Goal: Find specific page/section: Find specific page/section

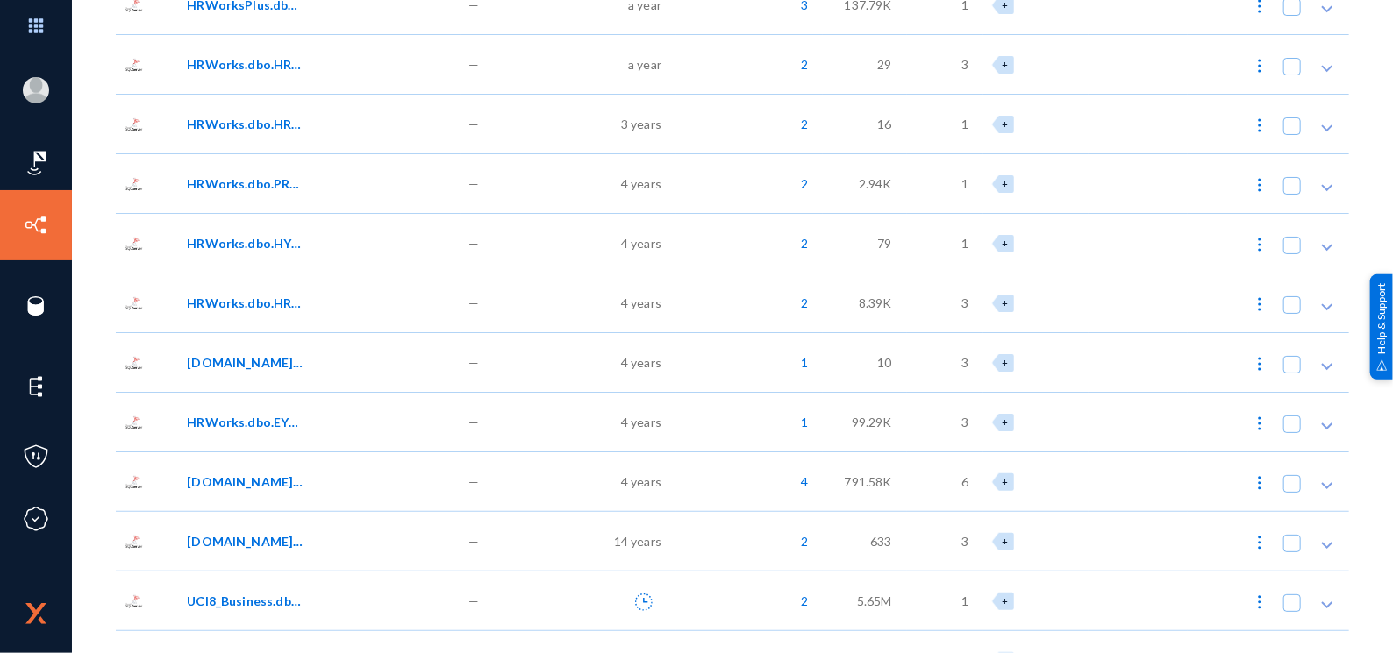
scroll to position [964, 0]
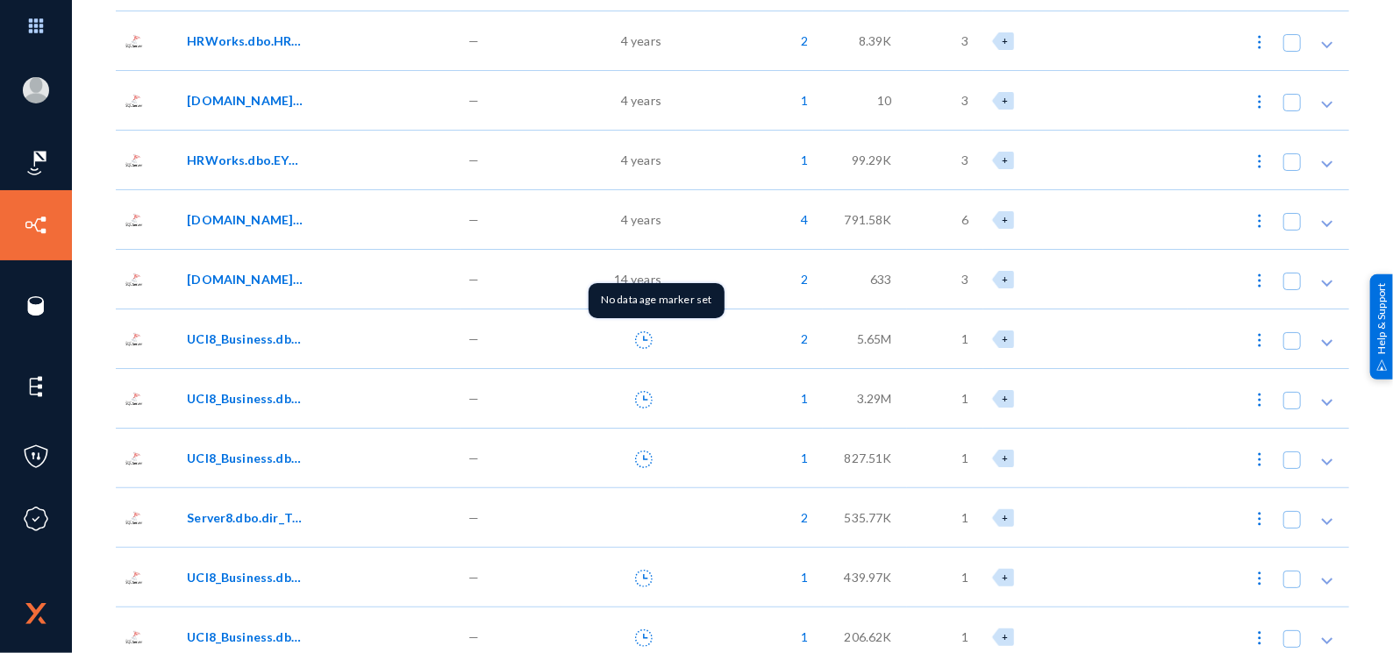
click at [641, 332] on icon at bounding box center [644, 341] width 18 height 18
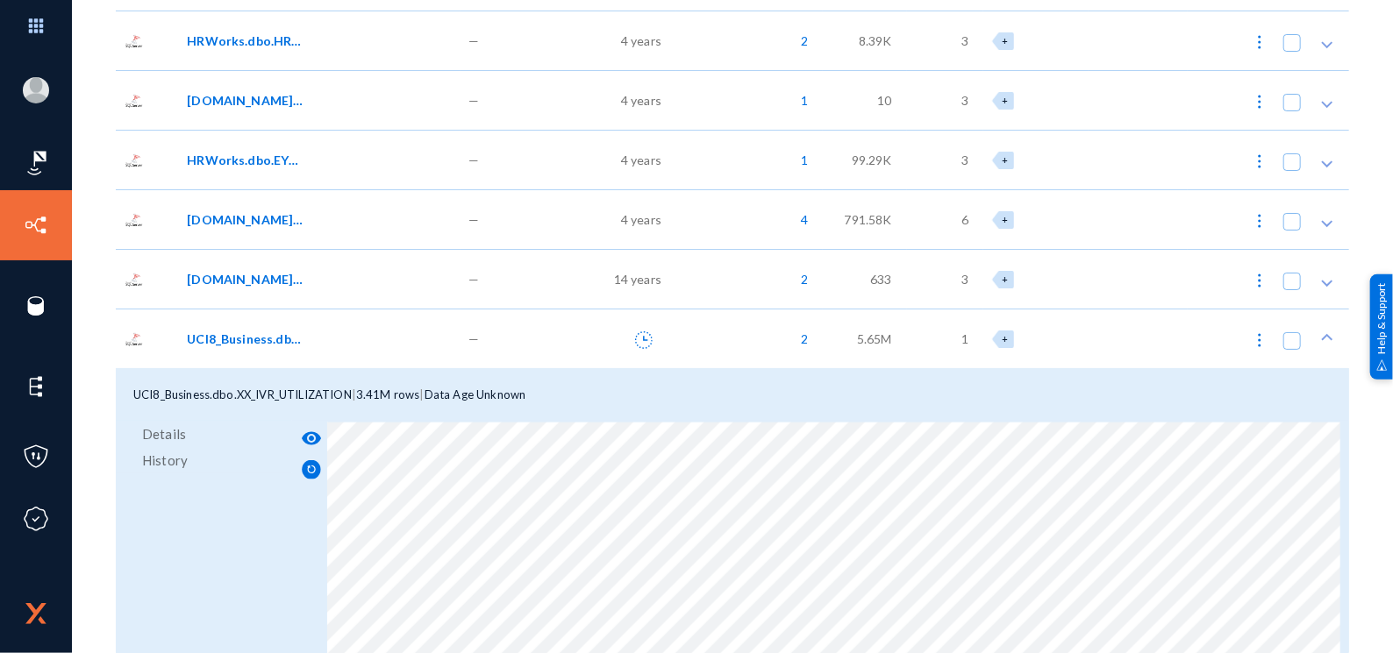
click at [643, 332] on icon at bounding box center [644, 341] width 18 height 18
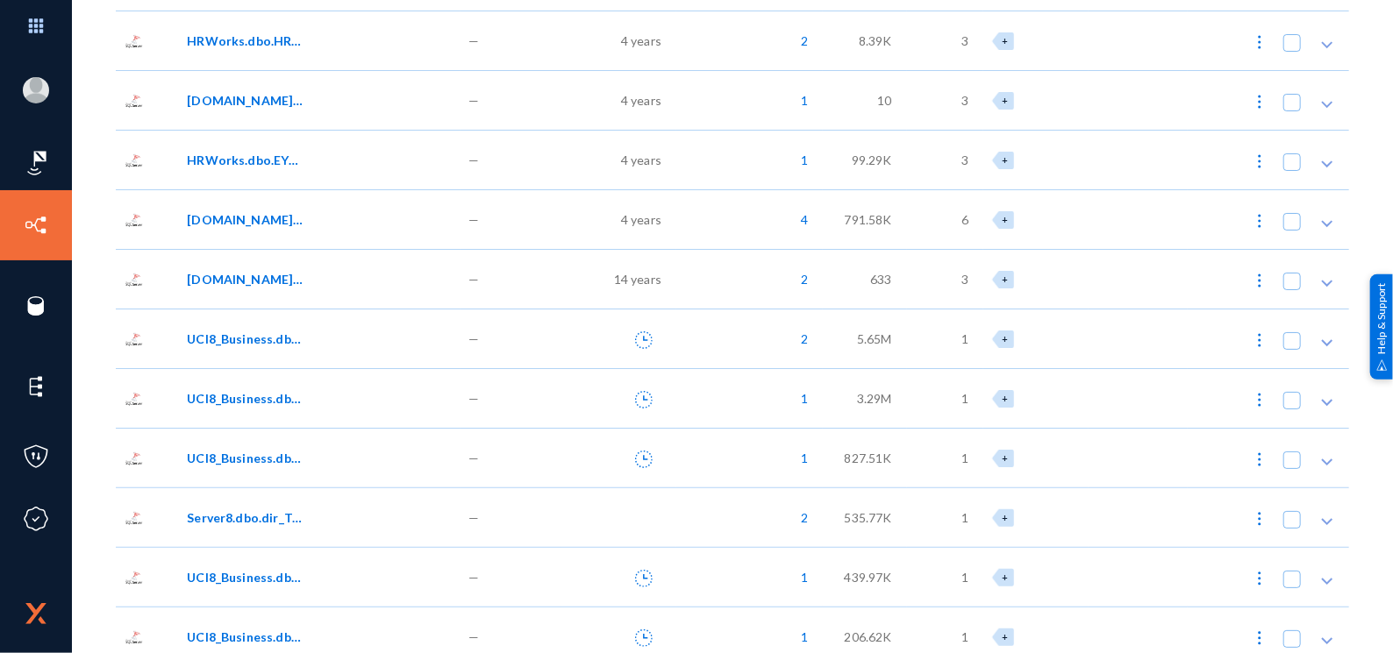
click at [1251, 332] on img at bounding box center [1260, 341] width 18 height 18
checkbox input "true"
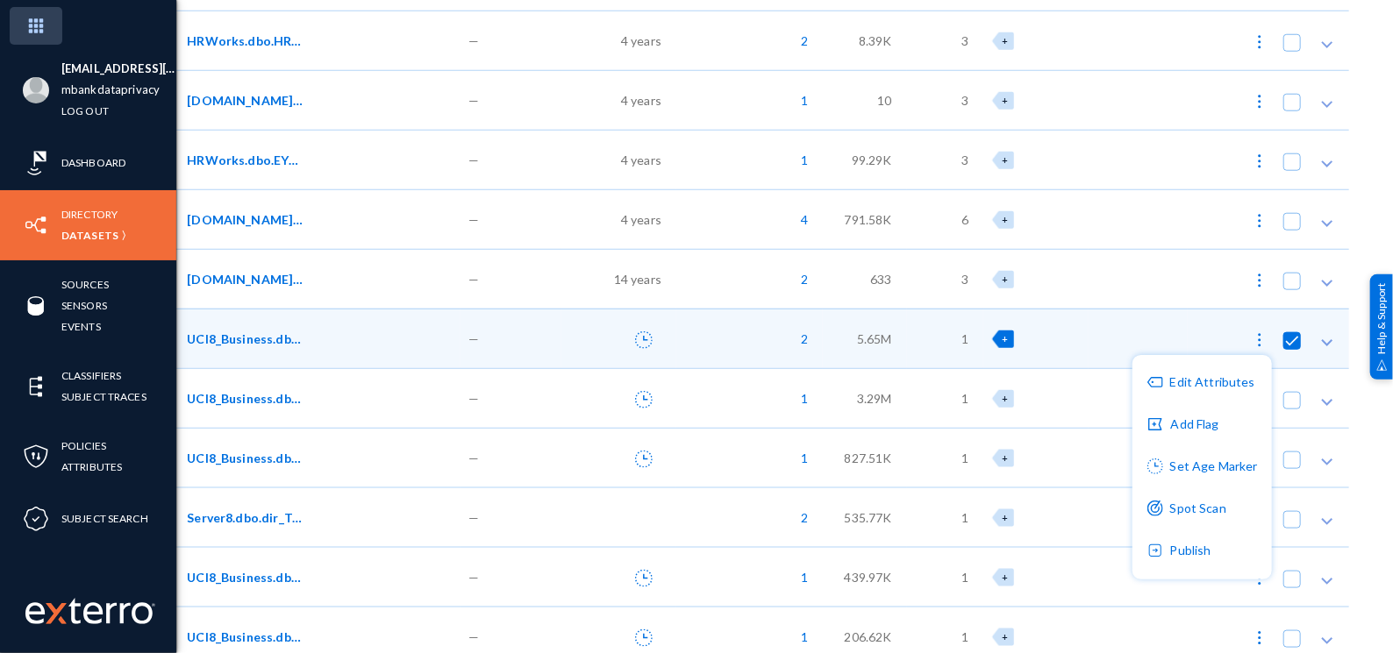
click at [45, 36] on div at bounding box center [696, 326] width 1393 height 653
click at [34, 29] on img at bounding box center [36, 26] width 53 height 38
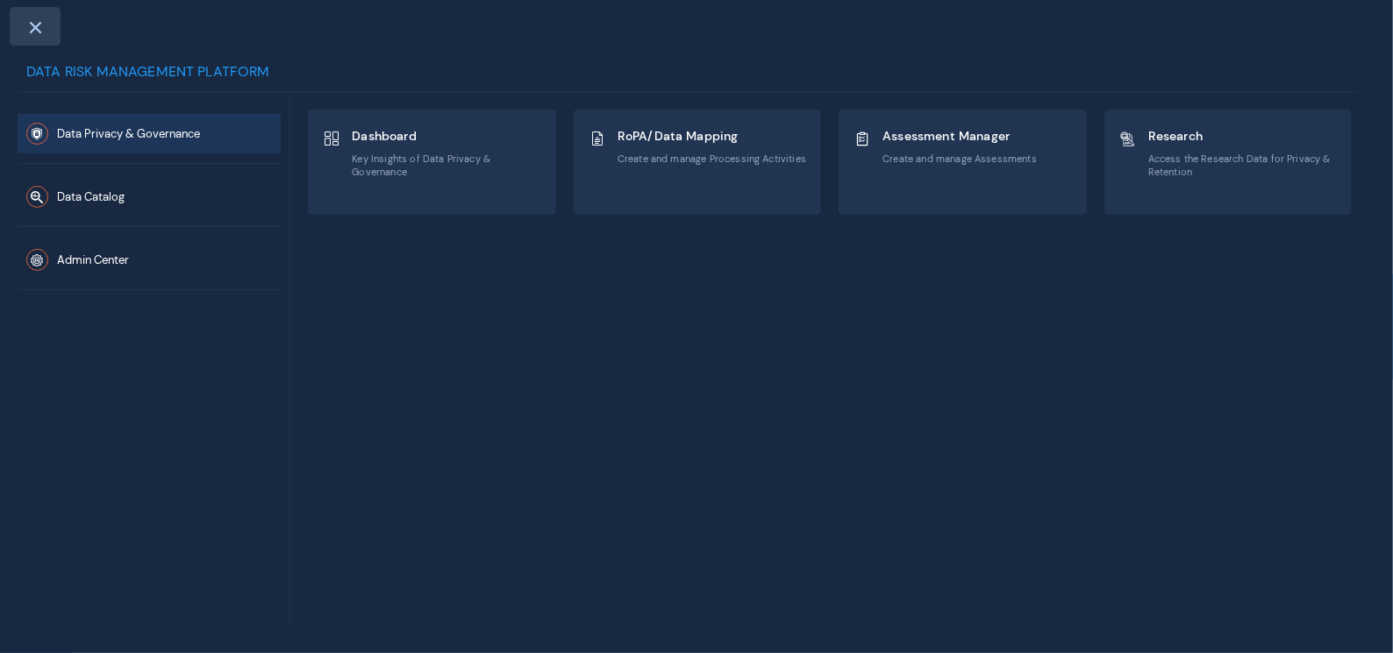
click at [25, 23] on div at bounding box center [35, 26] width 51 height 39
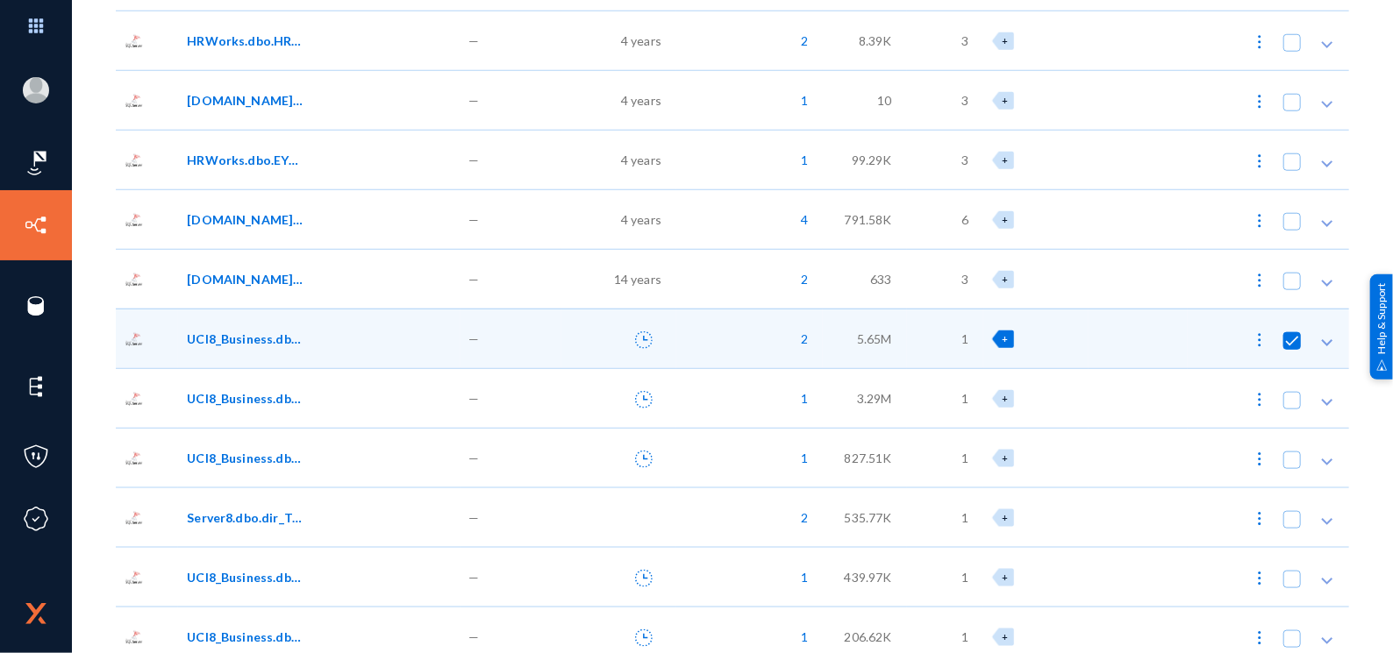
click at [25, 23] on img at bounding box center [36, 26] width 53 height 38
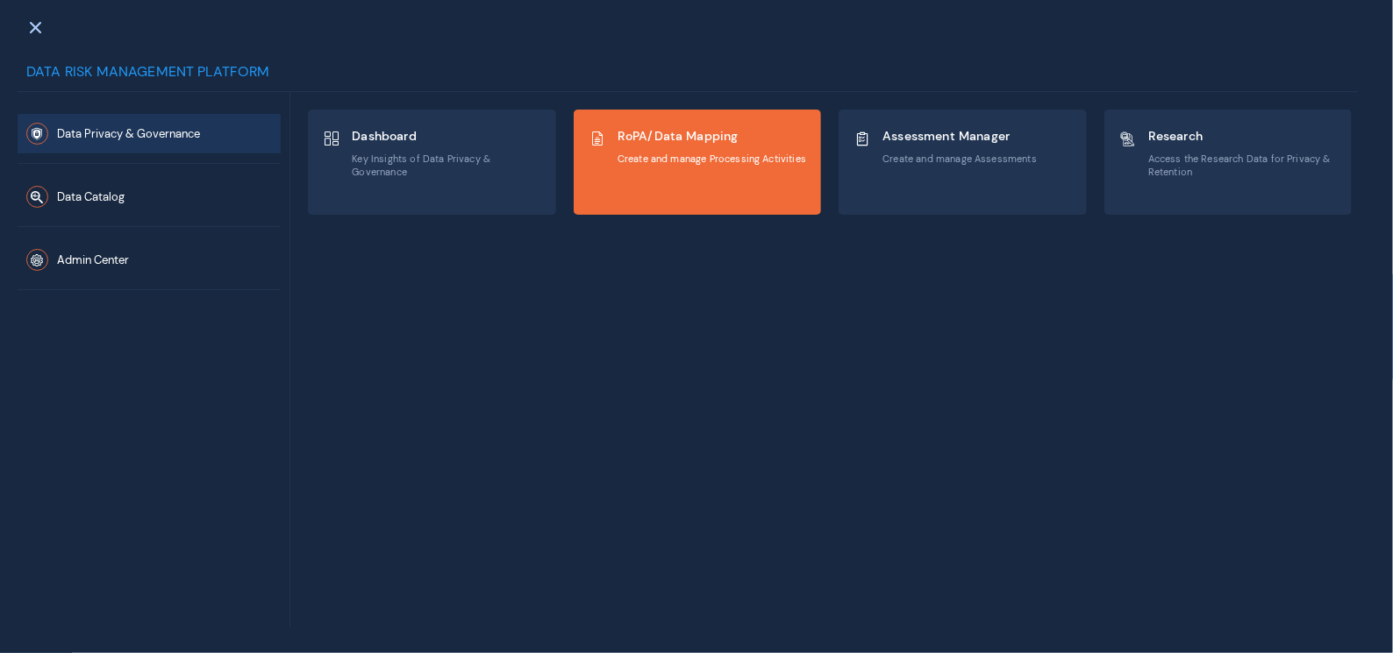
click at [648, 141] on span "RoPA/Data Mapping" at bounding box center [711, 136] width 189 height 16
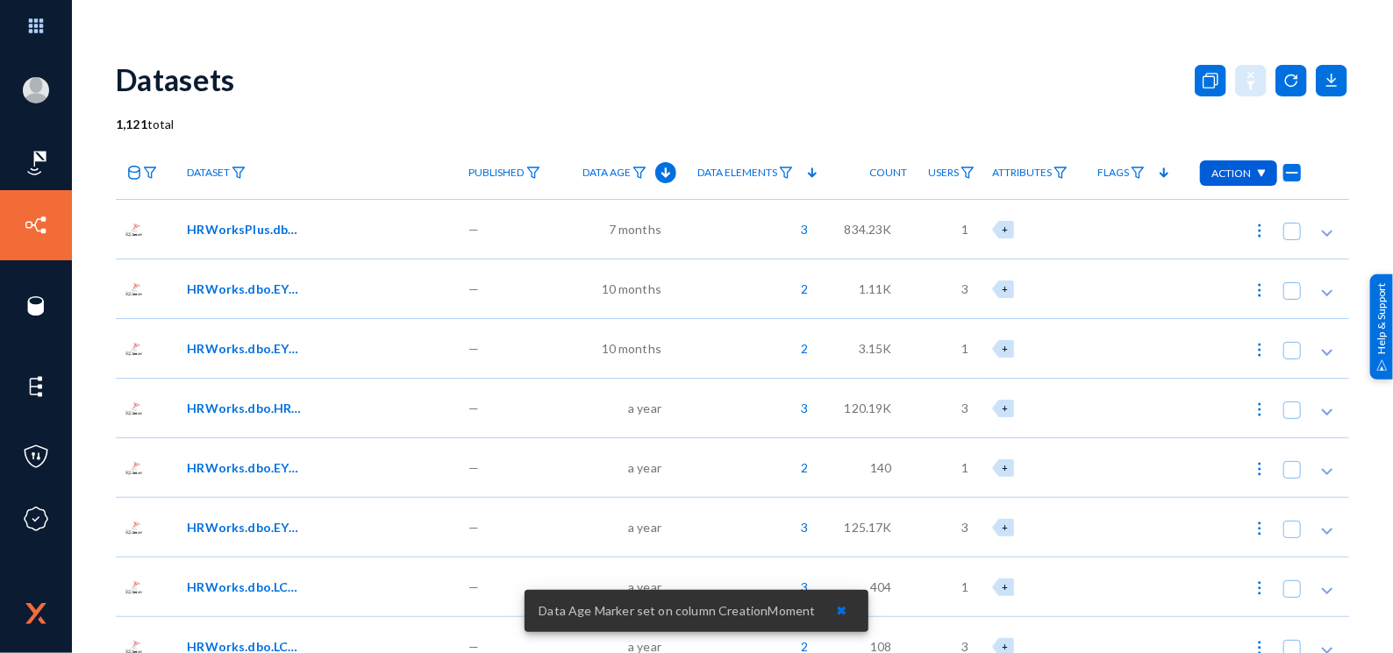
drag, startPoint x: 207, startPoint y: 130, endPoint x: 232, endPoint y: 129, distance: 25.4
click at [232, 129] on div "1,121 total" at bounding box center [732, 124] width 1233 height 18
click at [173, 123] on span "1,121 total" at bounding box center [145, 124] width 59 height 15
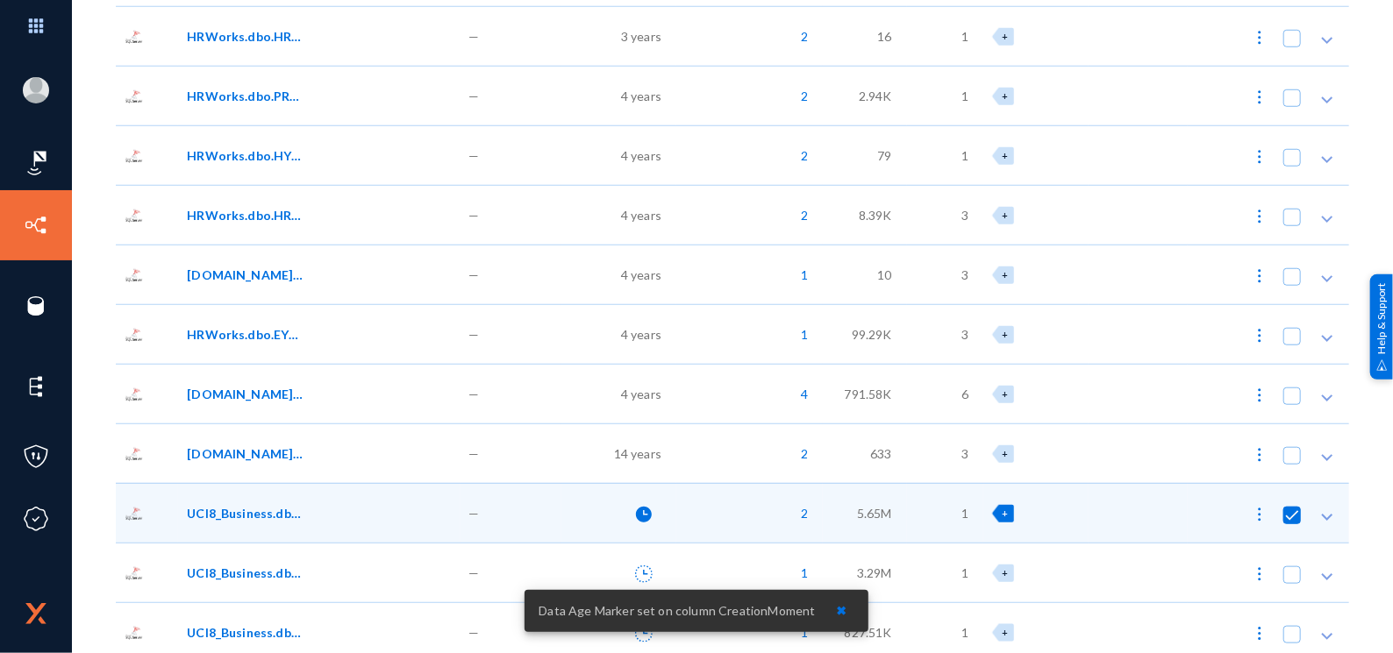
scroll to position [877, 0]
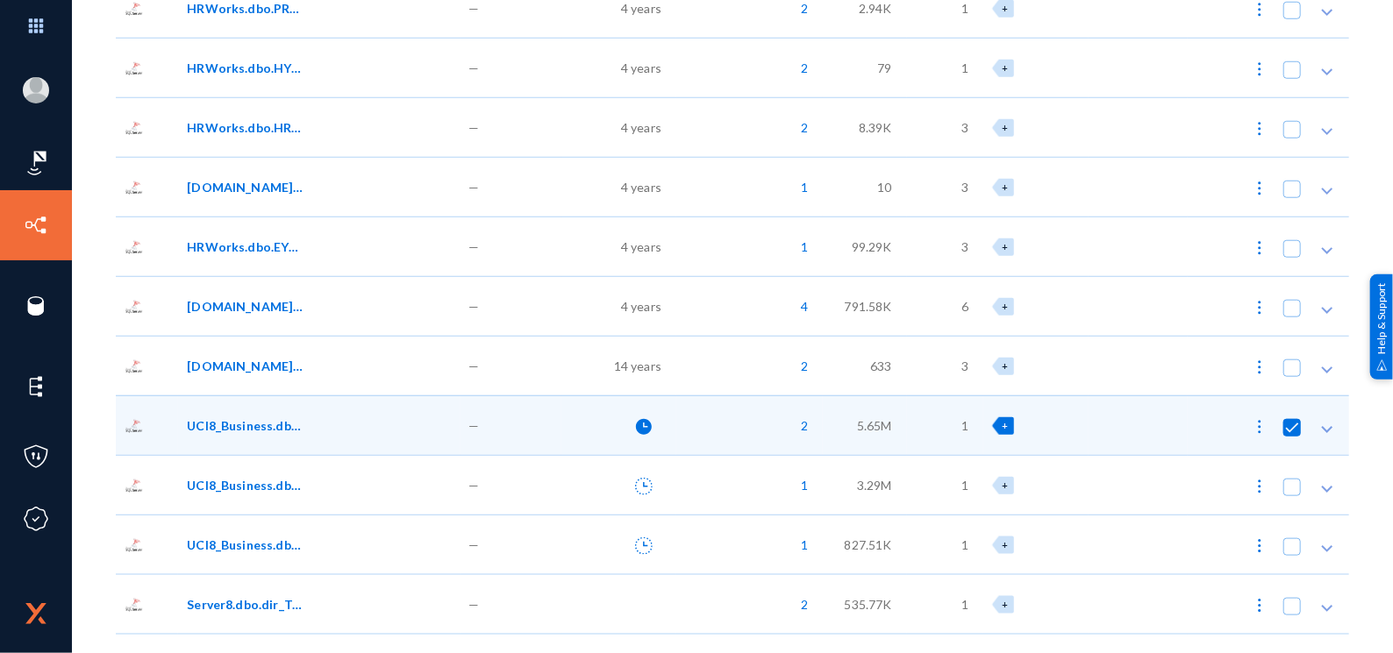
click at [1252, 480] on img at bounding box center [1260, 487] width 18 height 18
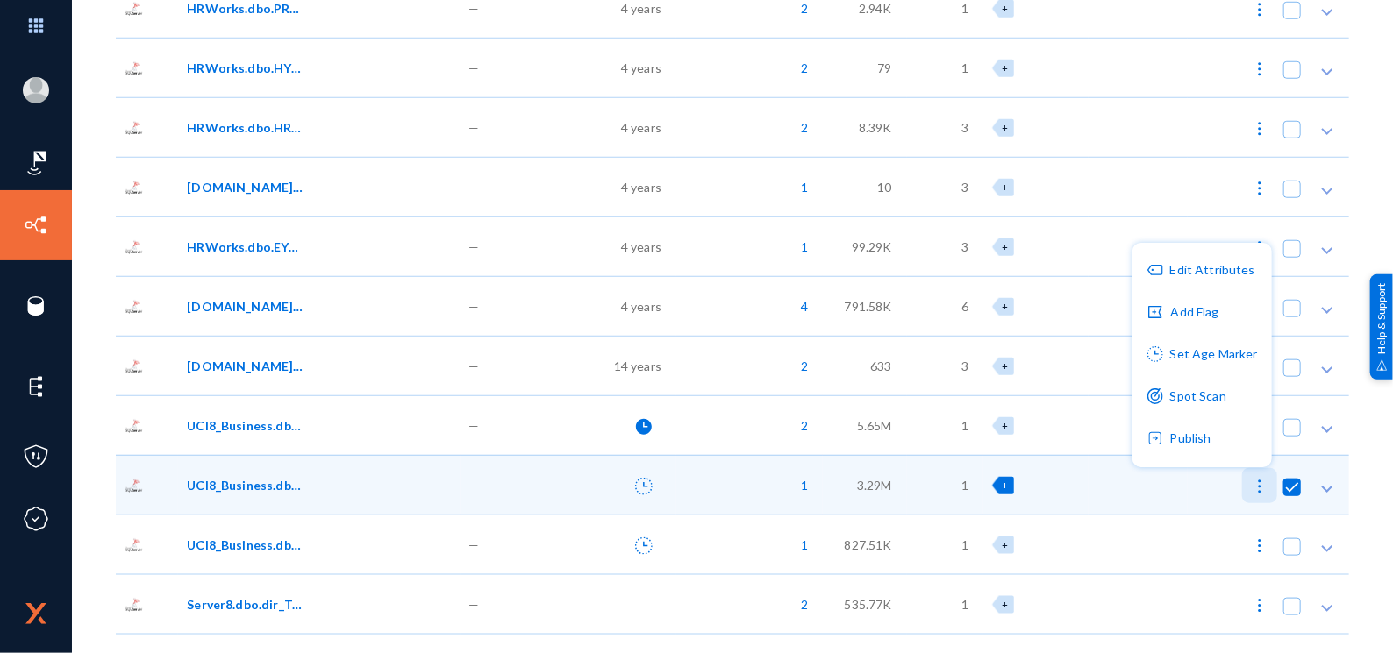
checkbox input "false"
checkbox input "true"
click at [1217, 360] on button "Set Age Marker" at bounding box center [1201, 355] width 139 height 42
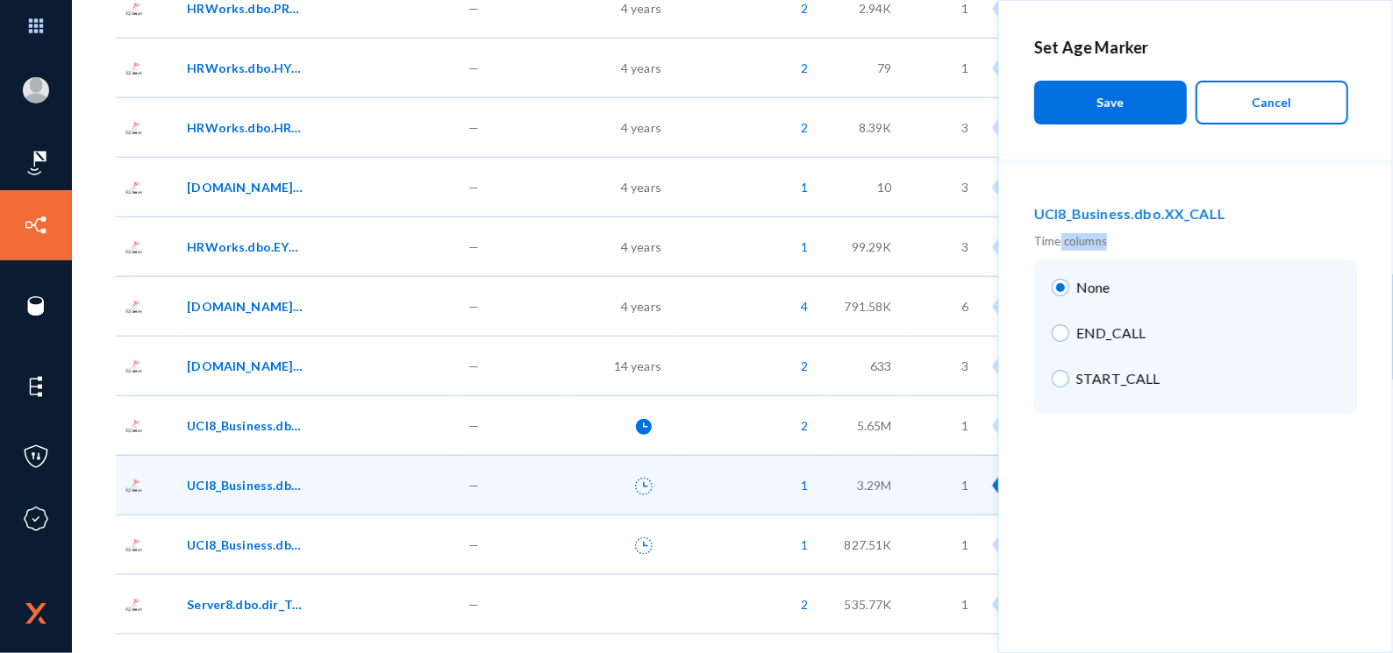
drag, startPoint x: 1057, startPoint y: 243, endPoint x: 1117, endPoint y: 246, distance: 60.6
click at [1117, 246] on div "Time columns" at bounding box center [1195, 242] width 323 height 18
click at [1256, 112] on button "Cancel" at bounding box center [1271, 103] width 153 height 44
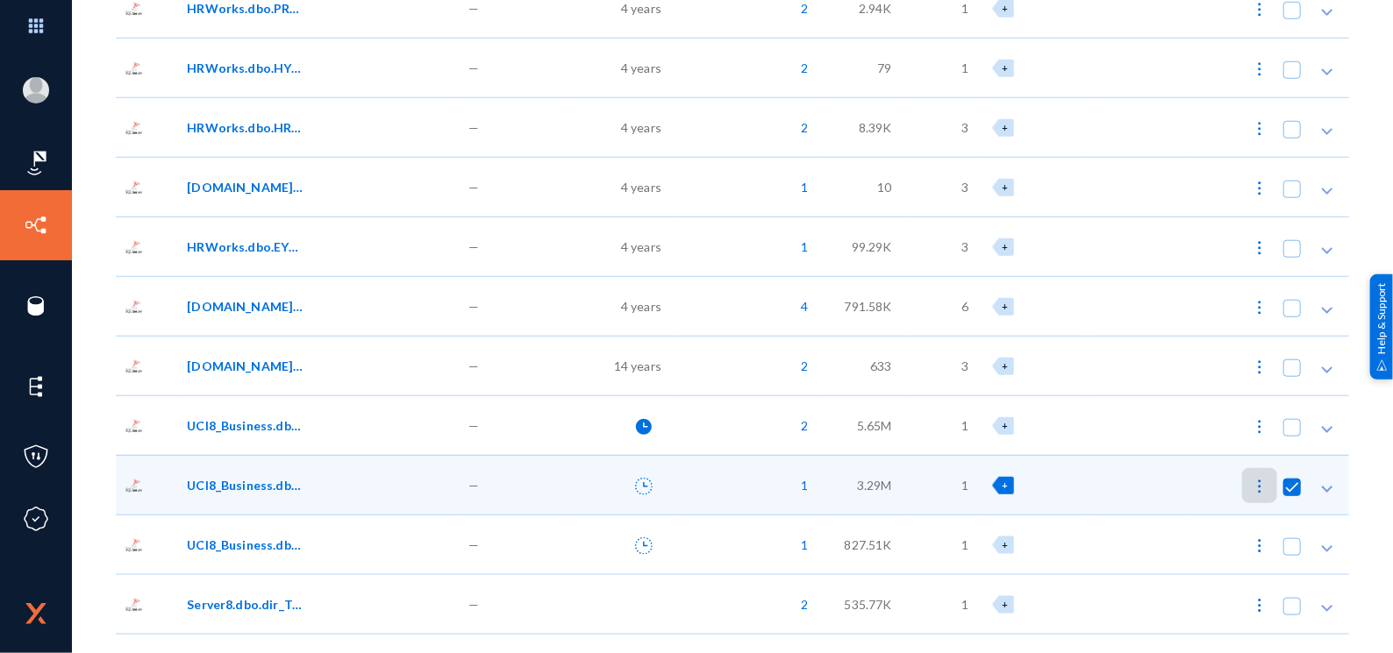
click at [1244, 479] on button at bounding box center [1259, 485] width 35 height 35
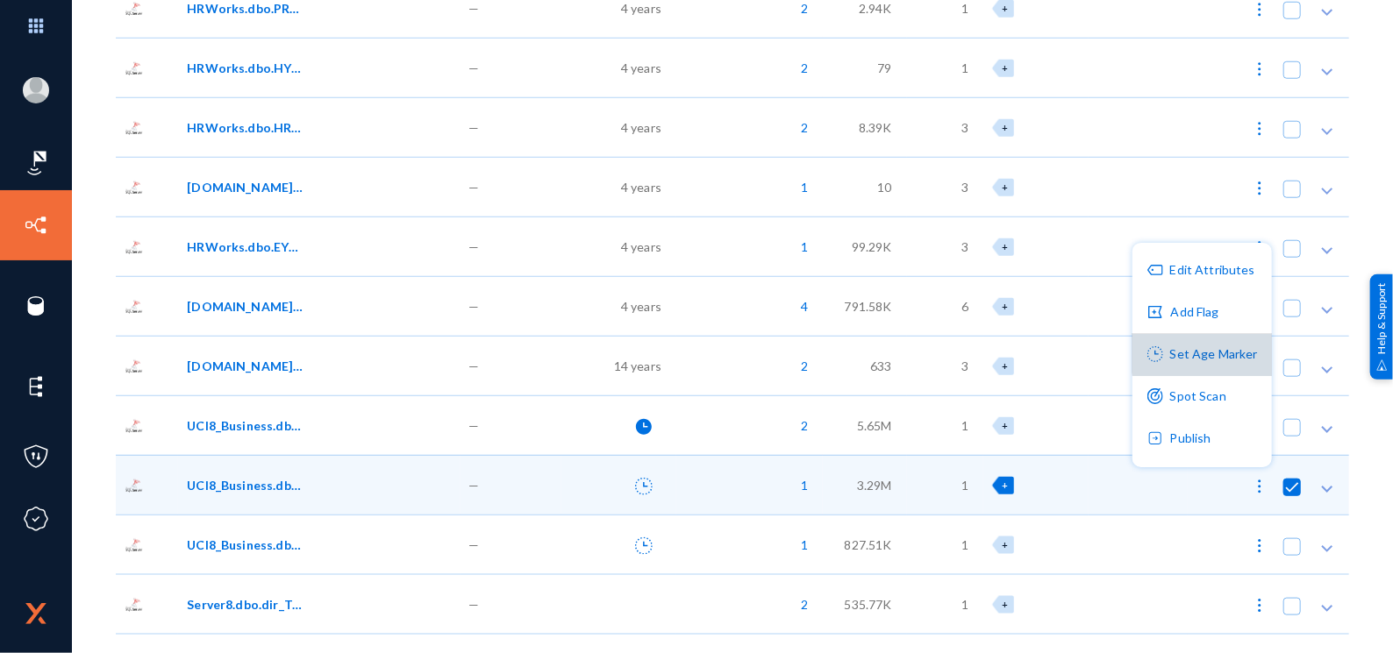
click at [1214, 352] on button "Set Age Marker" at bounding box center [1201, 355] width 139 height 42
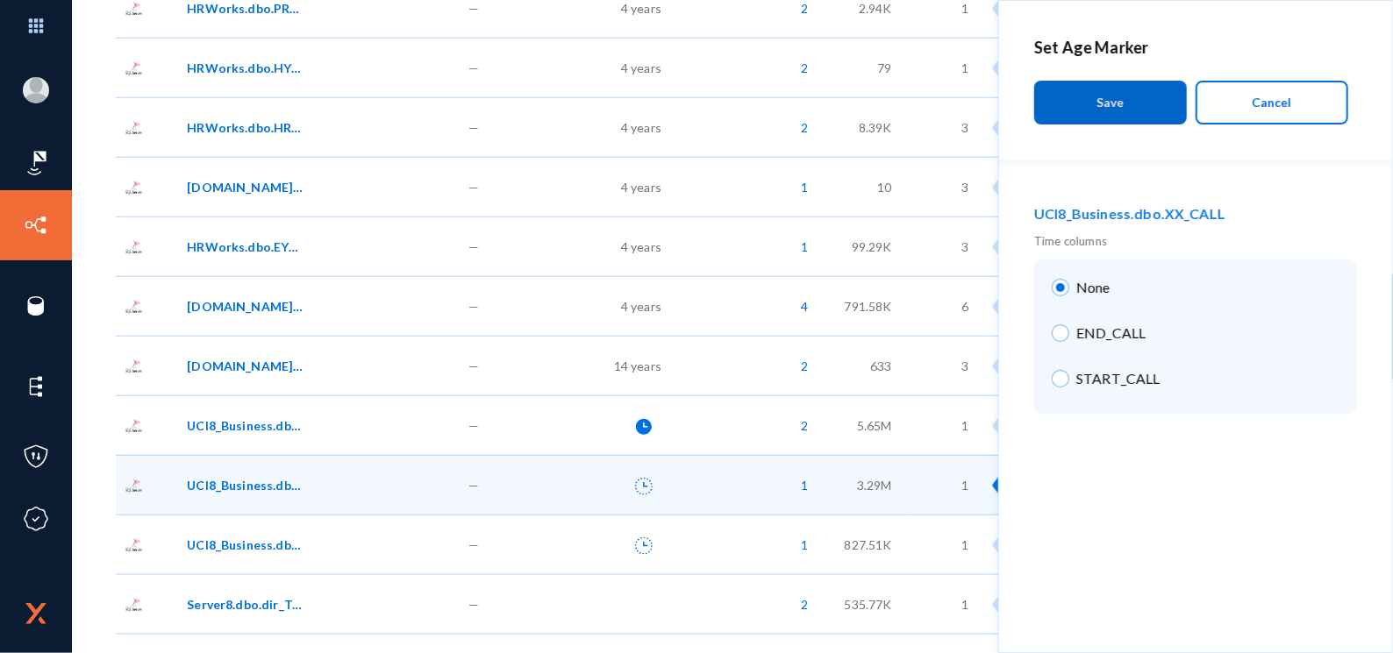
click at [1081, 382] on span "START_CALL" at bounding box center [1114, 378] width 91 height 21
click at [1069, 382] on input "START_CALL" at bounding box center [1061, 379] width 18 height 18
radio input "true"
click at [1145, 103] on button "Save" at bounding box center [1110, 103] width 153 height 44
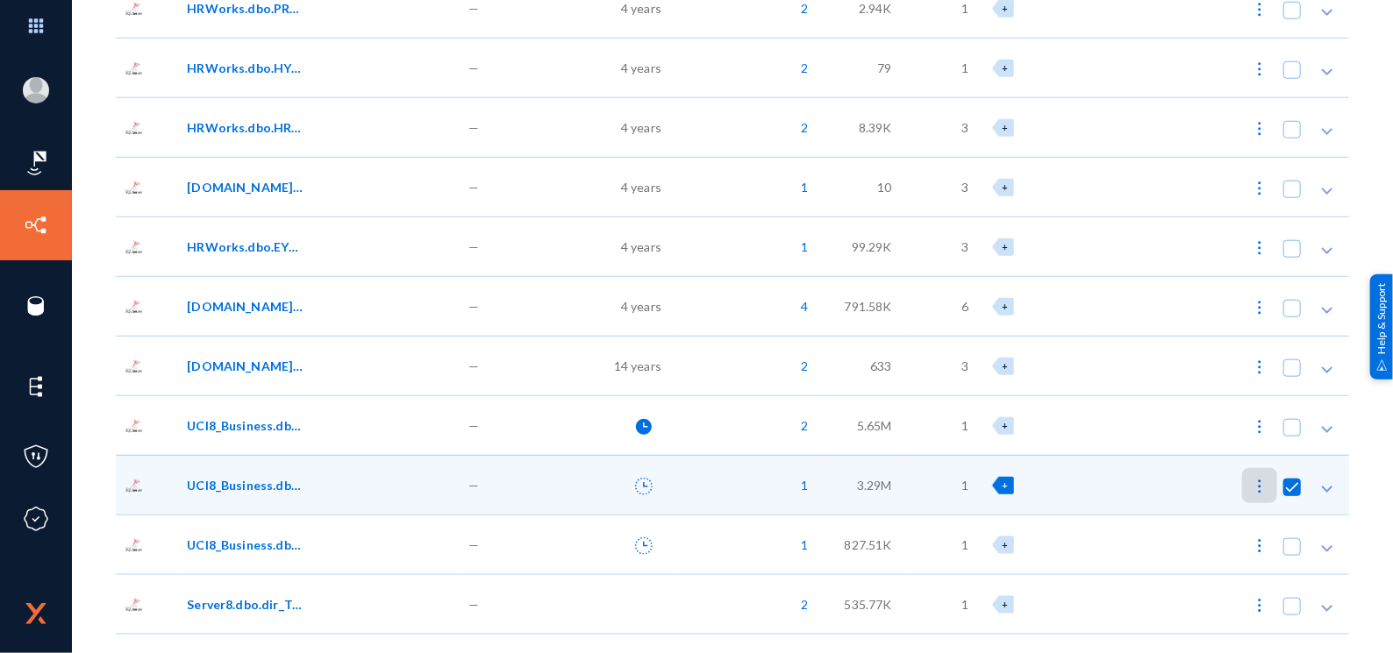
click at [1250, 529] on button at bounding box center [1259, 545] width 35 height 35
checkbox input "false"
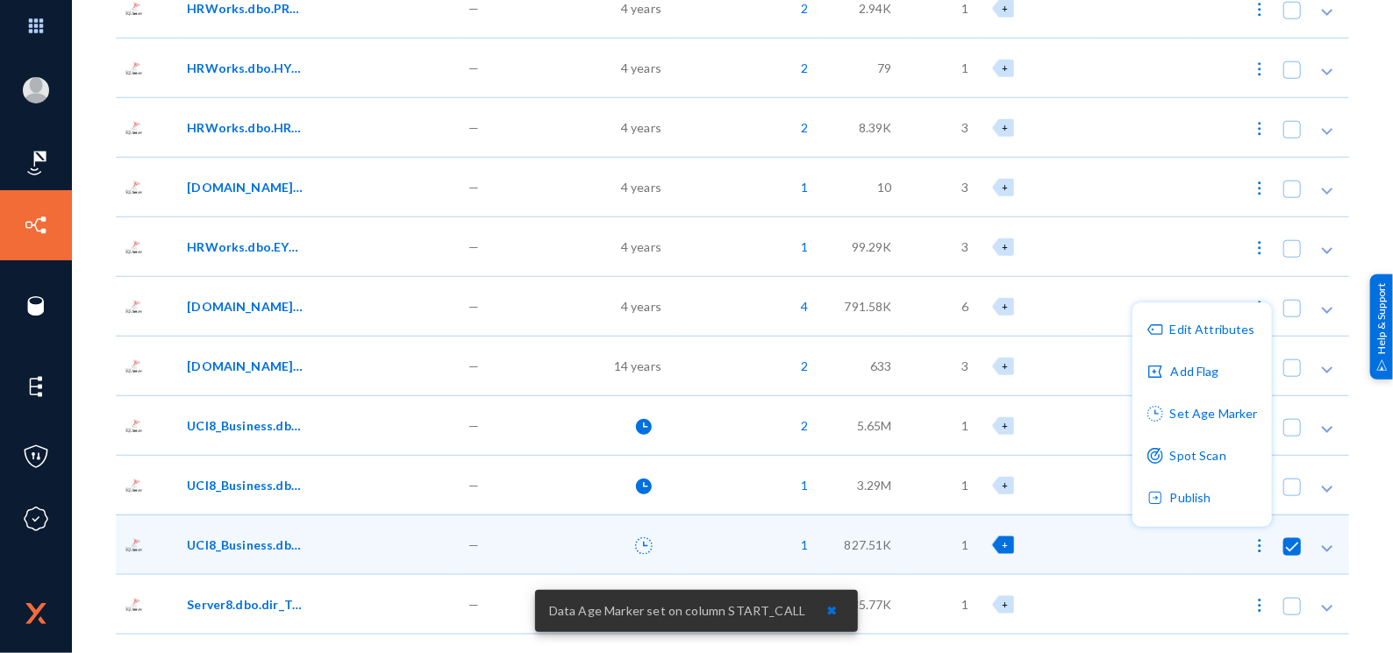
click at [651, 293] on div at bounding box center [696, 326] width 1393 height 653
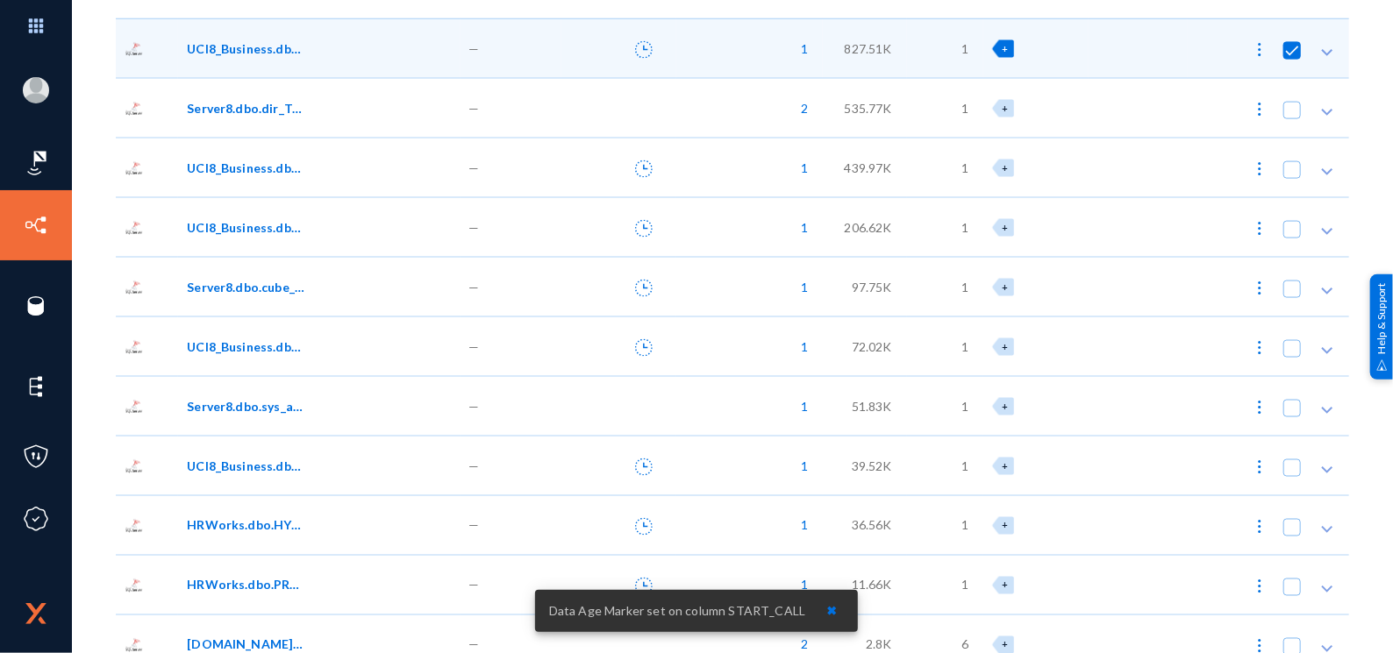
scroll to position [1403, 0]
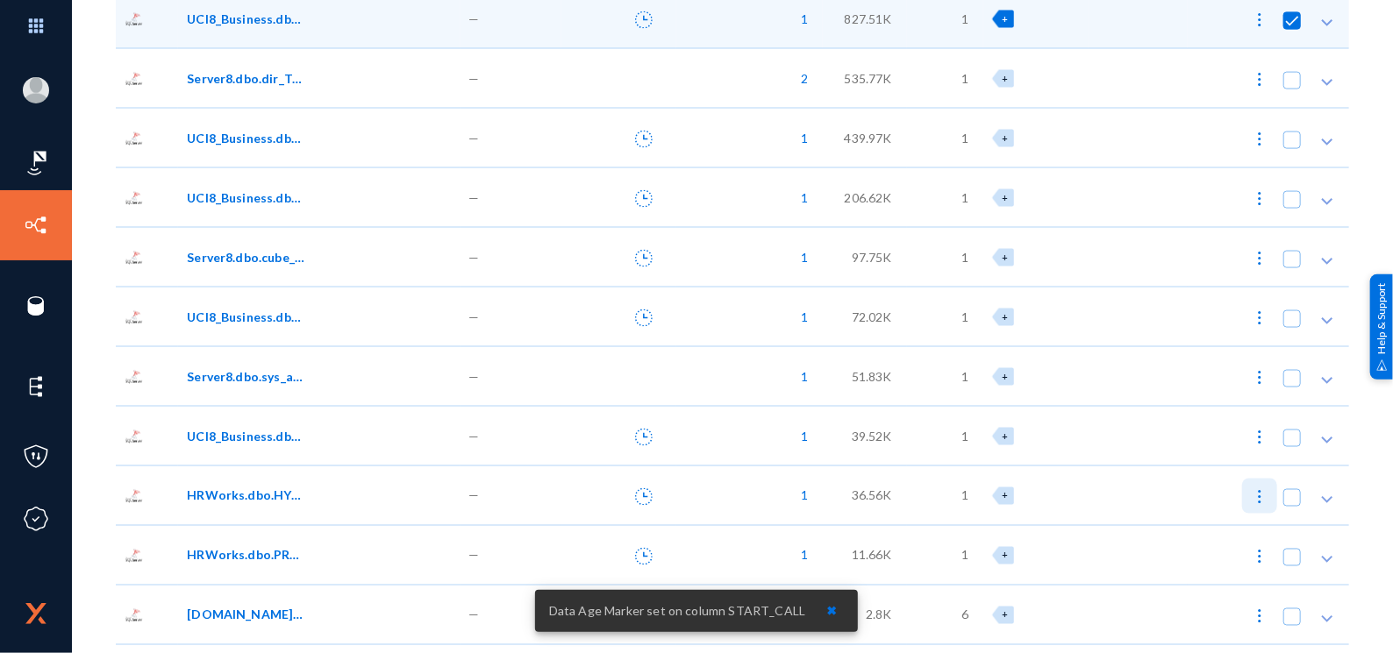
click at [1251, 491] on img at bounding box center [1260, 498] width 18 height 18
checkbox input "false"
checkbox input "true"
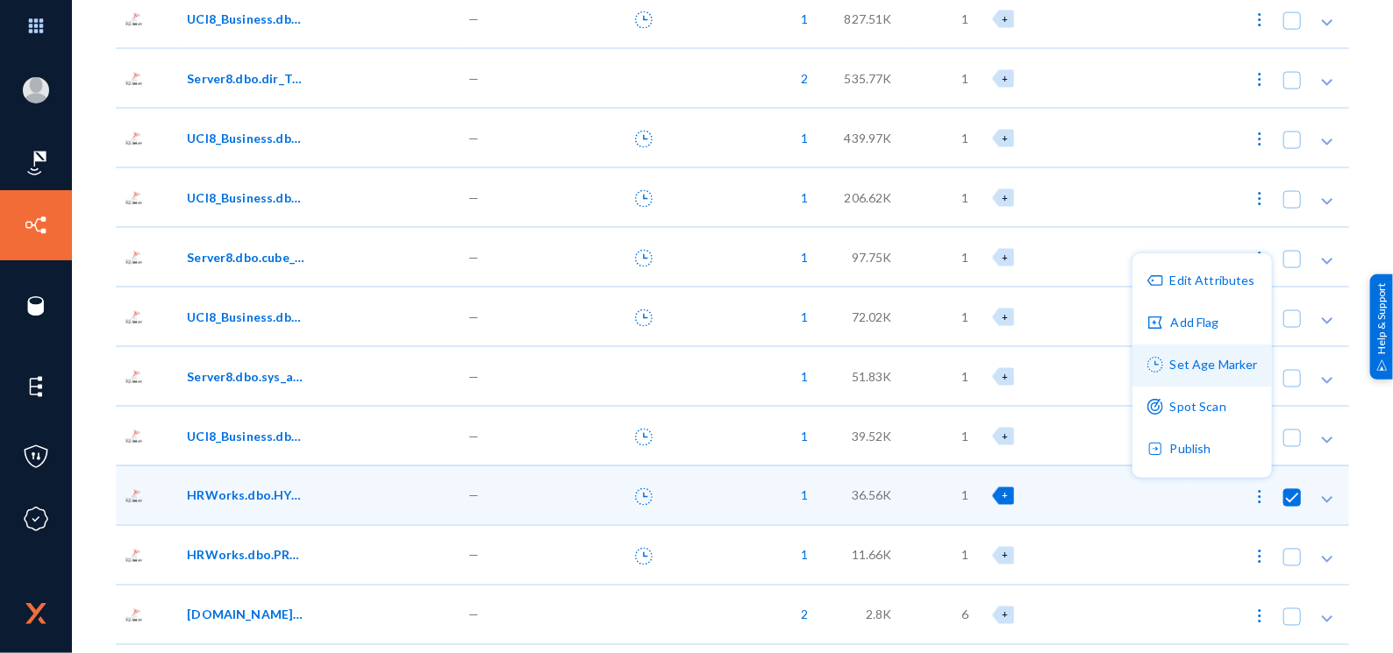
click at [1201, 373] on button "Set Age Marker" at bounding box center [1201, 366] width 139 height 42
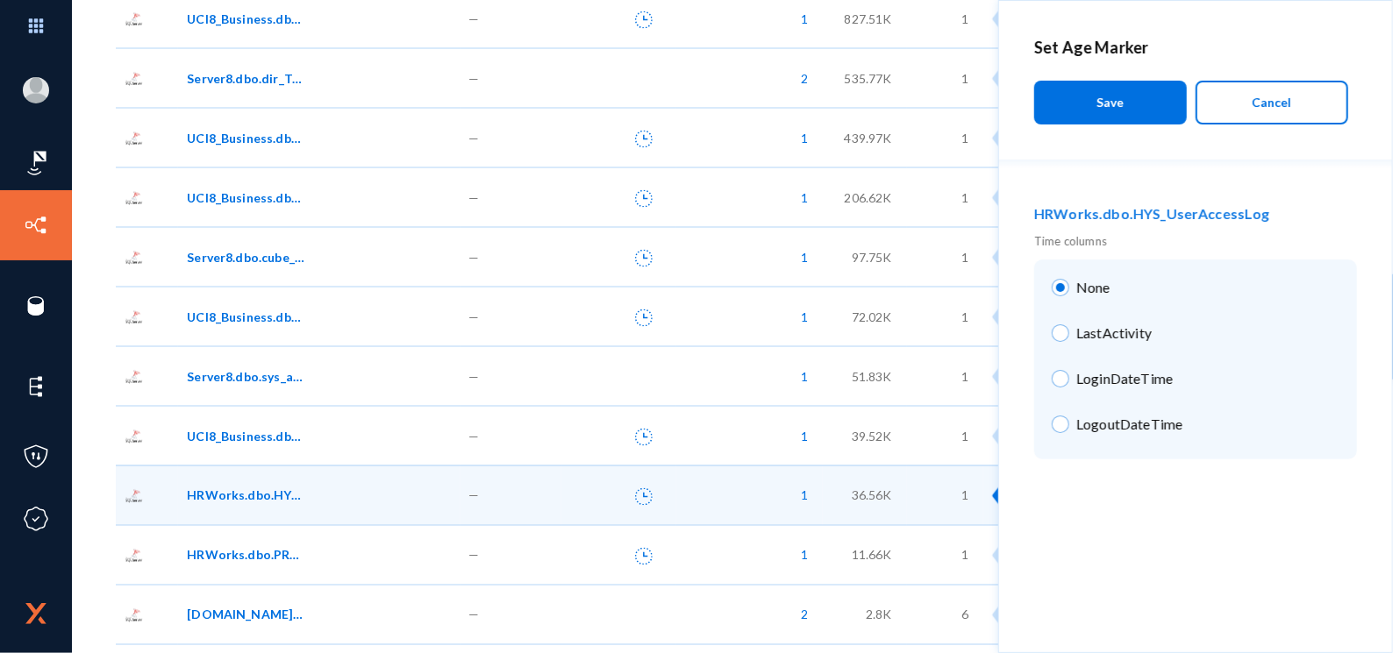
click at [1301, 111] on button "Cancel" at bounding box center [1271, 103] width 153 height 44
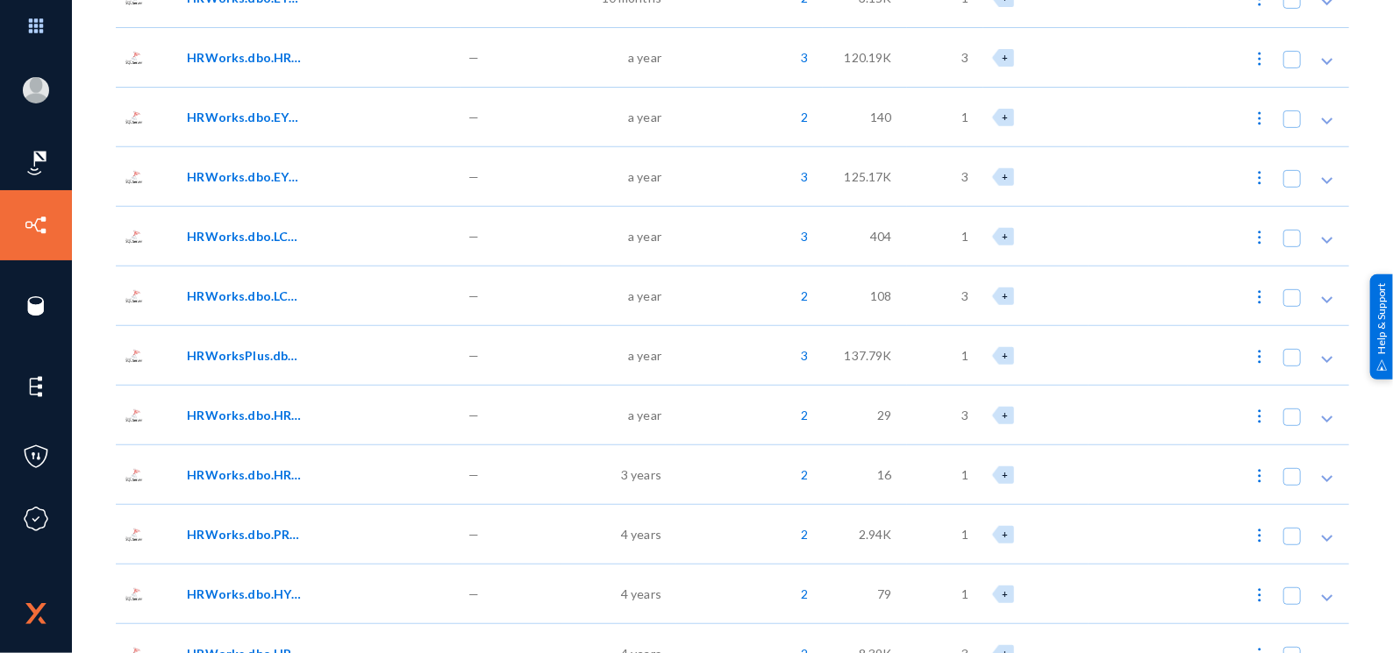
scroll to position [0, 0]
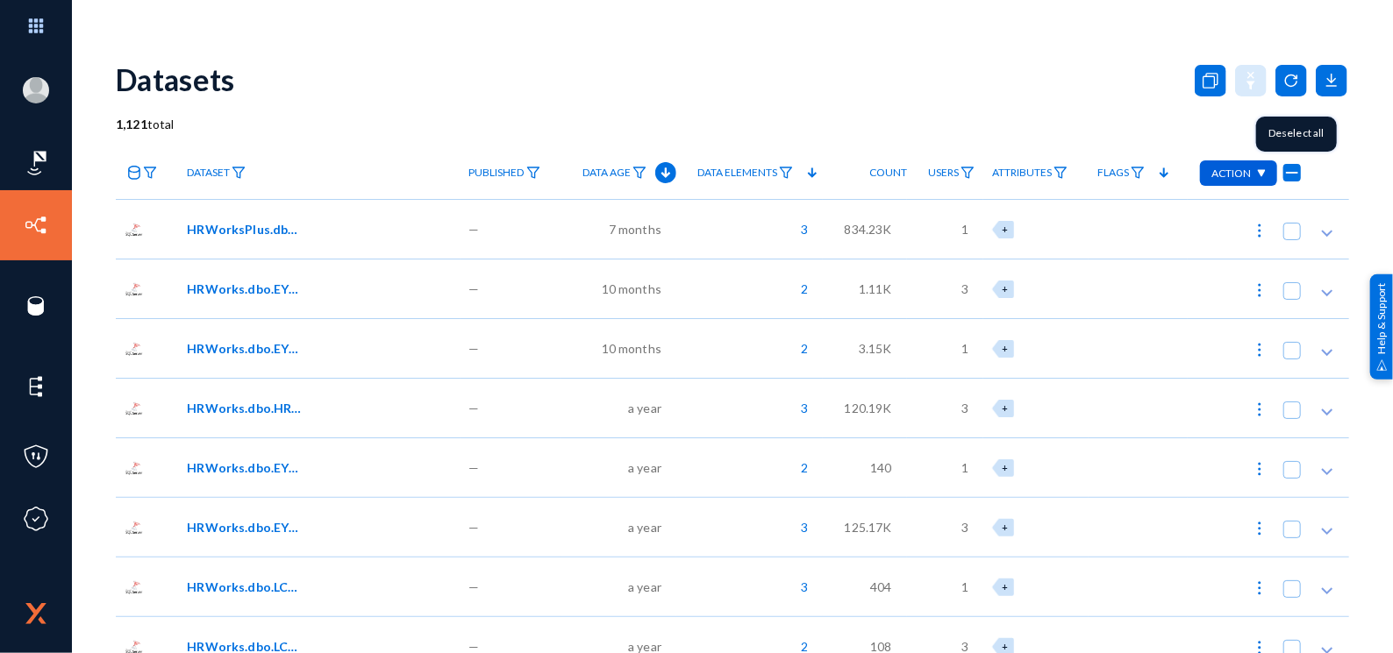
click at [1285, 168] on span at bounding box center [1292, 173] width 18 height 18
click at [1291, 181] on input "checkbox" at bounding box center [1292, 182] width 2 height 2
checkbox input "false"
click at [1285, 168] on span at bounding box center [1292, 173] width 18 height 18
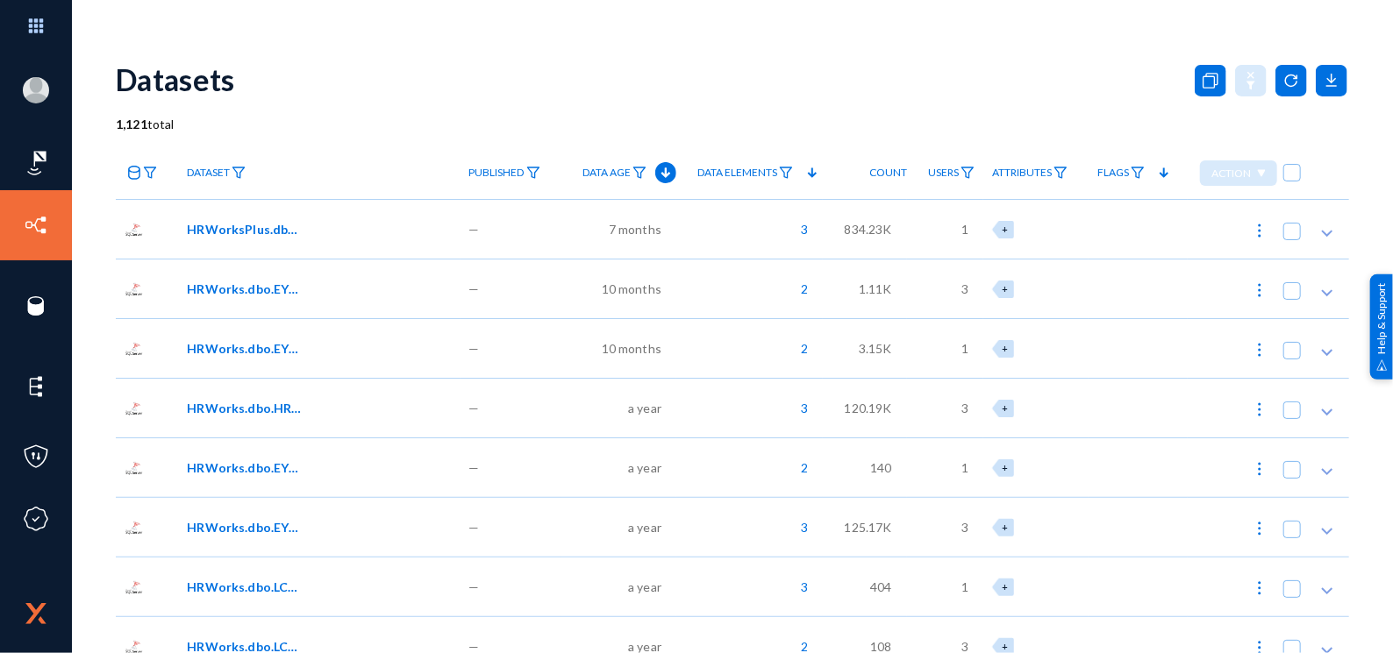
click at [1291, 181] on input "checkbox" at bounding box center [1292, 182] width 2 height 2
checkbox input "true"
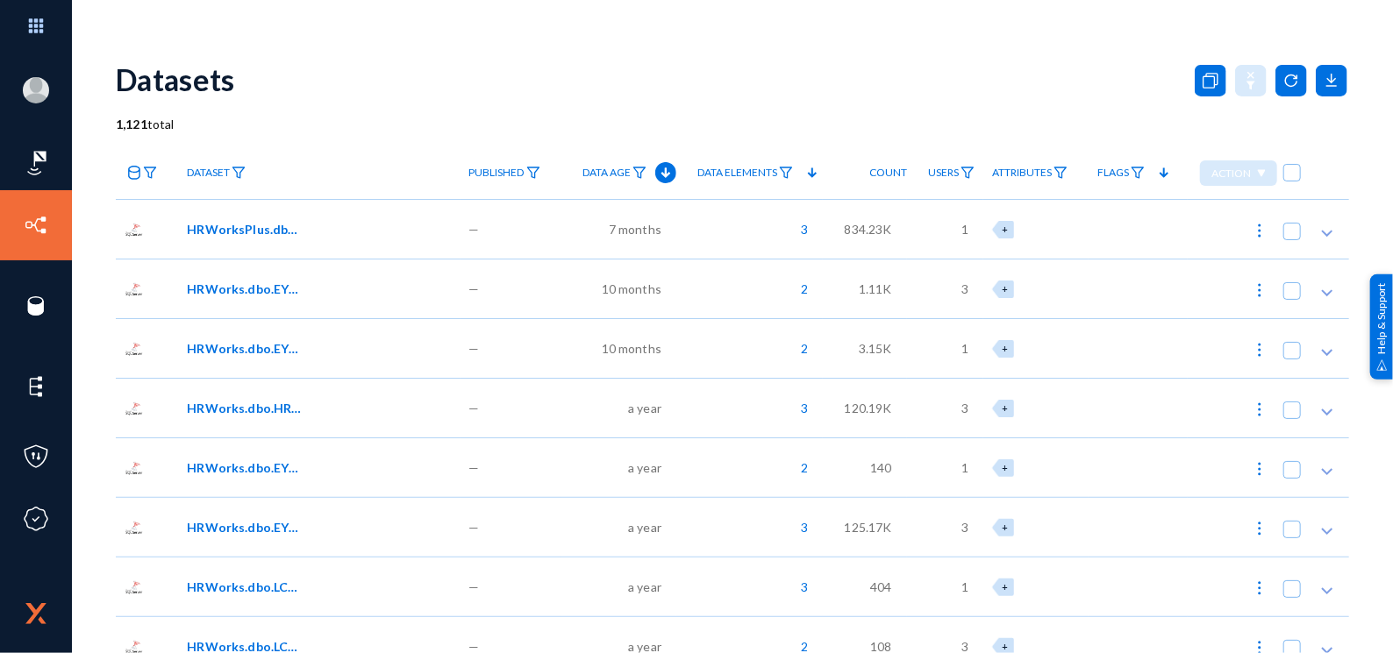
checkbox input "true"
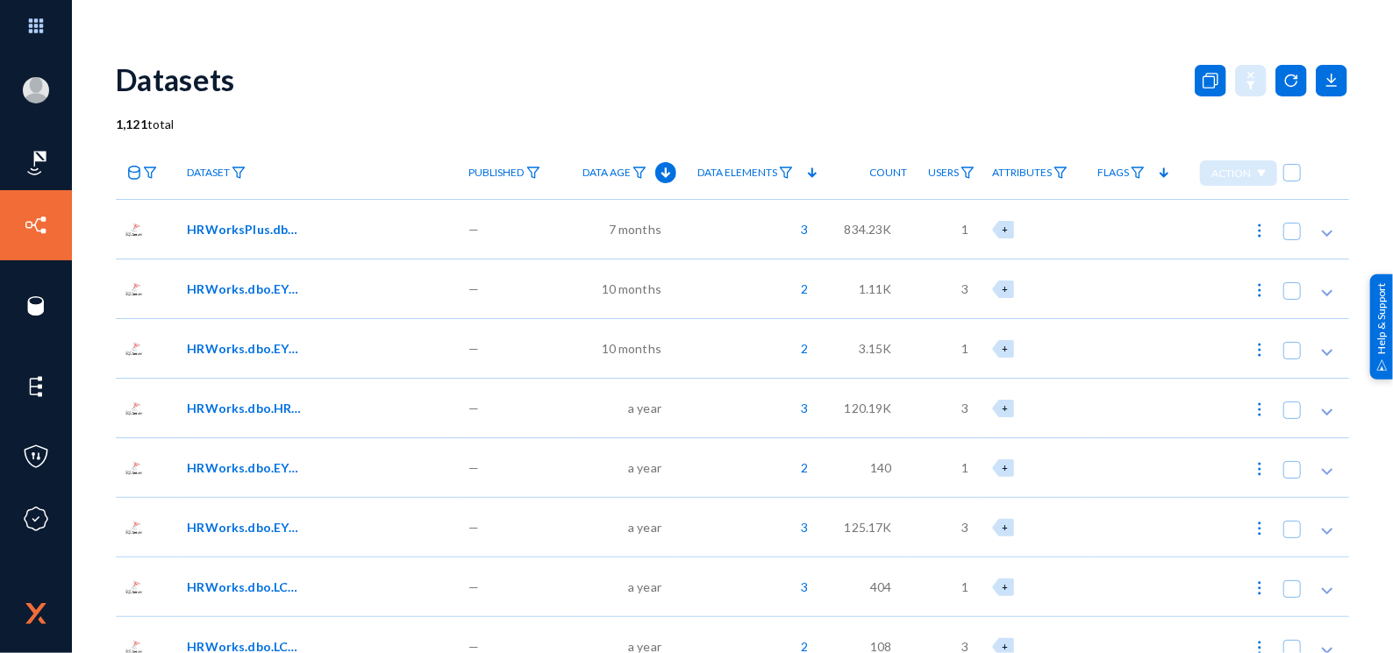
checkbox input "true"
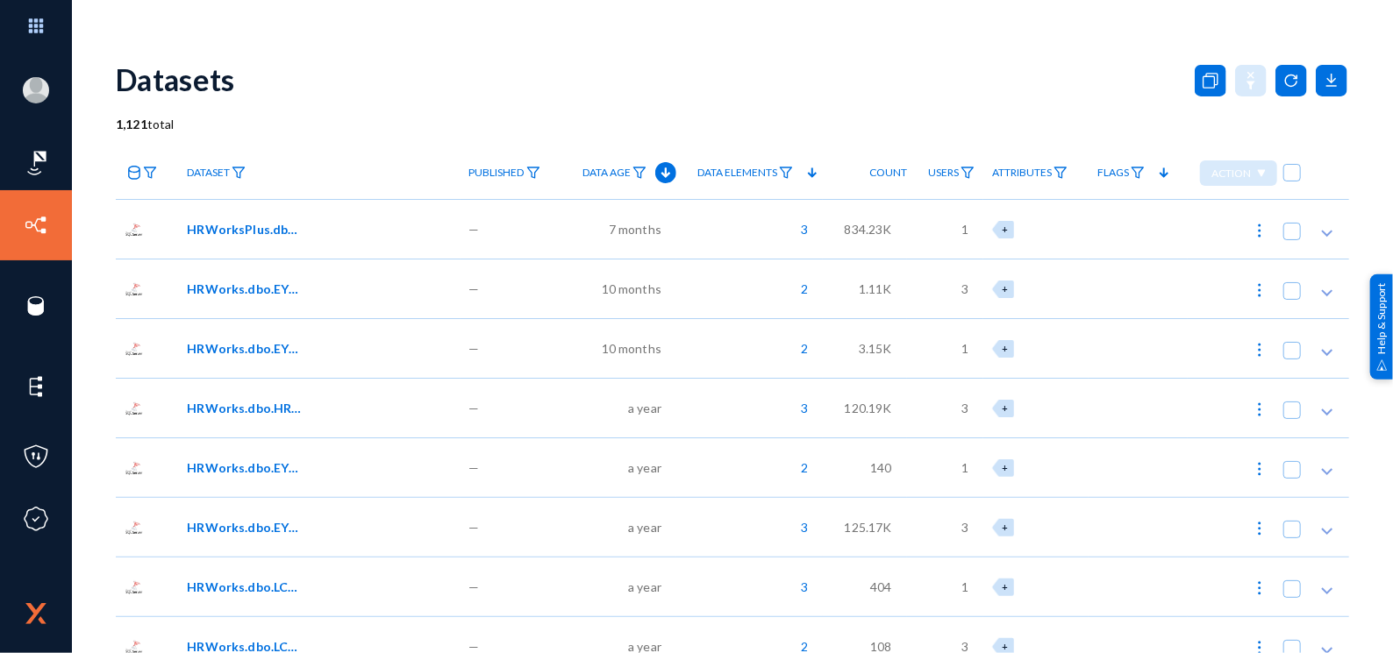
checkbox input "true"
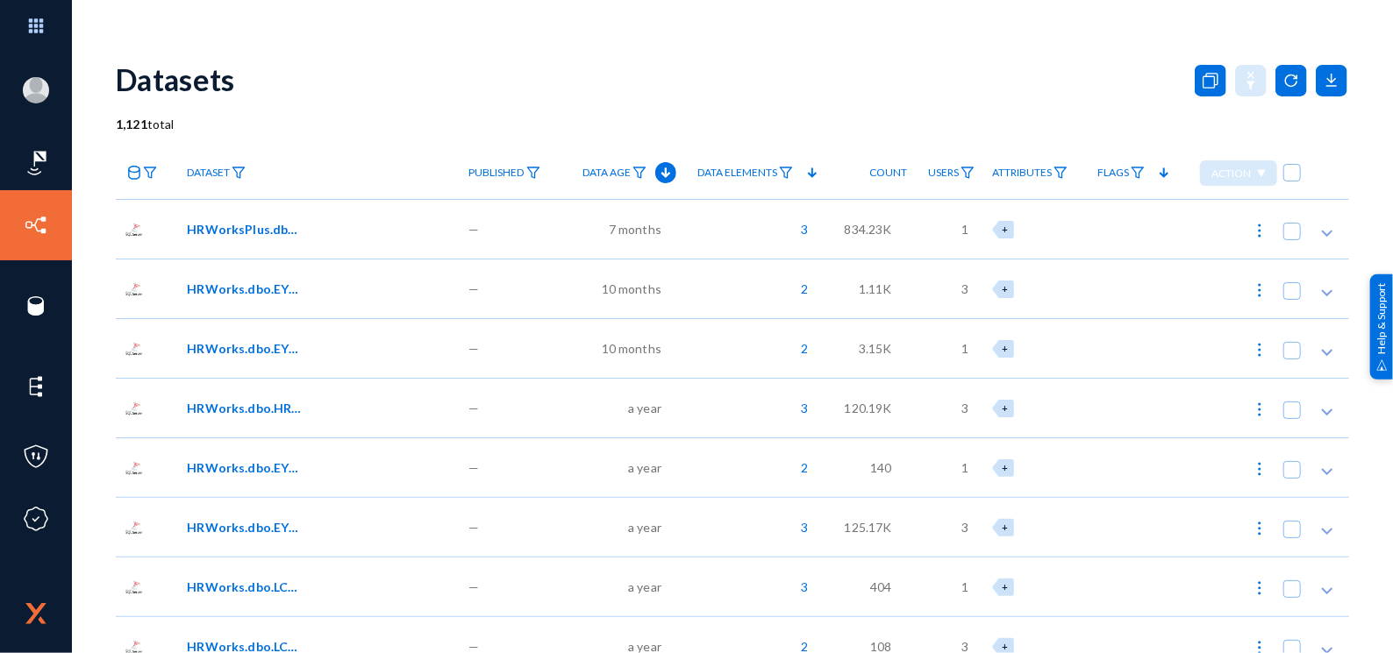
checkbox input "true"
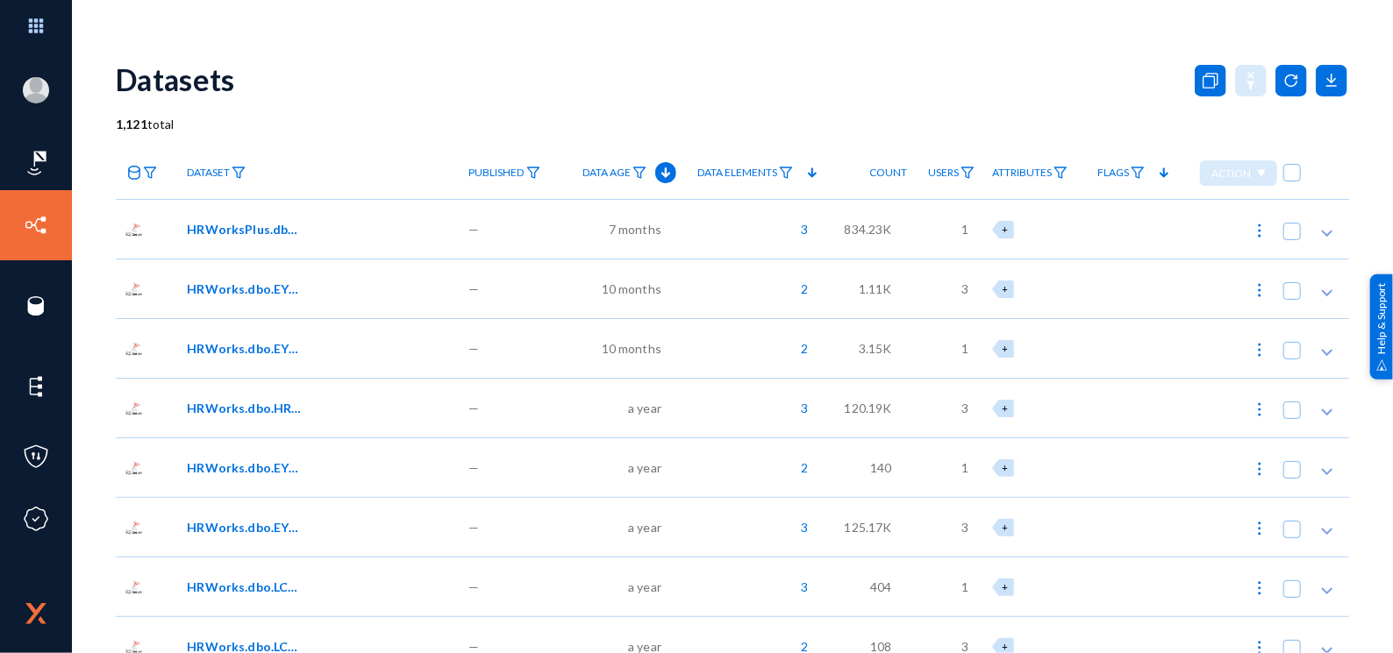
checkbox input "true"
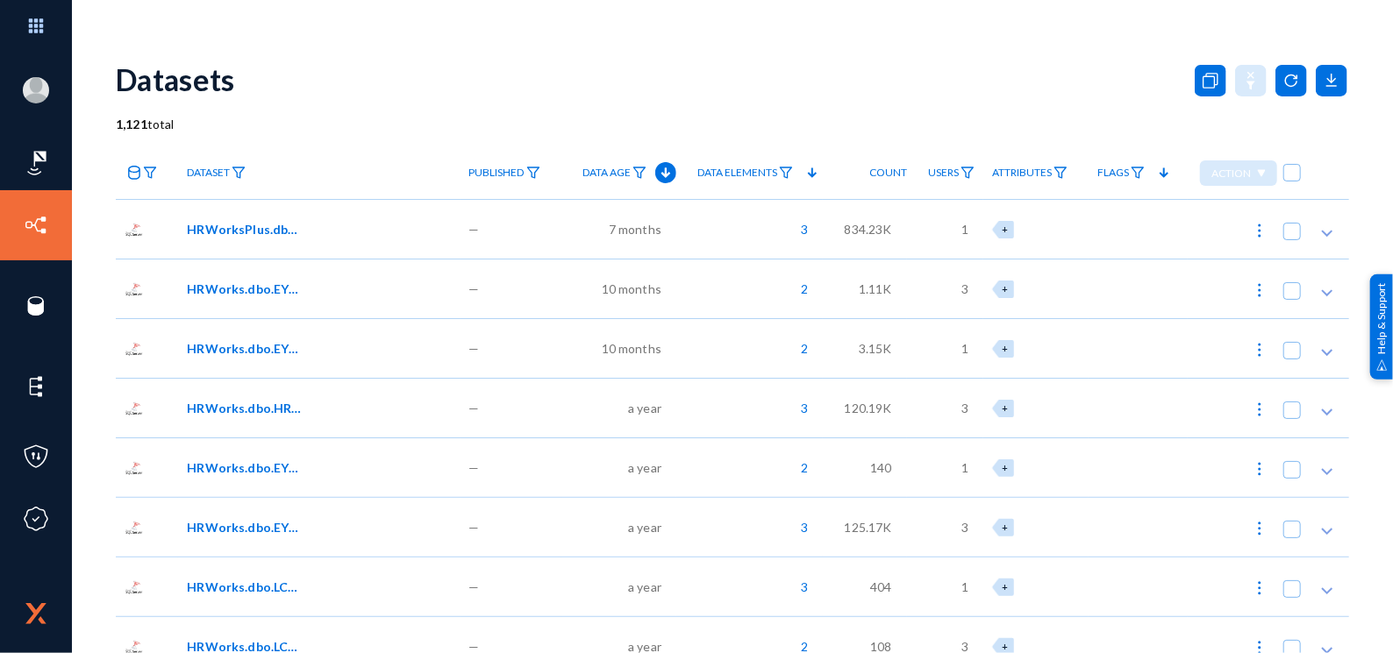
checkbox input "true"
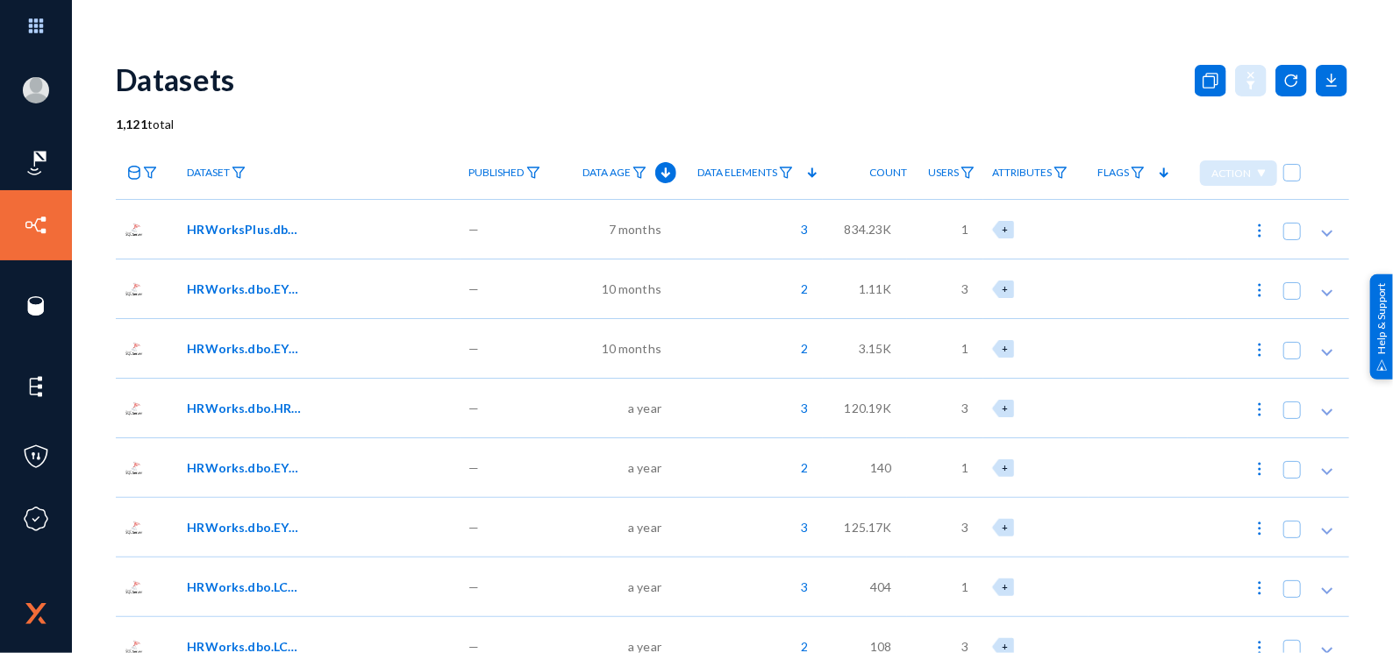
checkbox input "true"
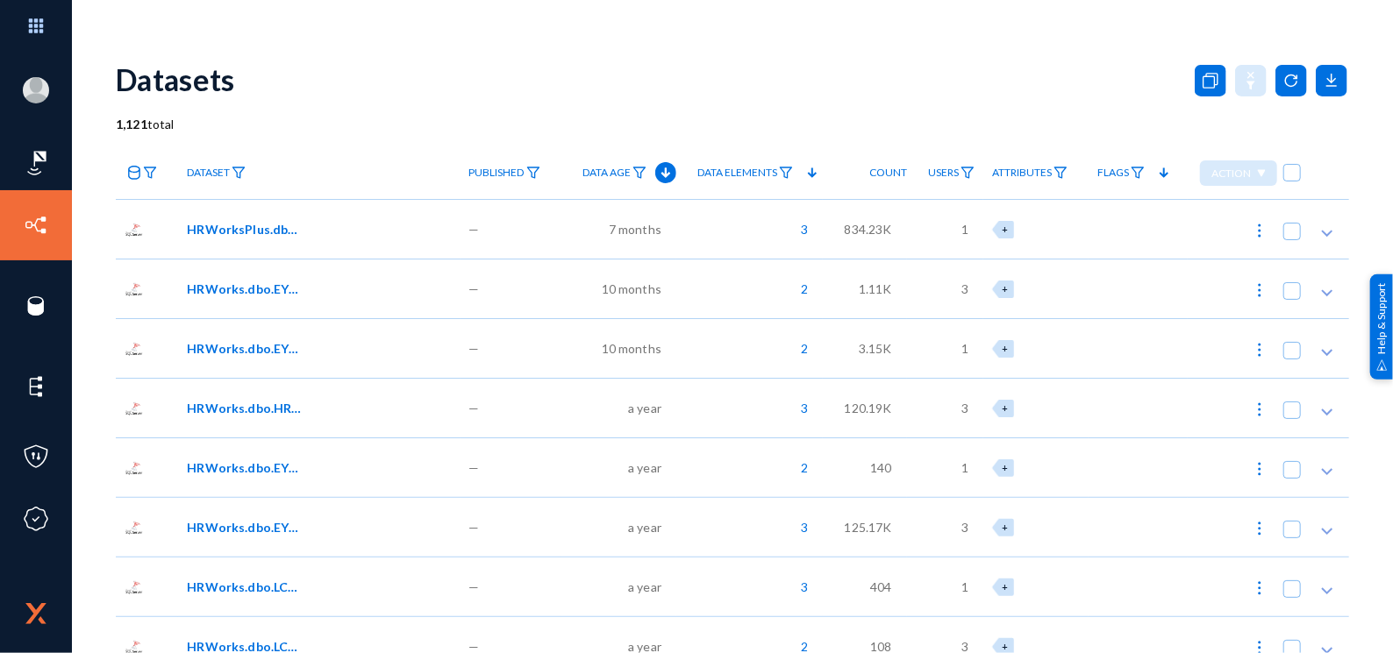
checkbox input "true"
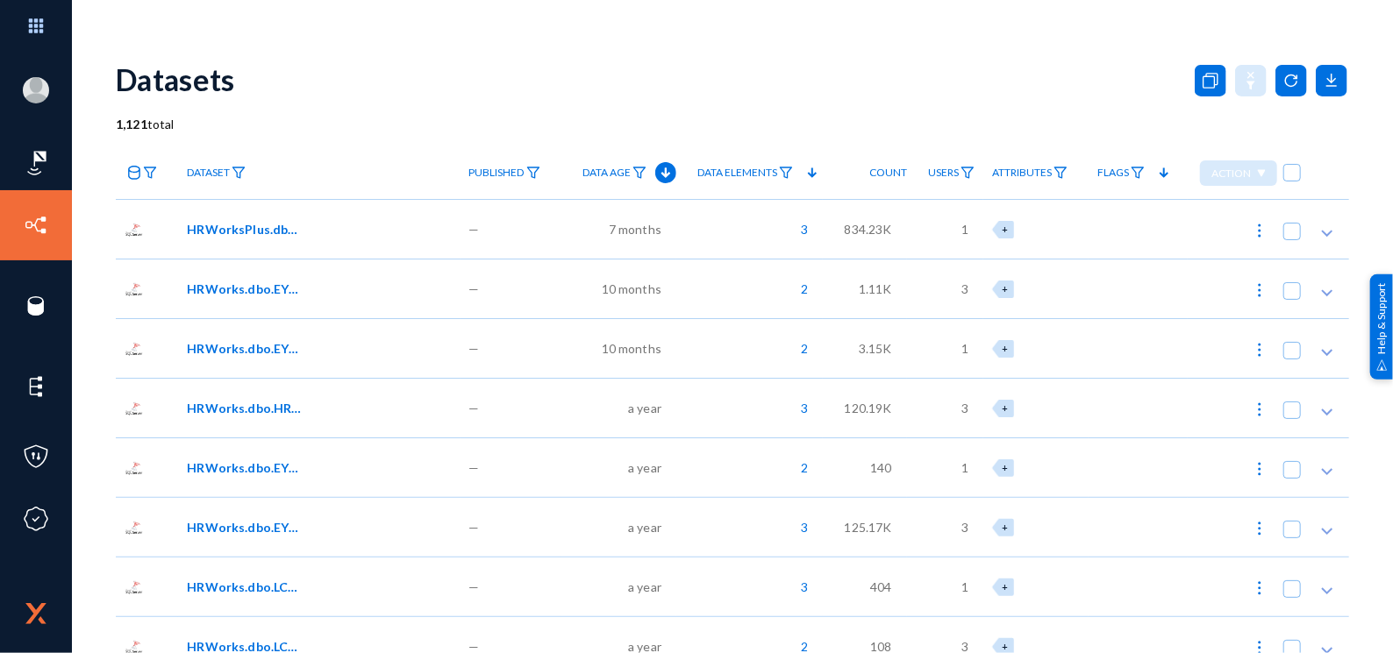
checkbox input "true"
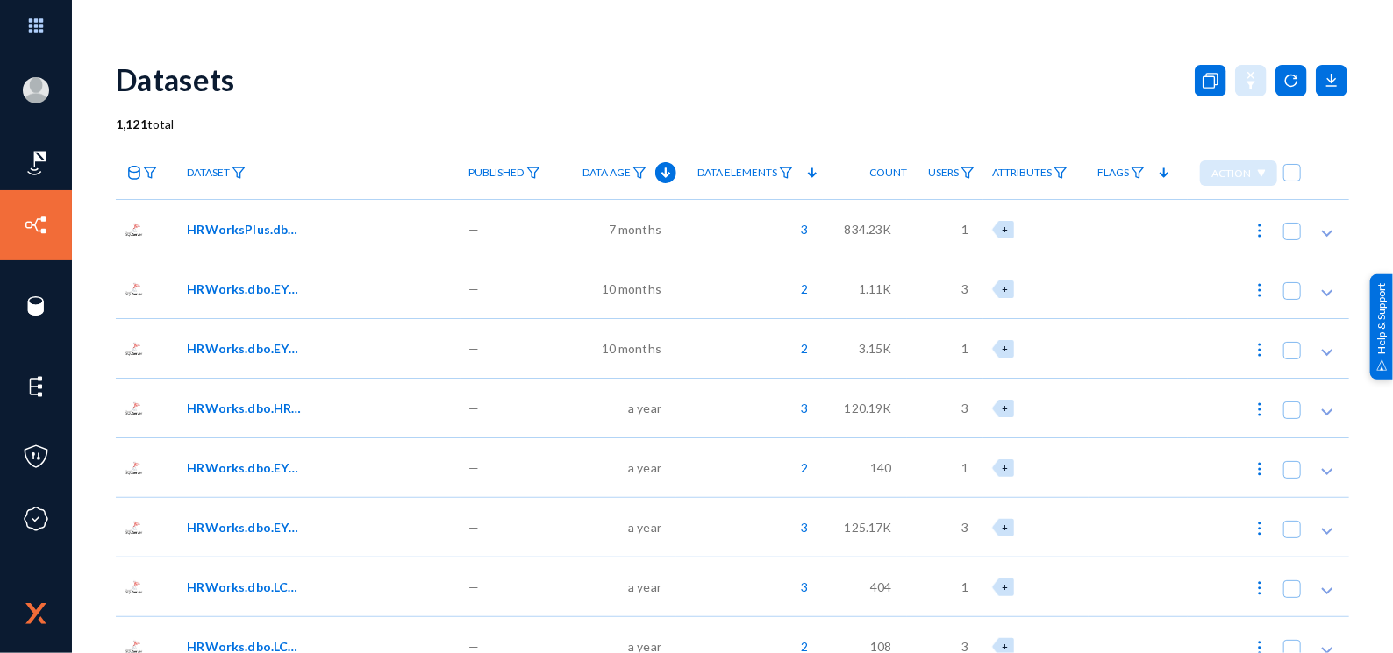
checkbox input "true"
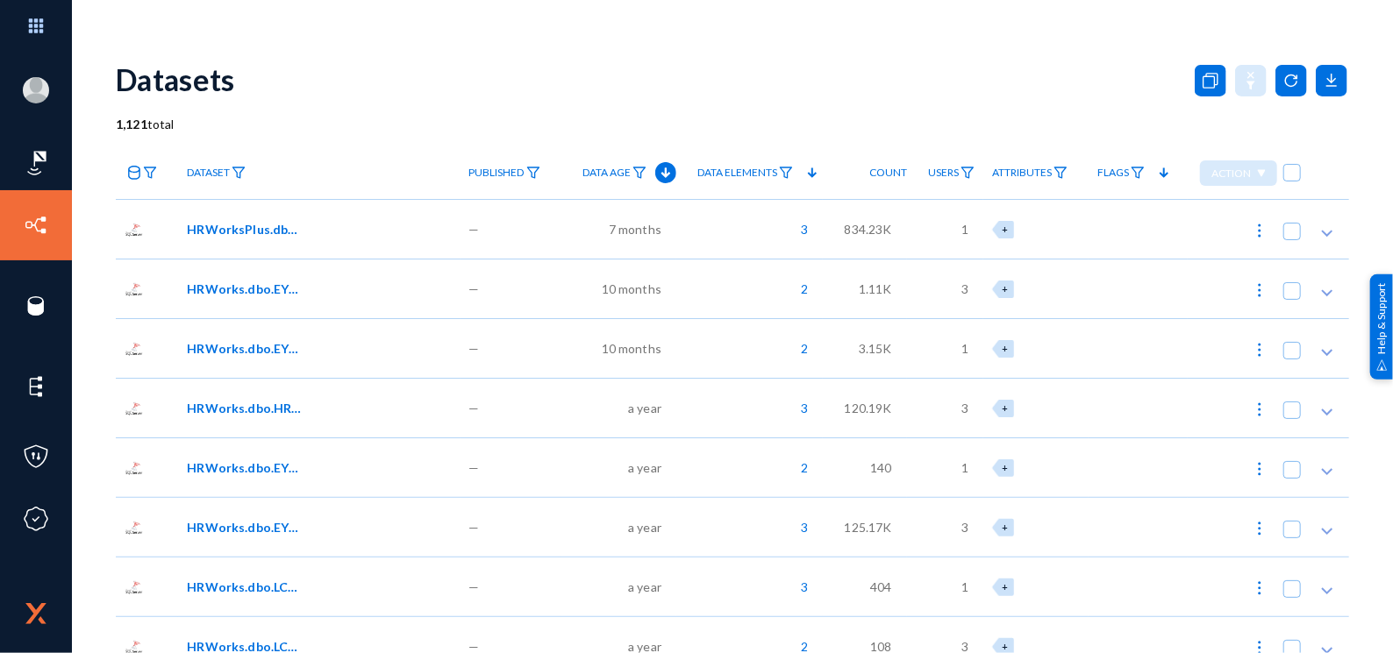
checkbox input "true"
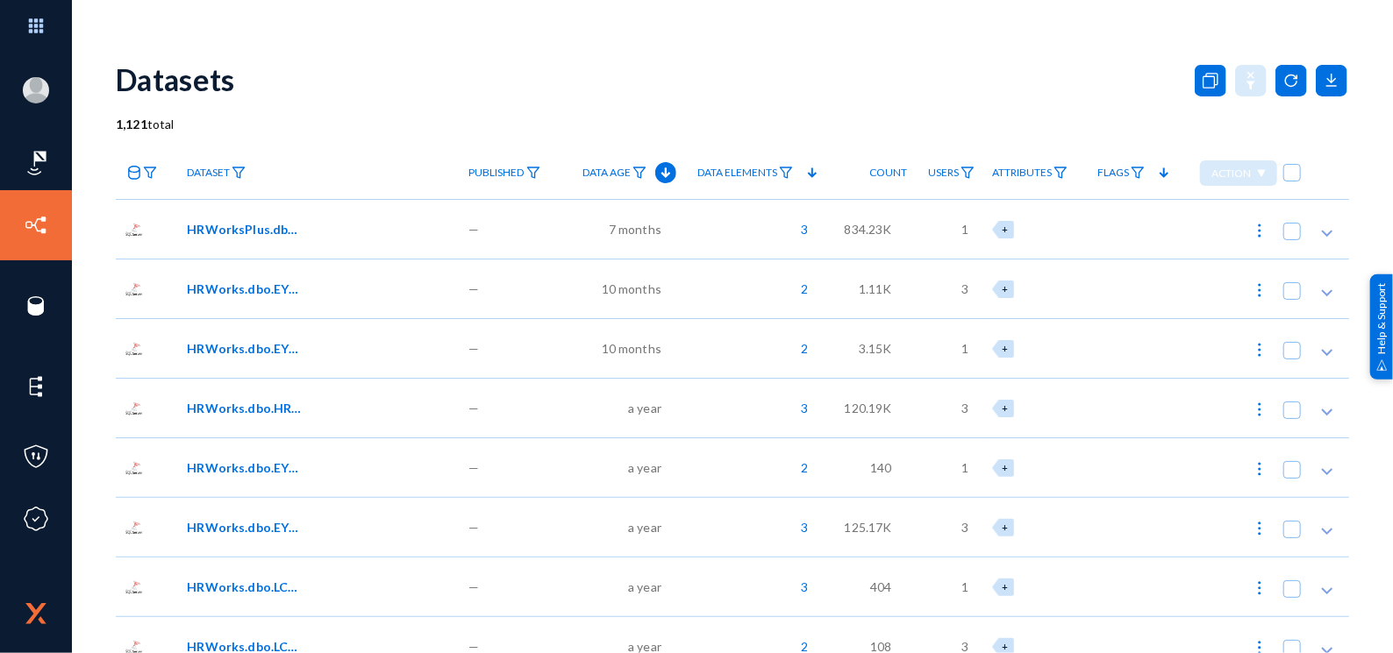
checkbox input "true"
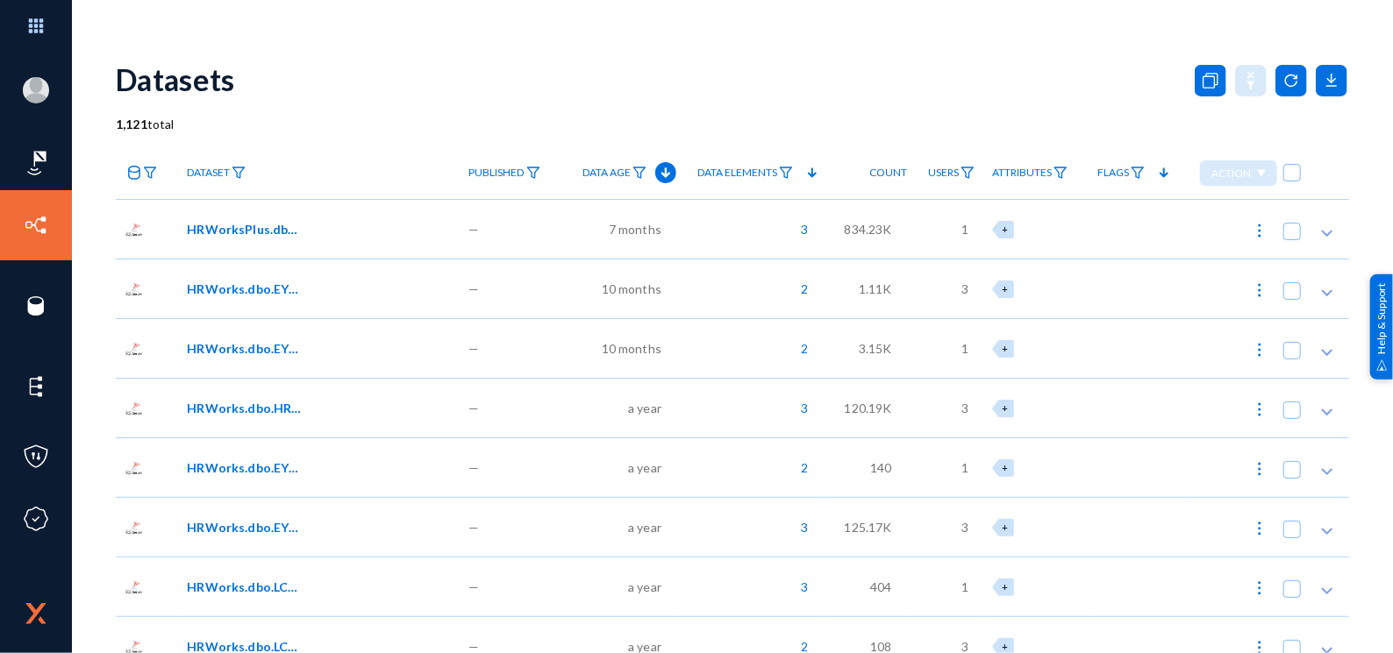
checkbox input "true"
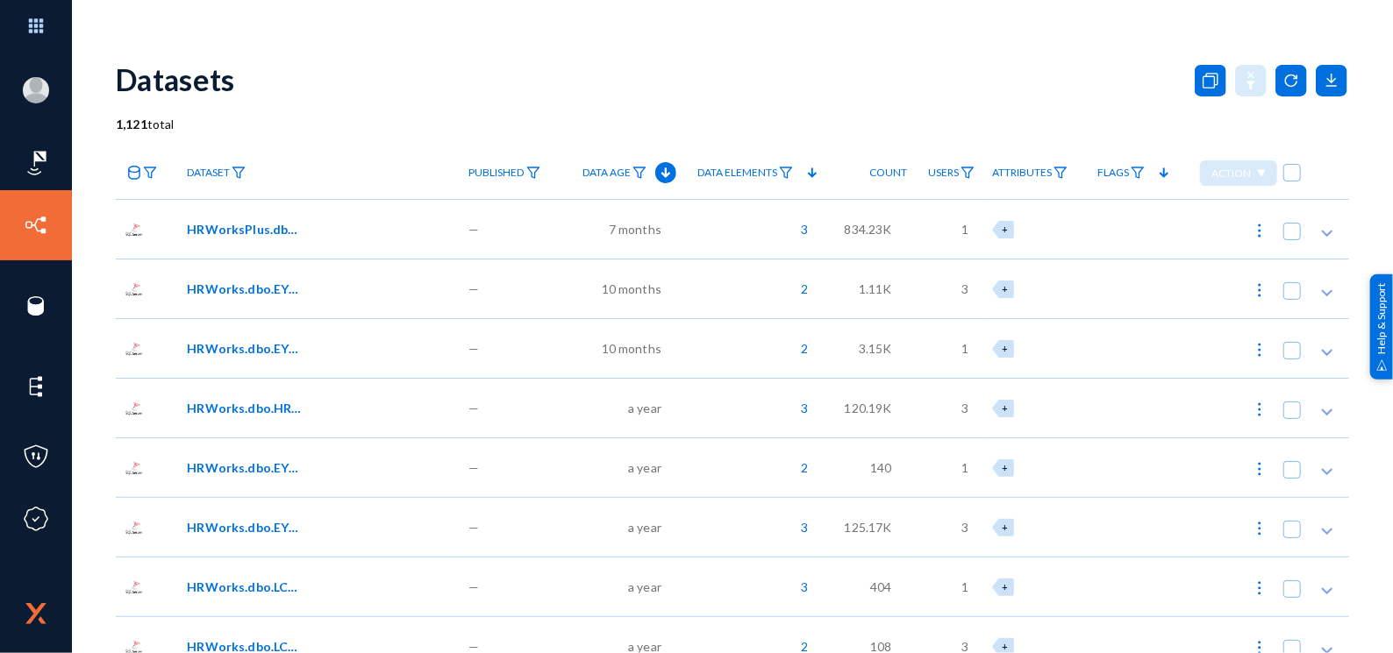
checkbox input "true"
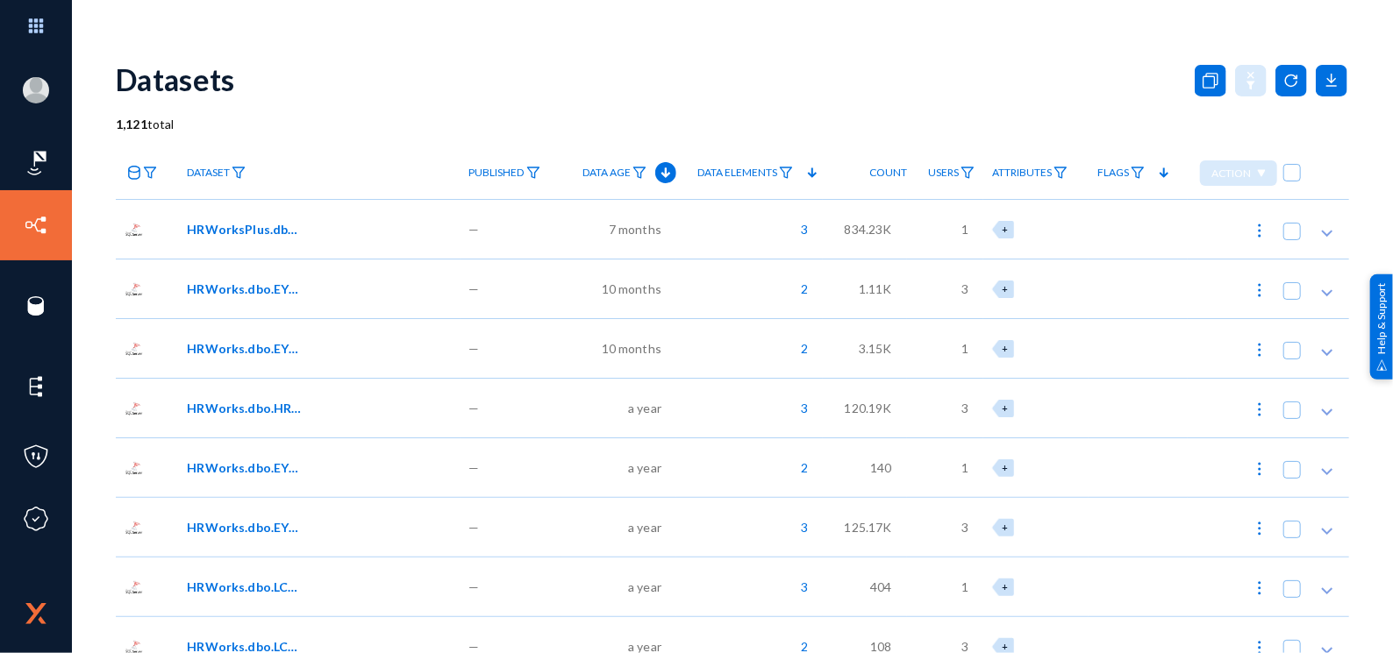
checkbox input "true"
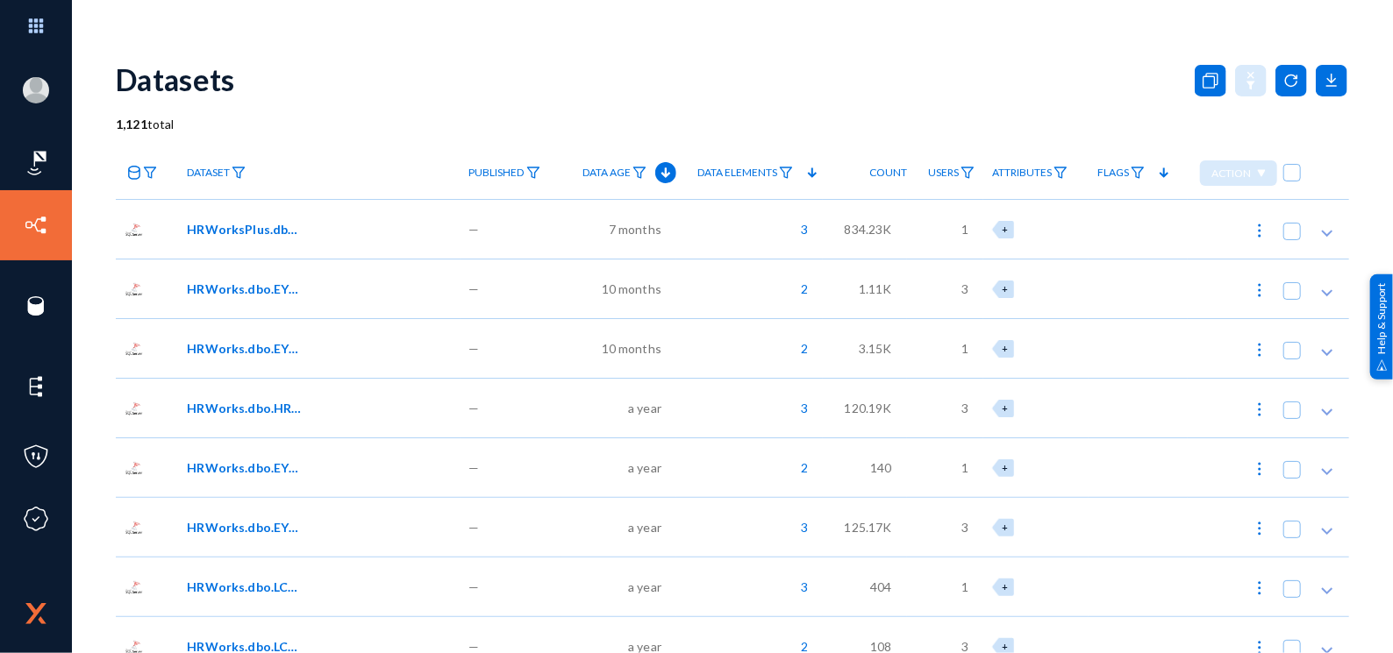
checkbox input "true"
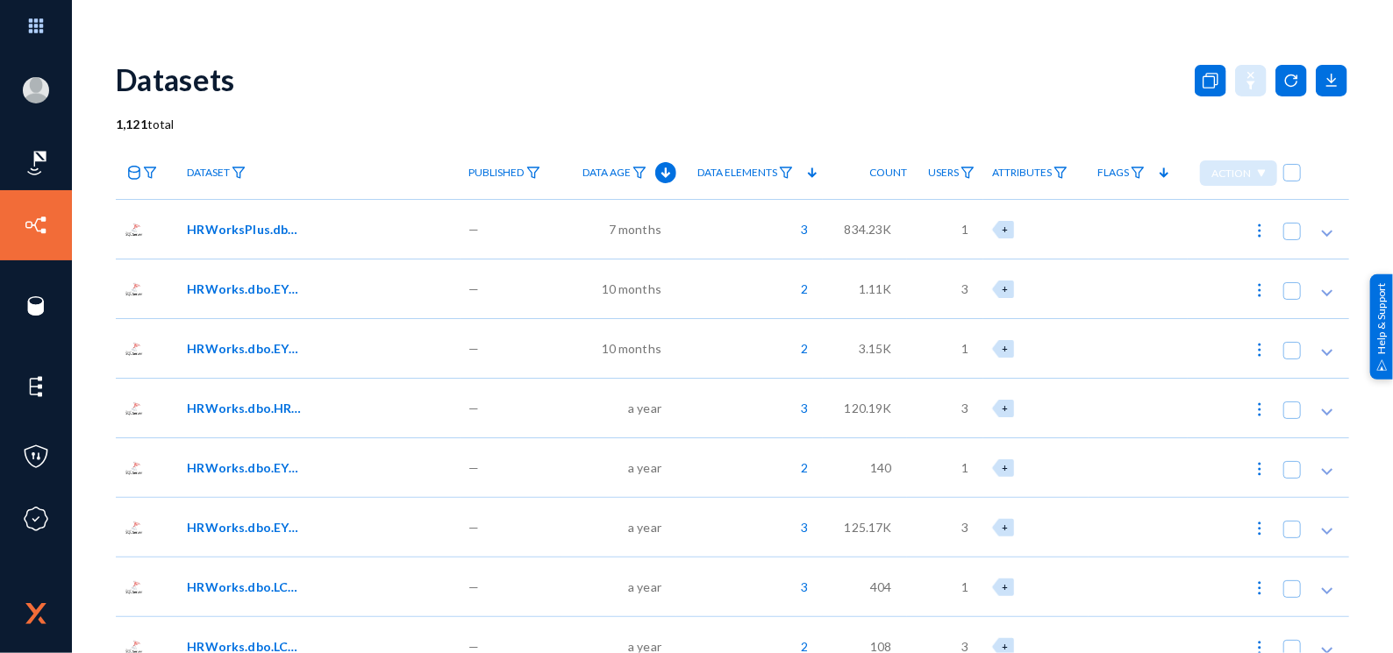
checkbox input "true"
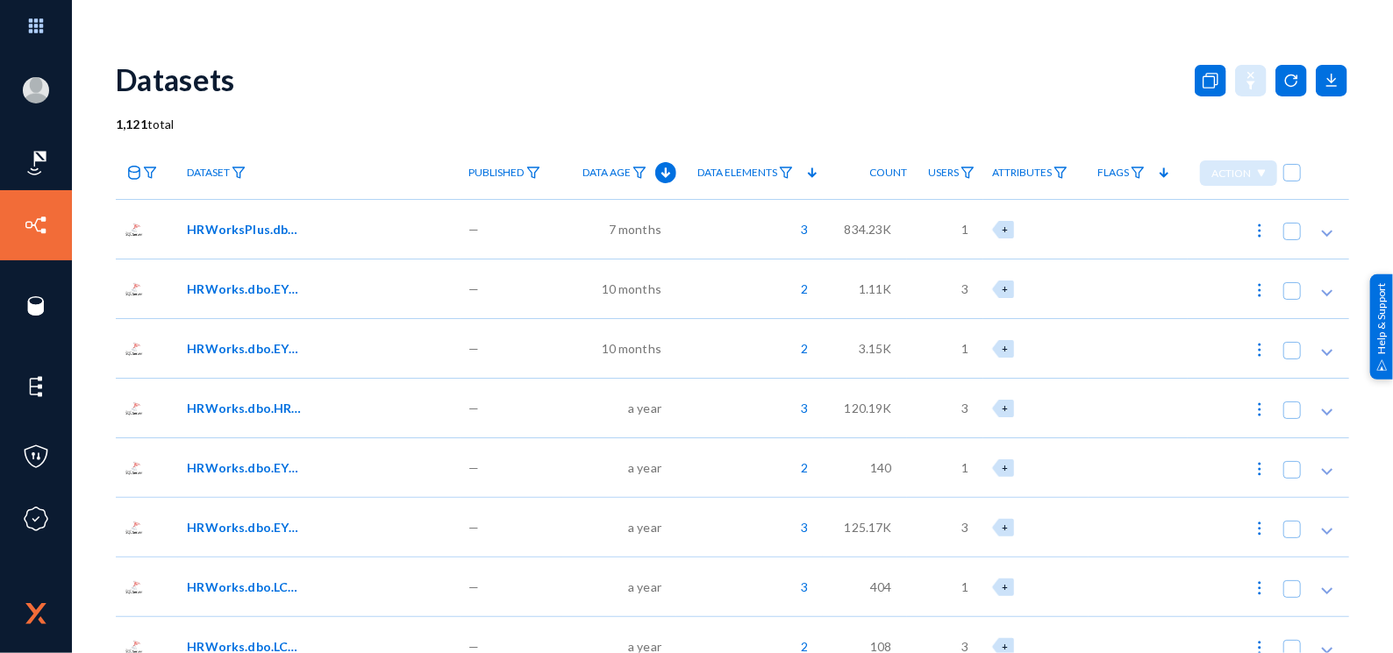
checkbox input "true"
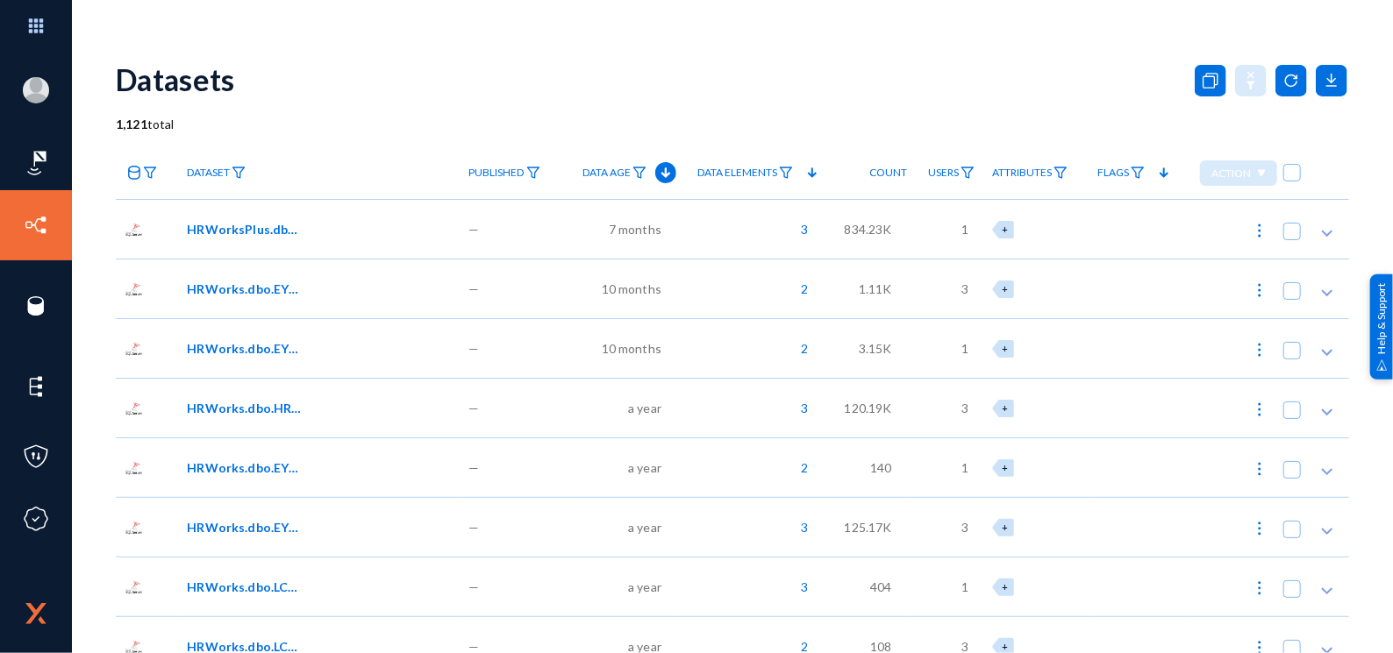
checkbox input "true"
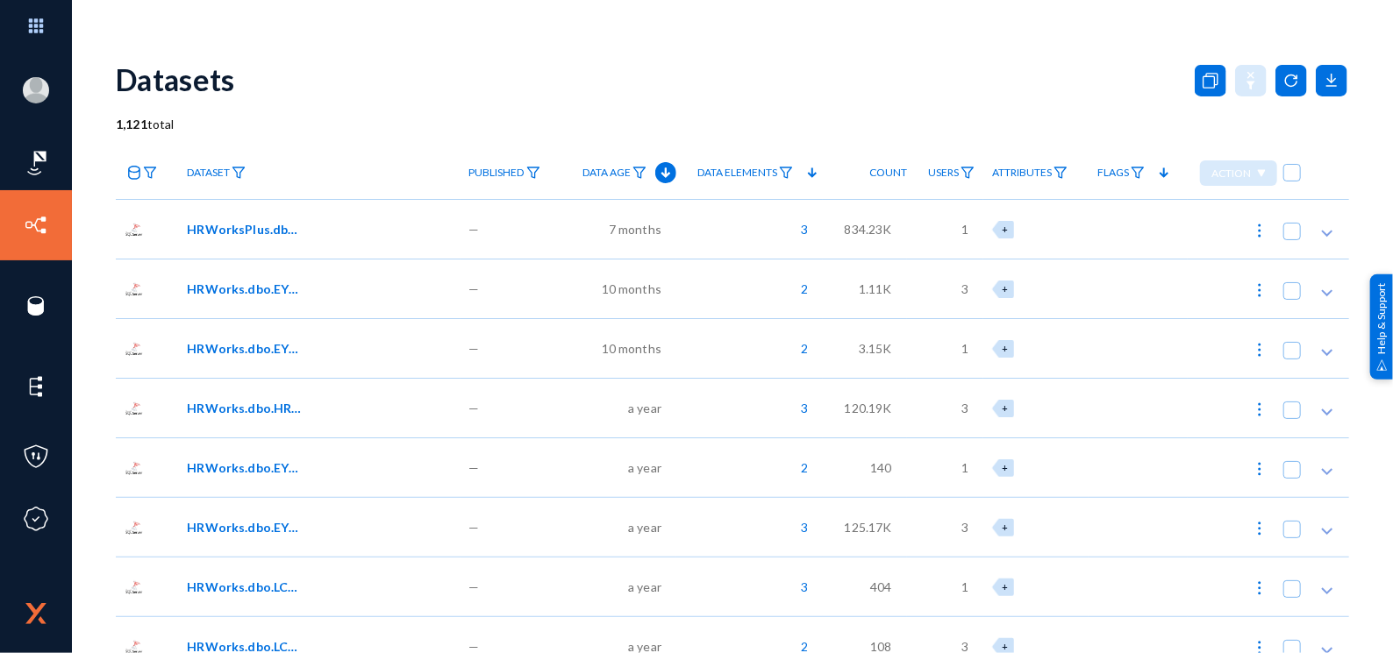
checkbox input "true"
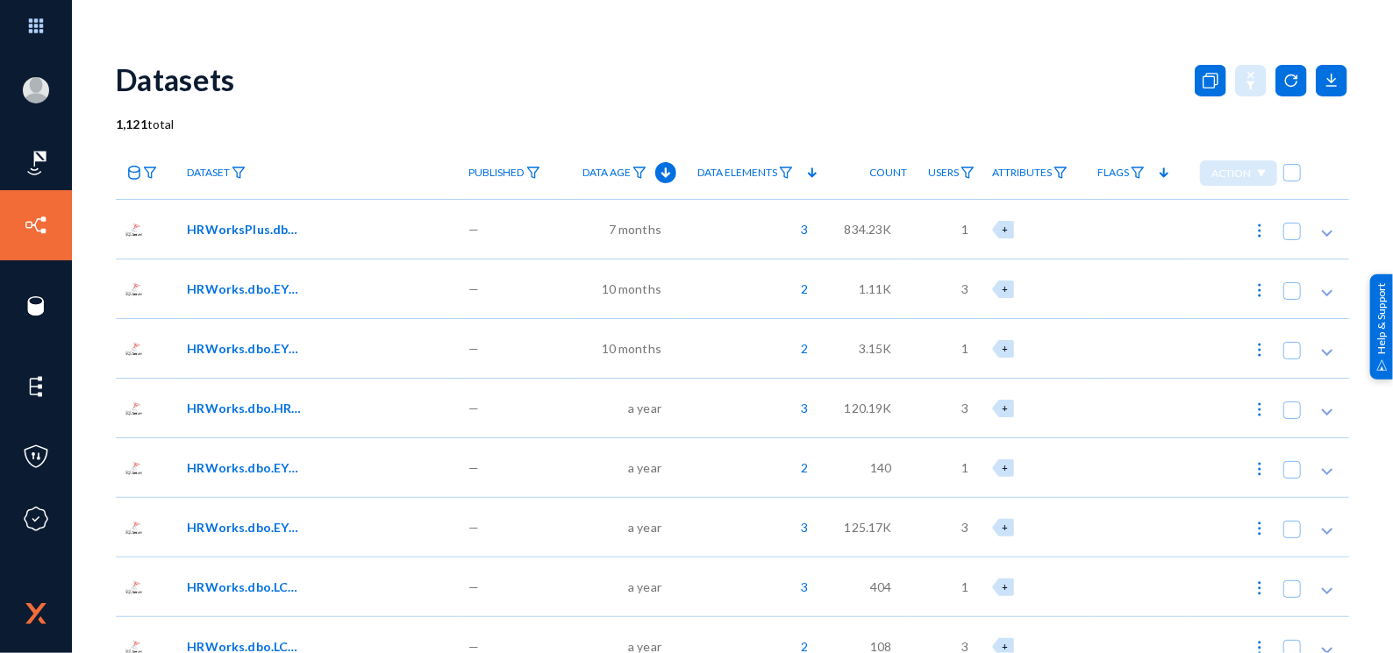
checkbox input "true"
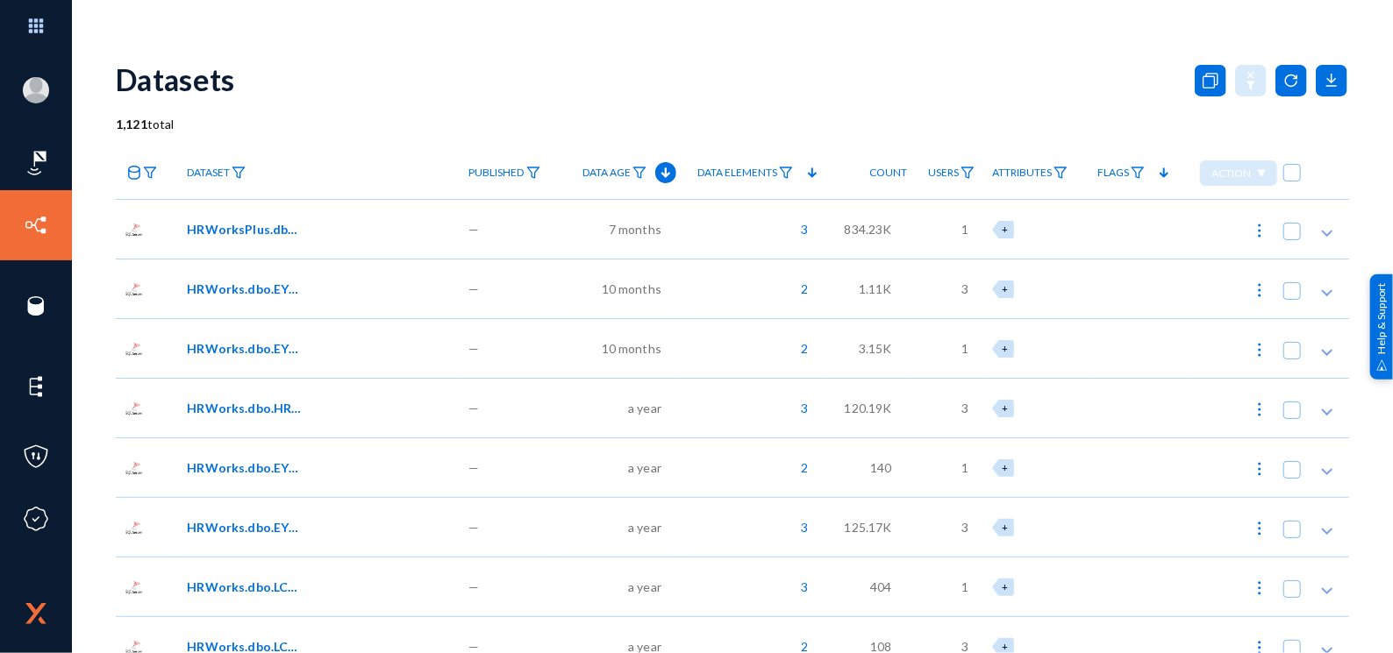
checkbox input "true"
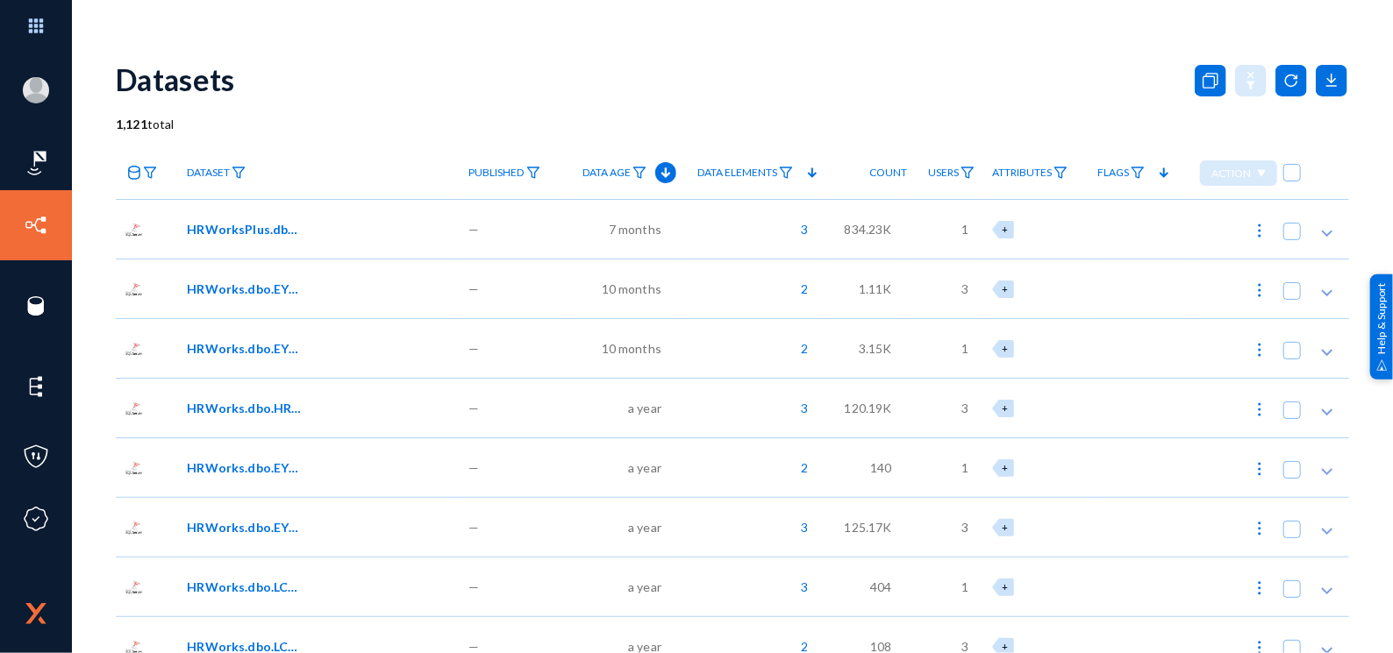
checkbox input "true"
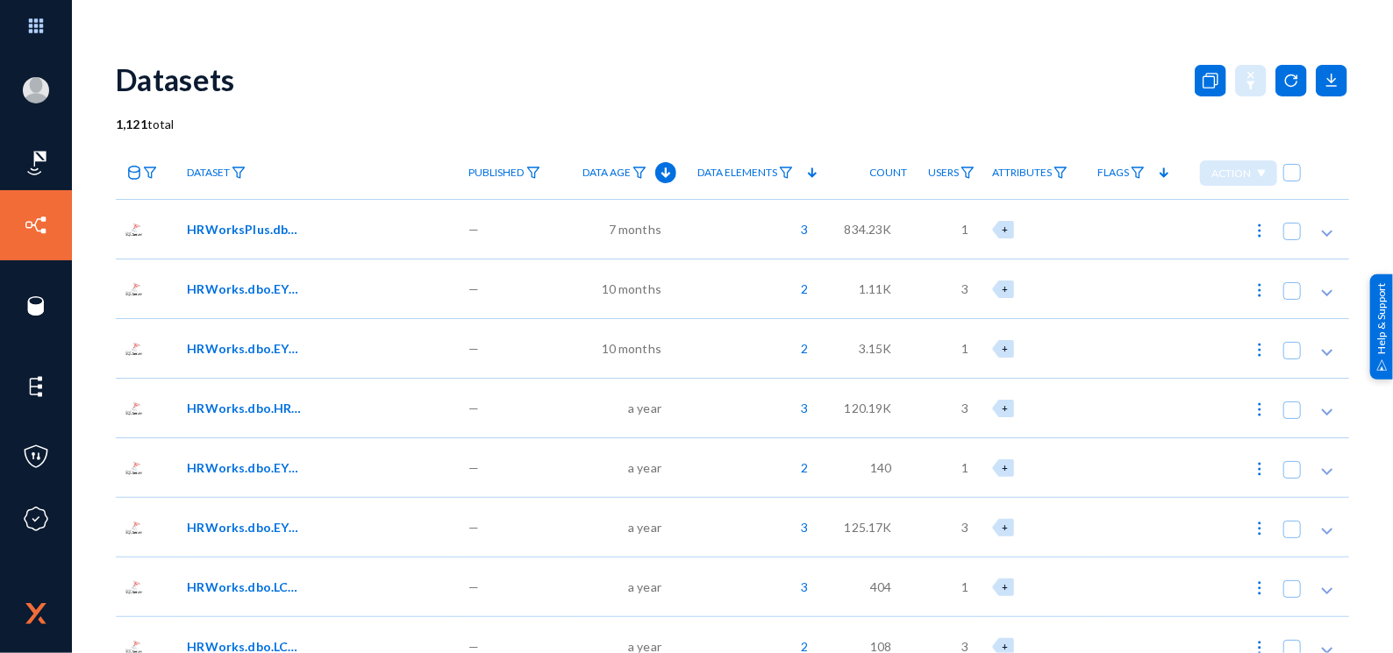
checkbox input "true"
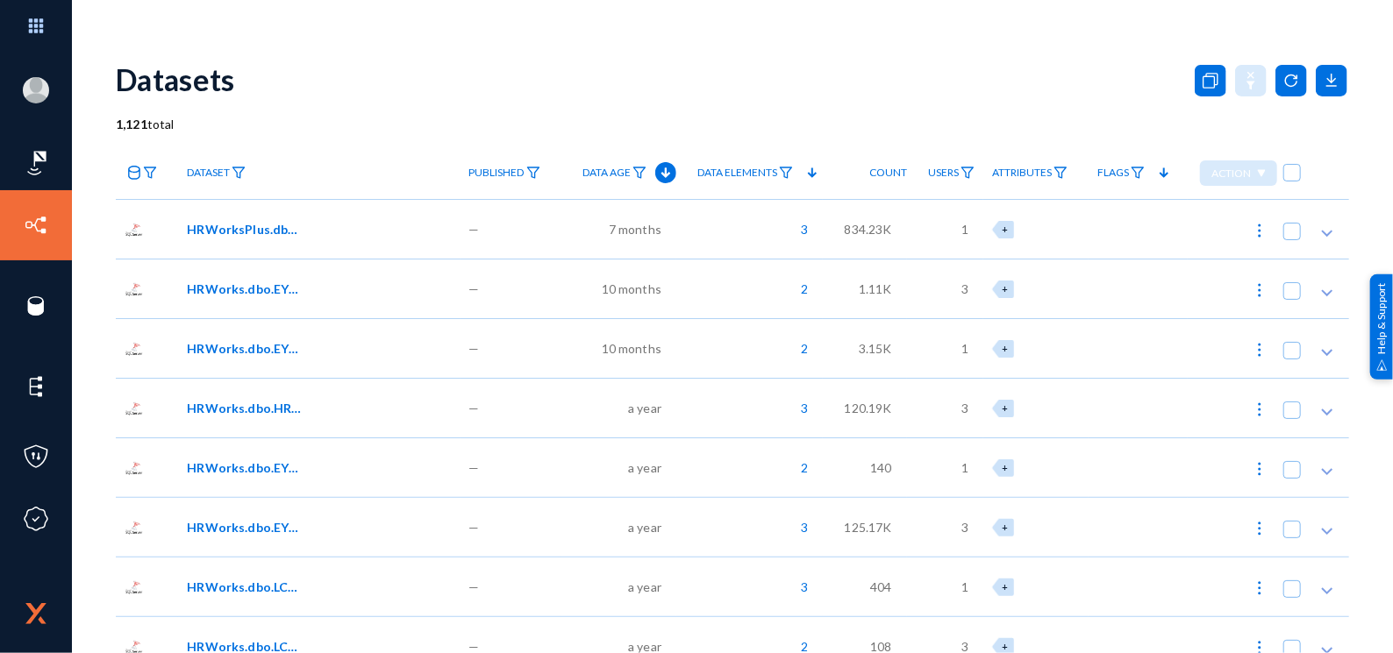
checkbox input "true"
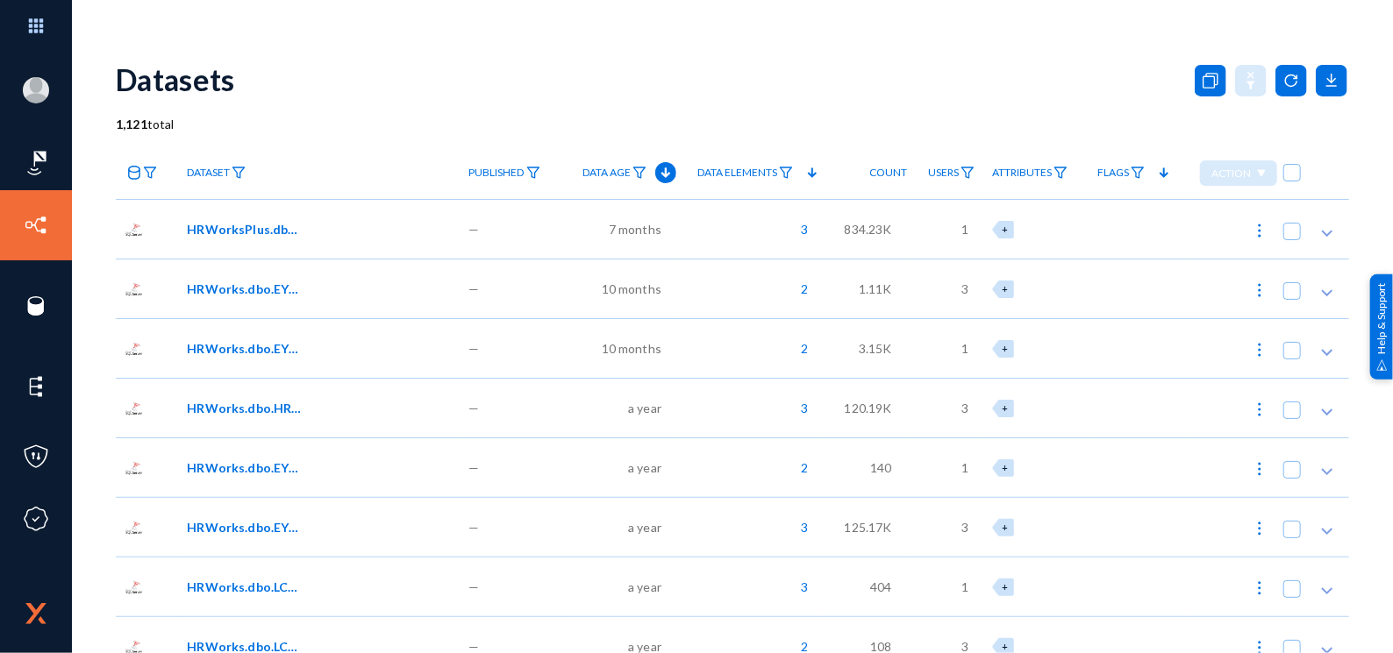
checkbox input "true"
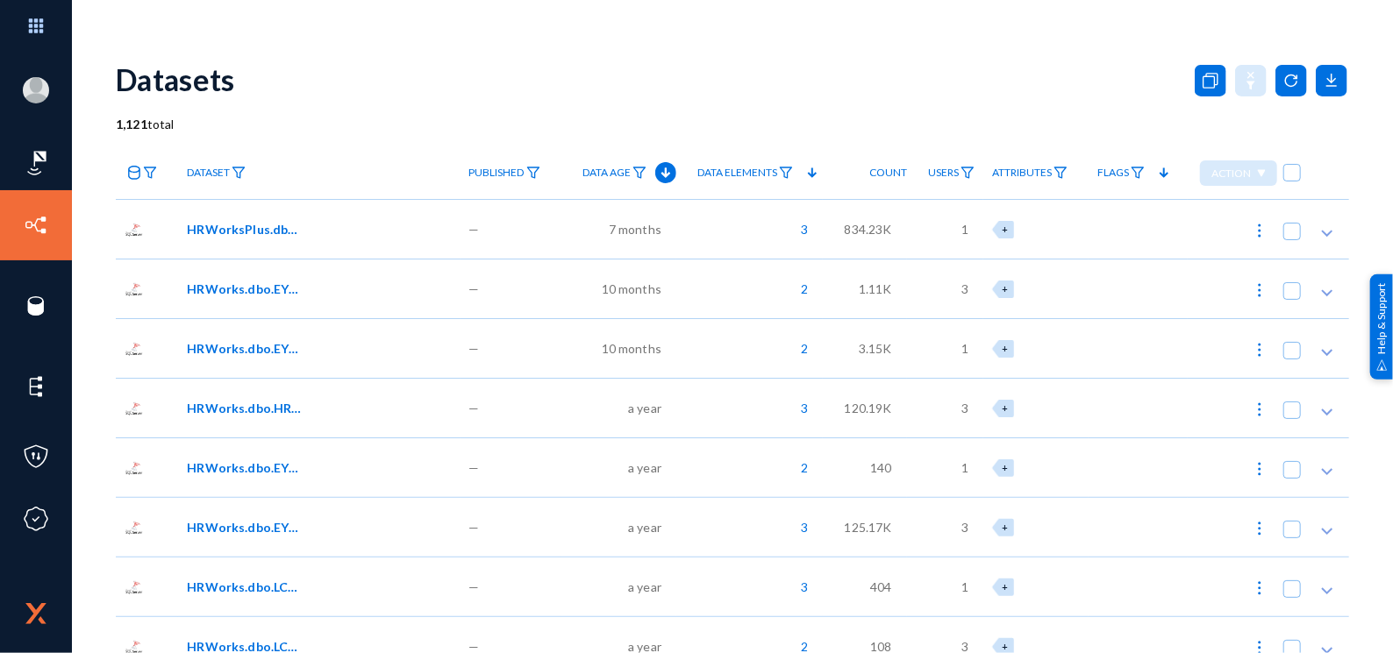
checkbox input "true"
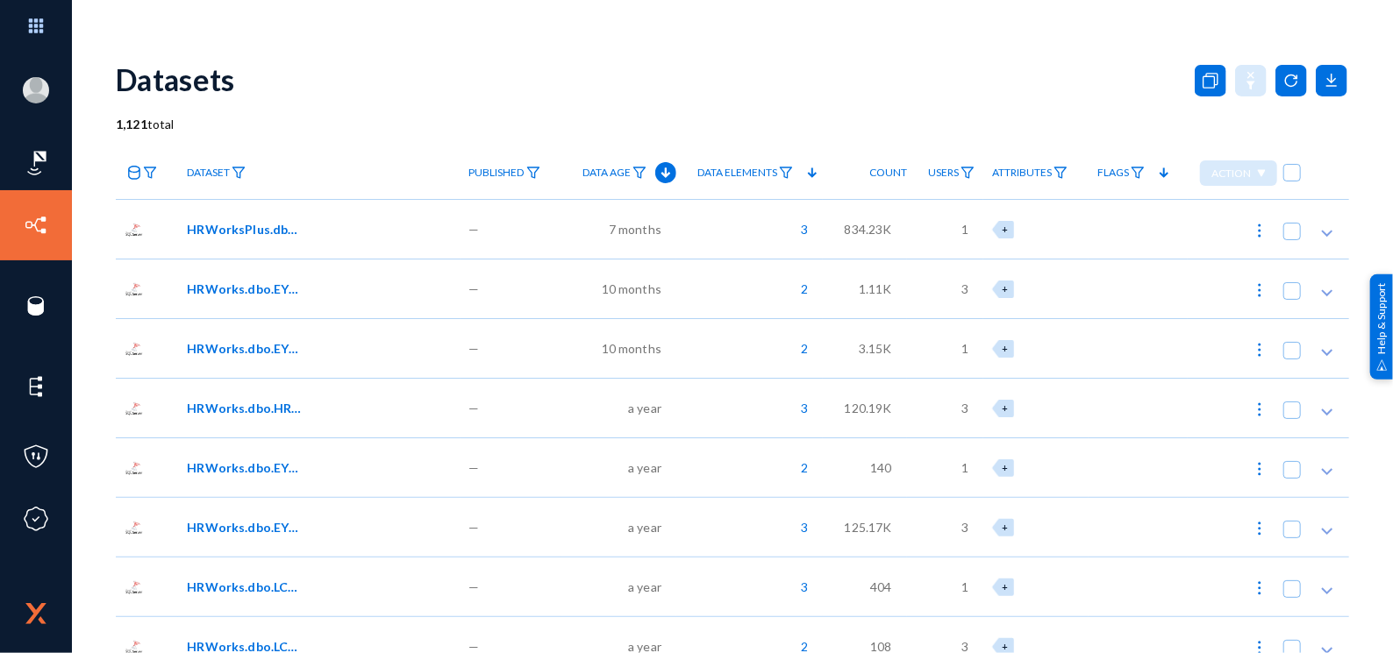
checkbox input "true"
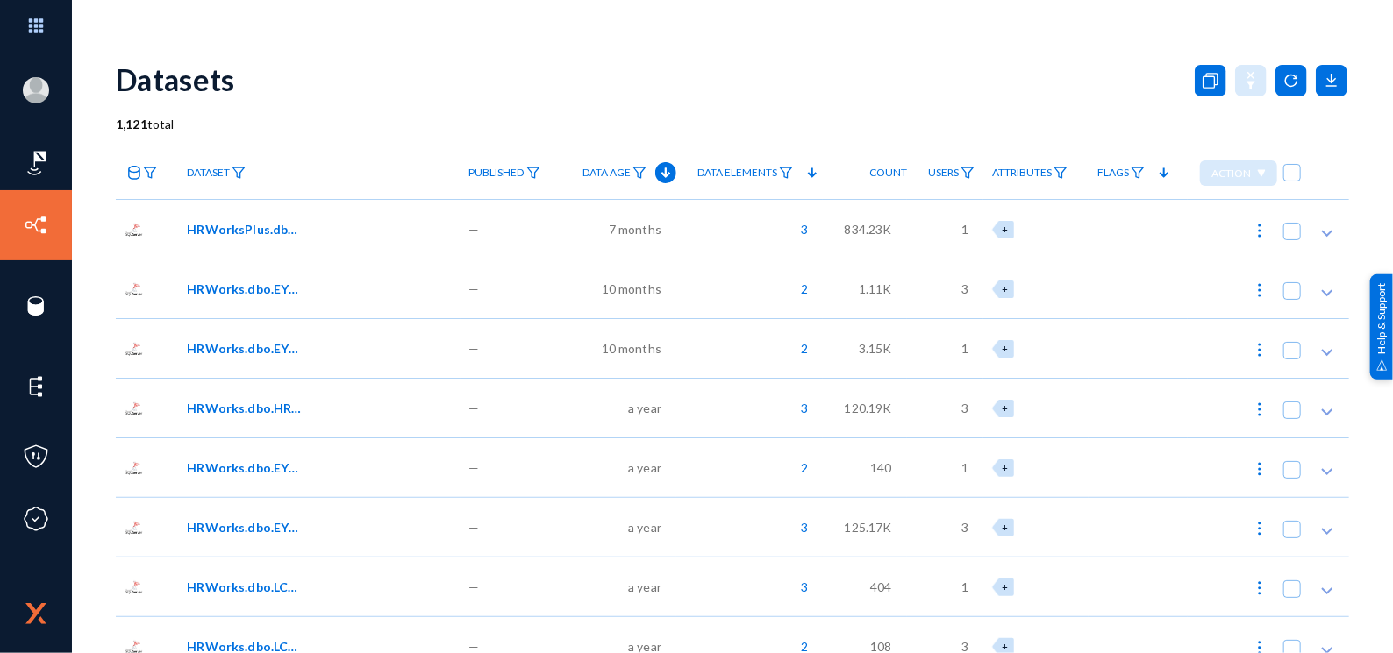
checkbox input "true"
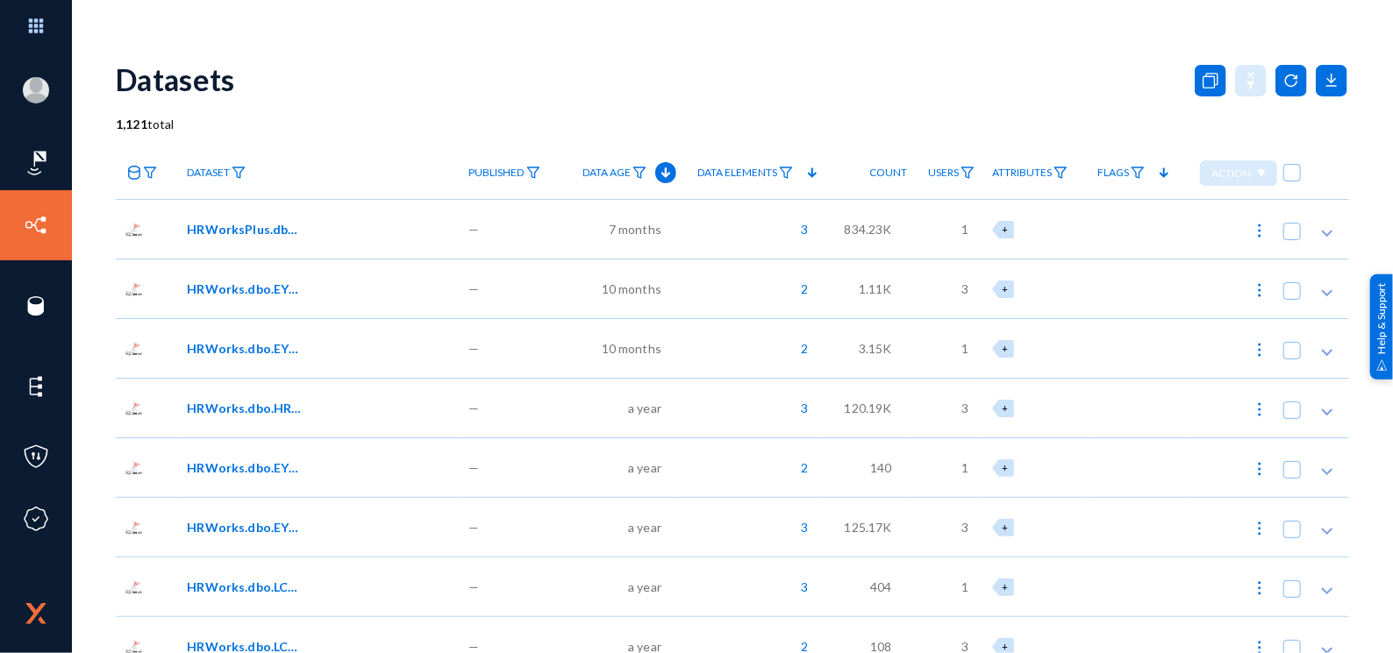
checkbox input "true"
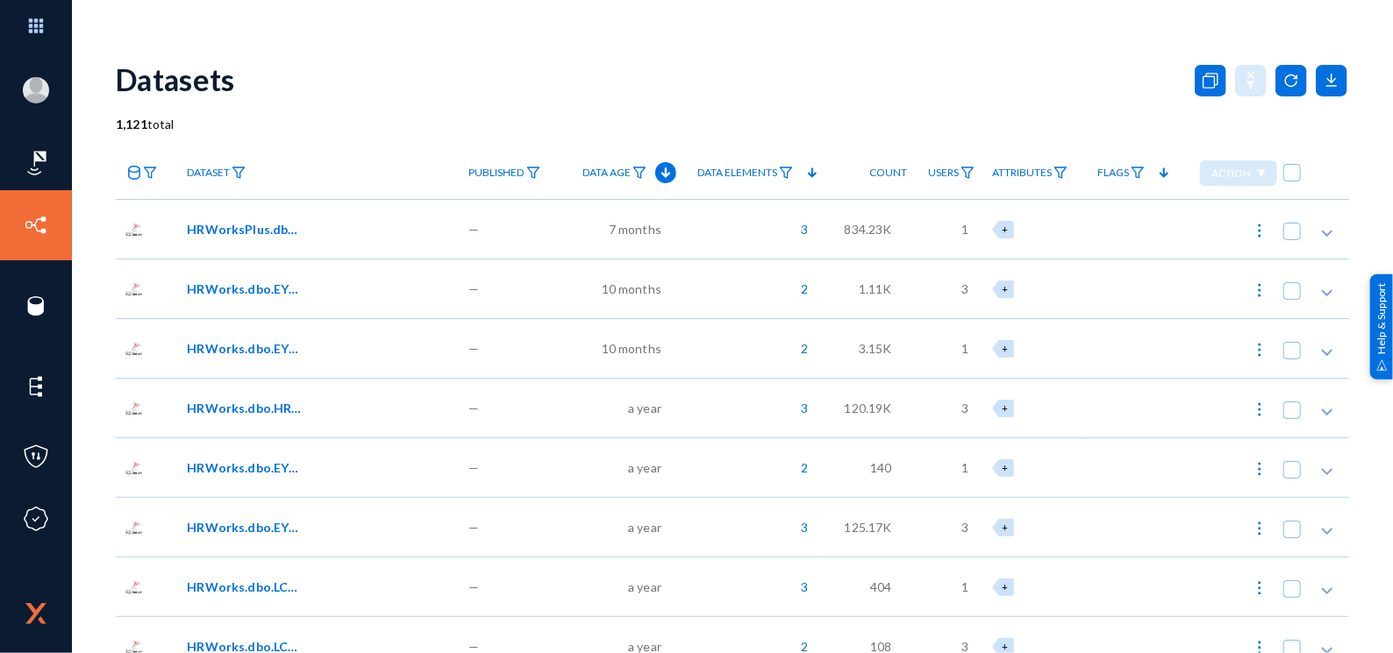
checkbox input "true"
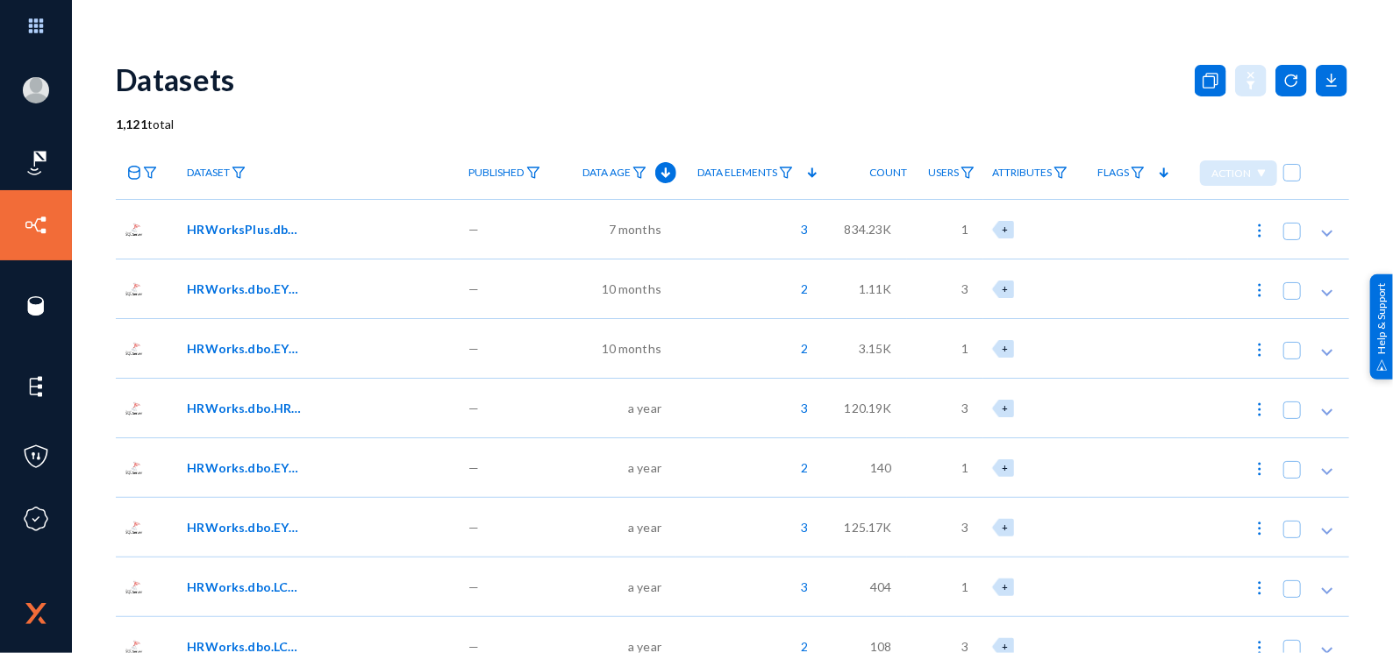
checkbox input "true"
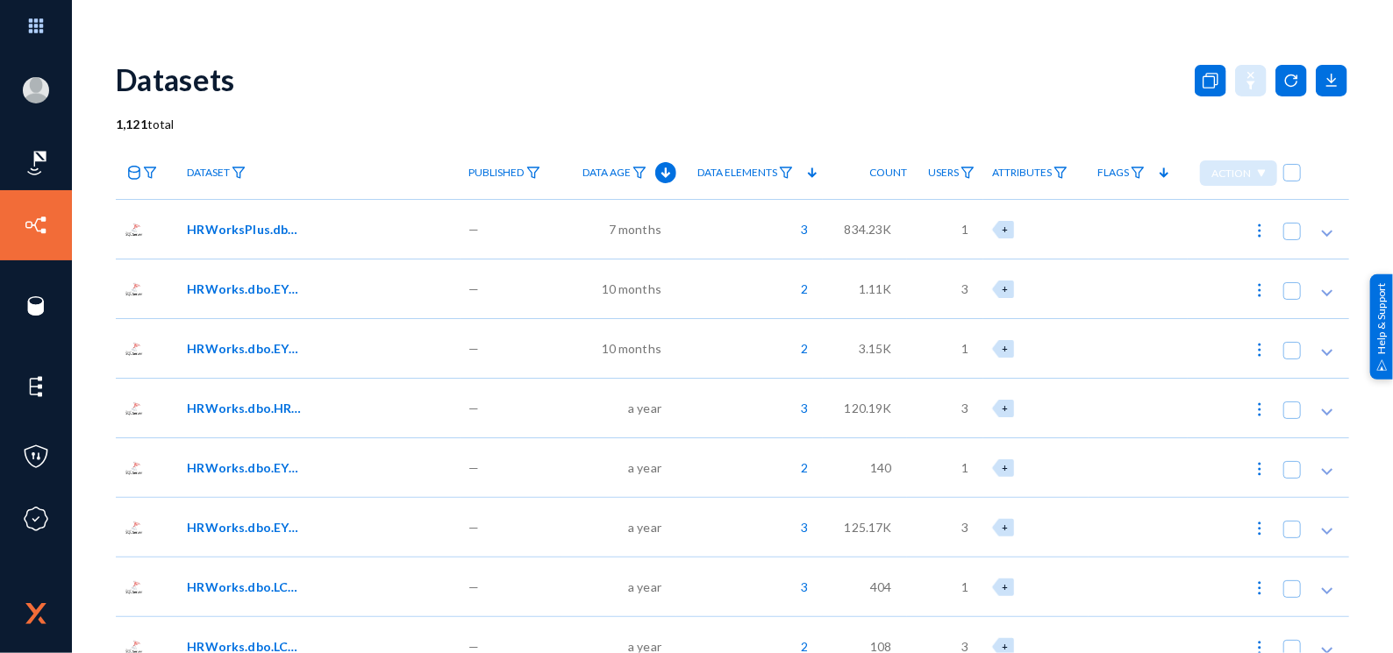
checkbox input "true"
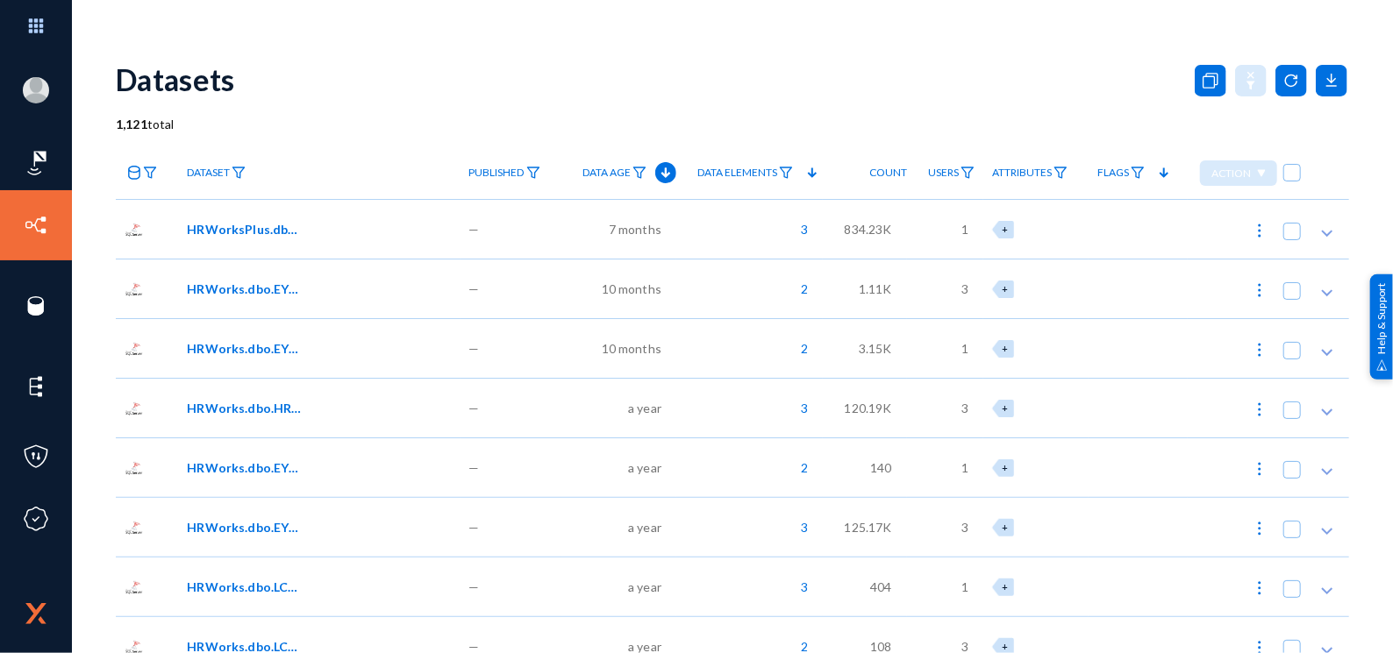
checkbox input "true"
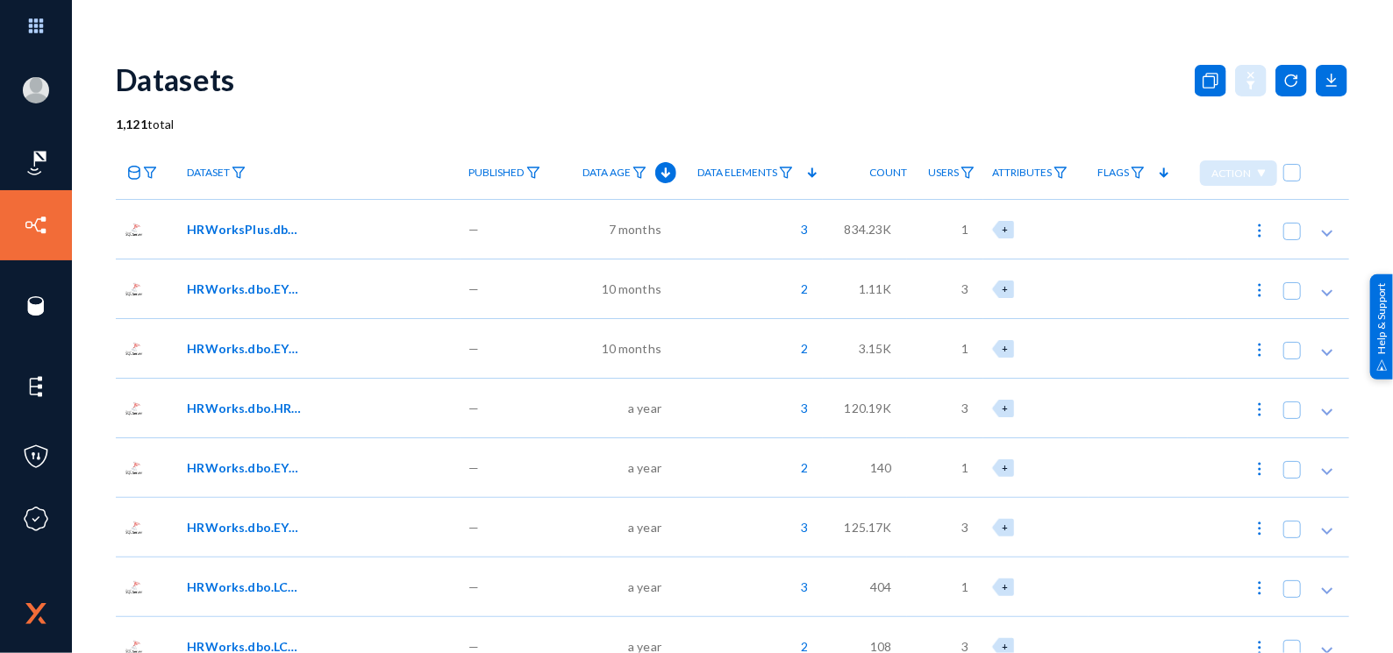
checkbox input "true"
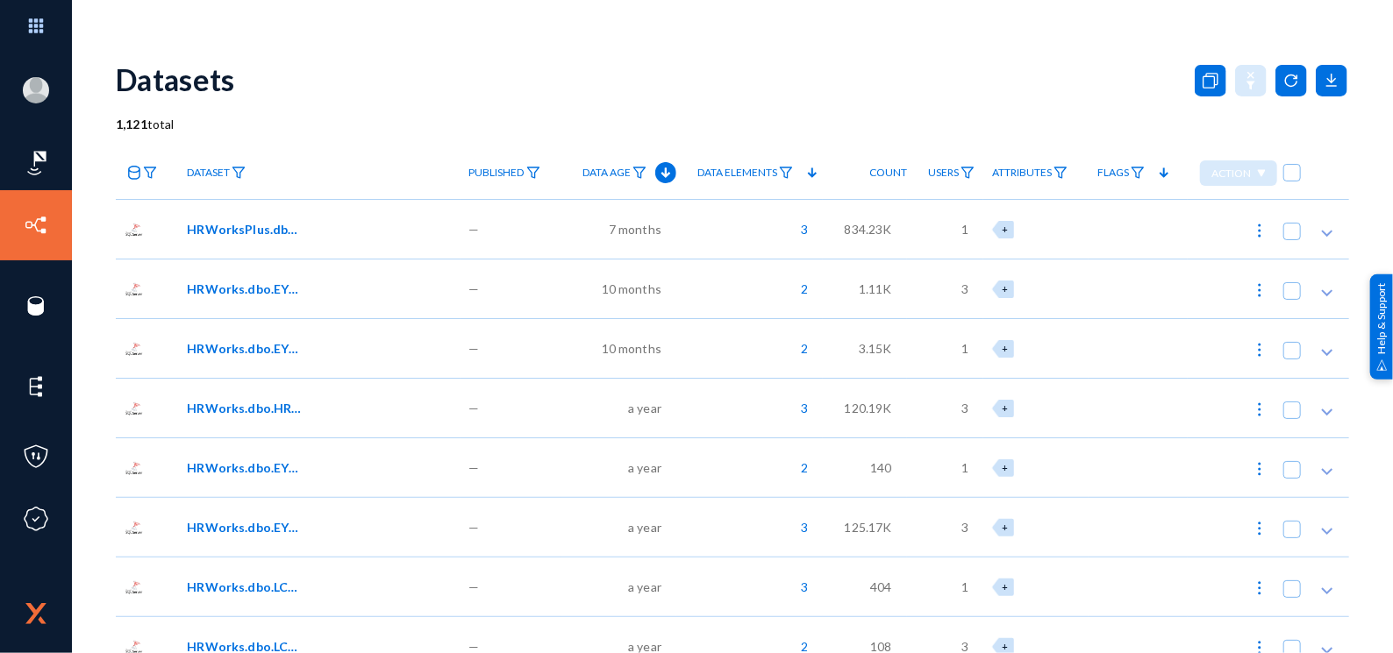
checkbox input "true"
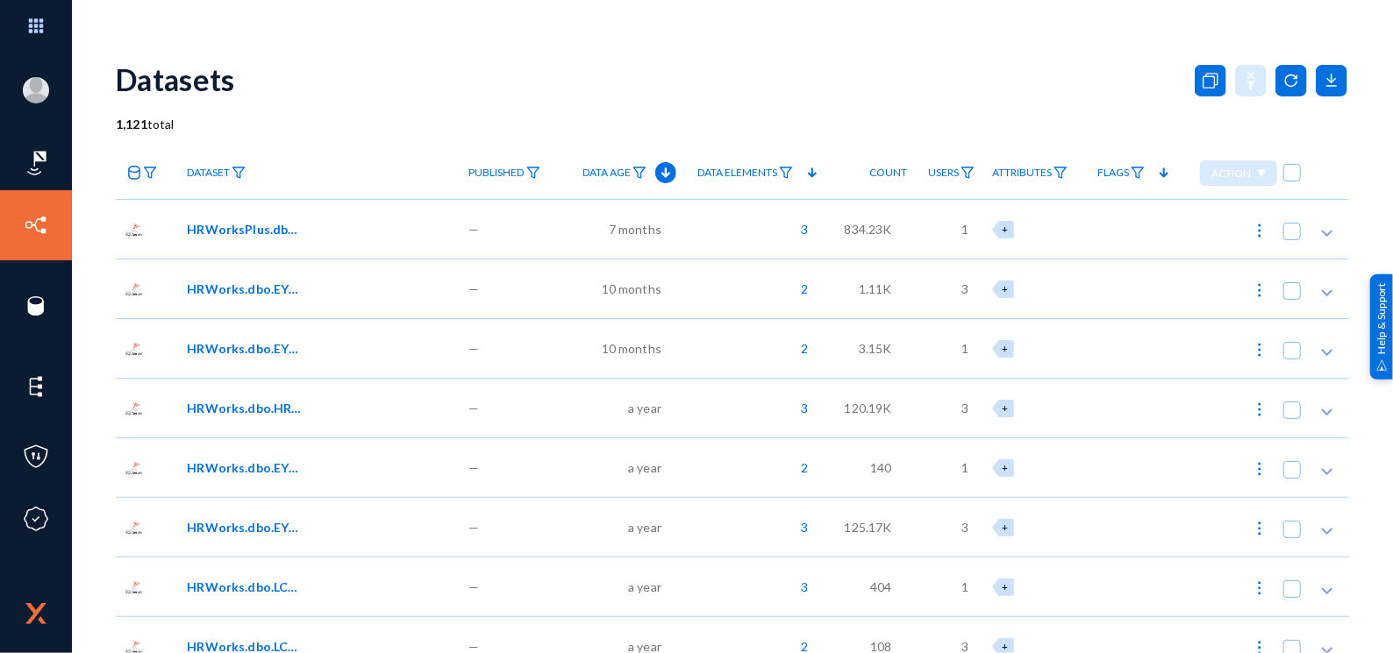
checkbox input "true"
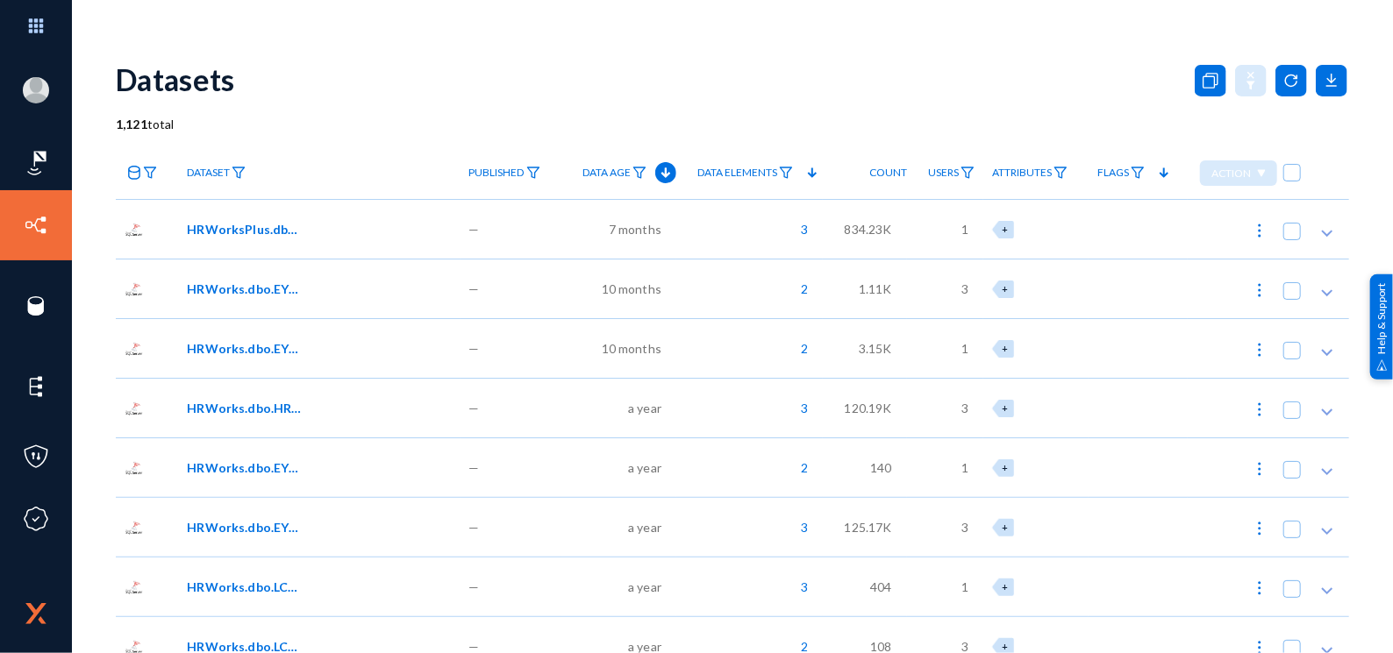
checkbox input "true"
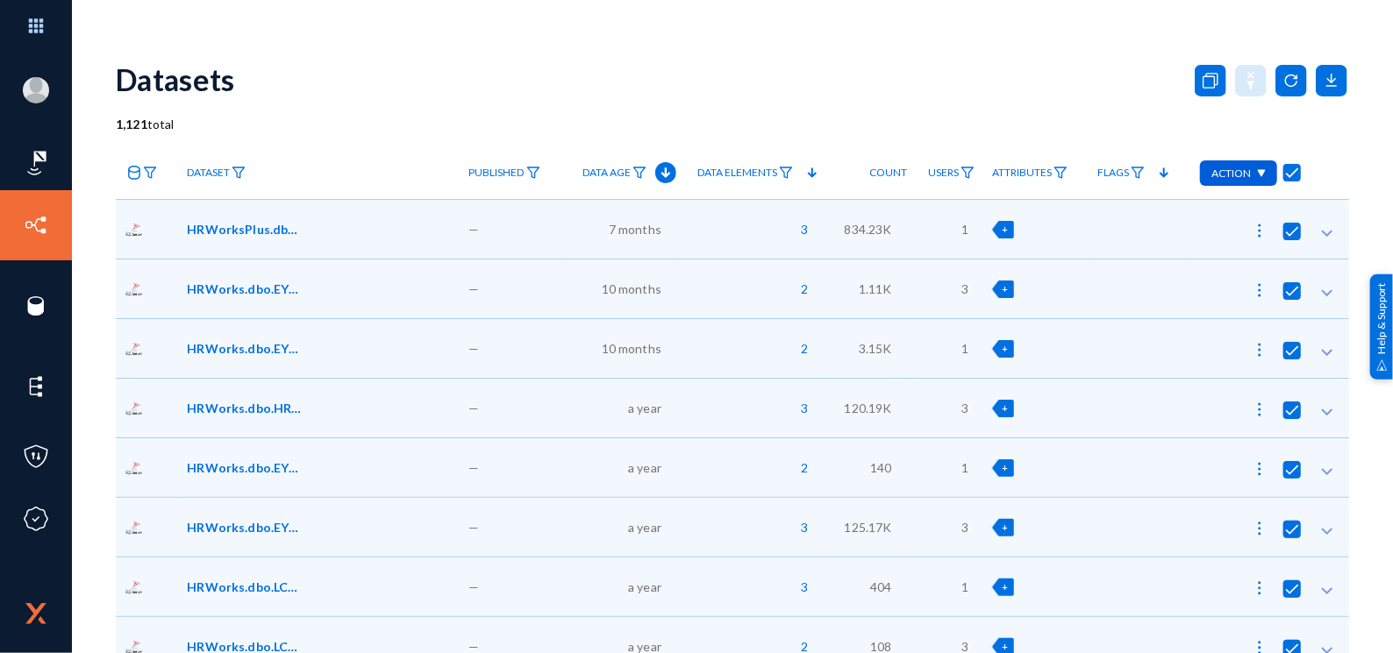
click at [1261, 173] on div "Action" at bounding box center [1238, 173] width 77 height 25
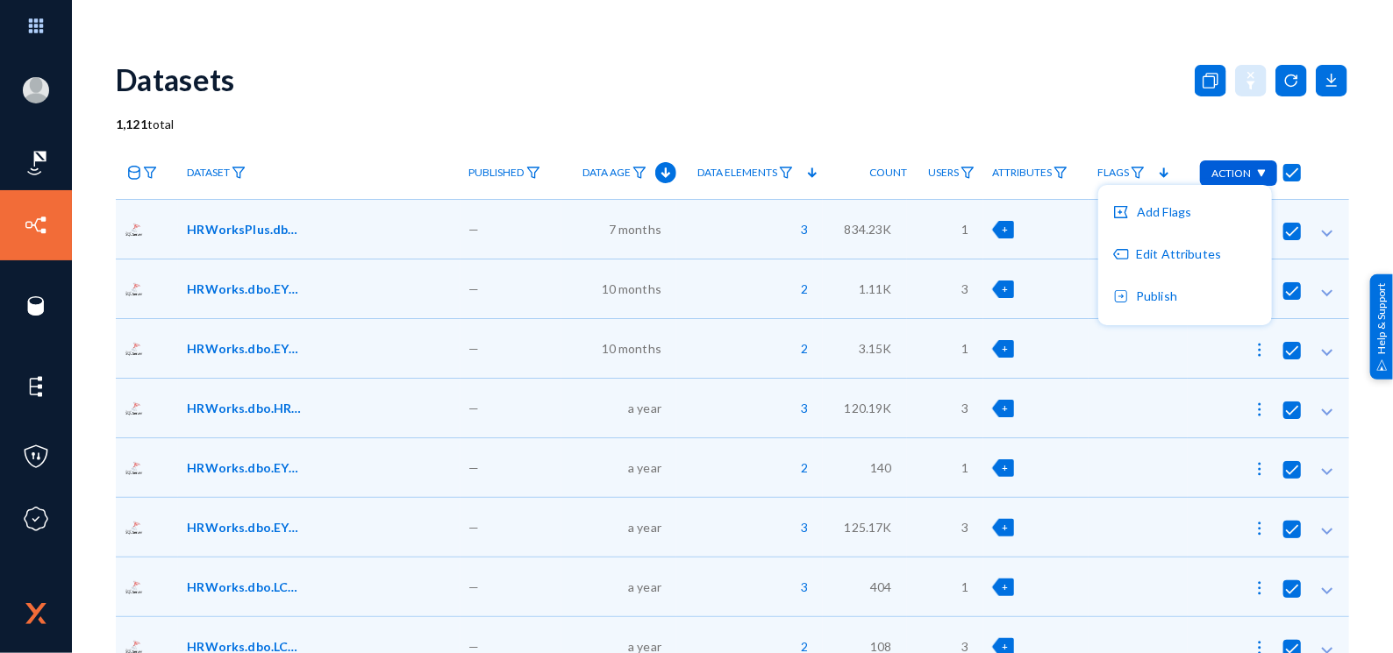
click at [1230, 168] on div at bounding box center [696, 326] width 1393 height 653
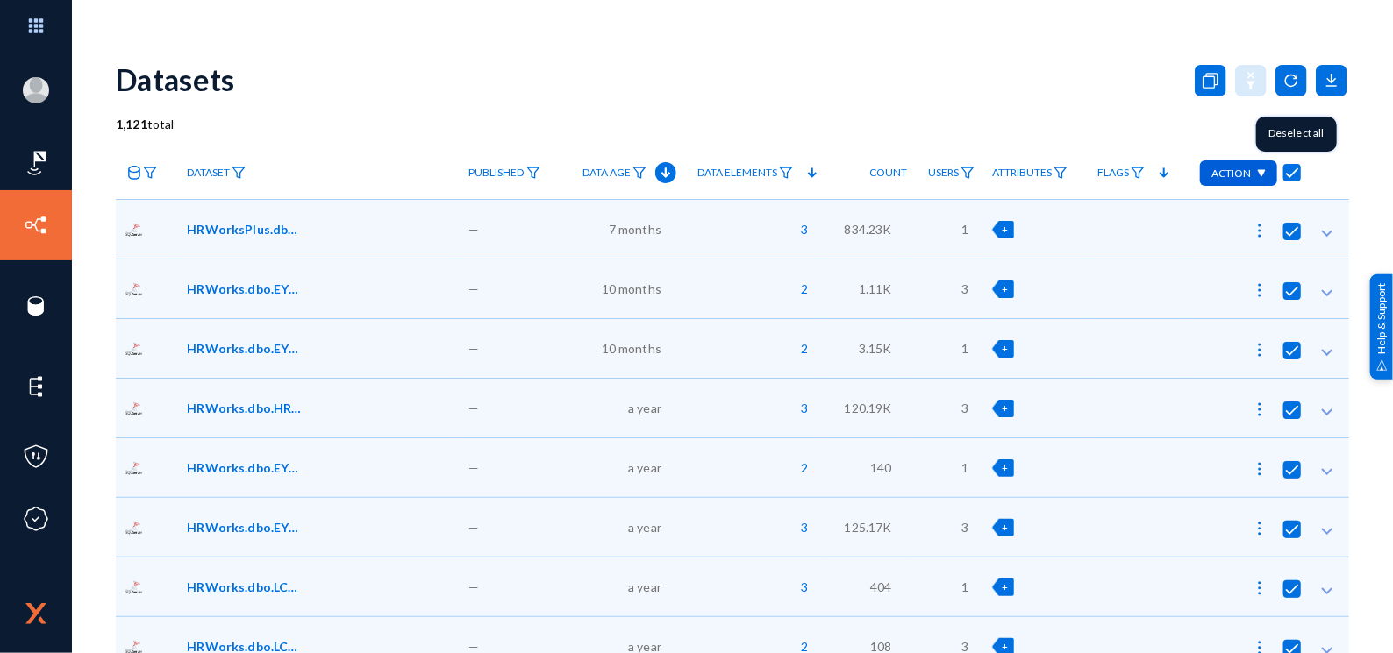
click at [1285, 166] on span at bounding box center [1292, 173] width 18 height 18
click at [1291, 181] on input "checkbox" at bounding box center [1292, 182] width 2 height 2
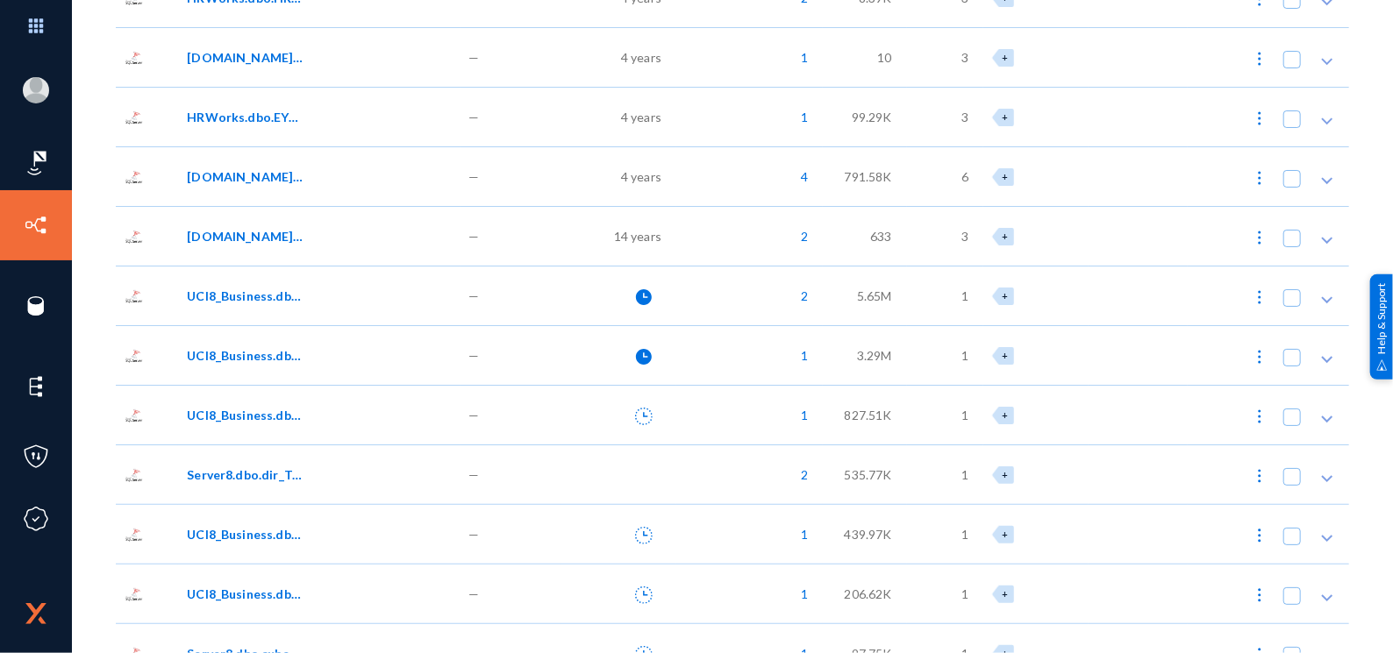
scroll to position [1052, 0]
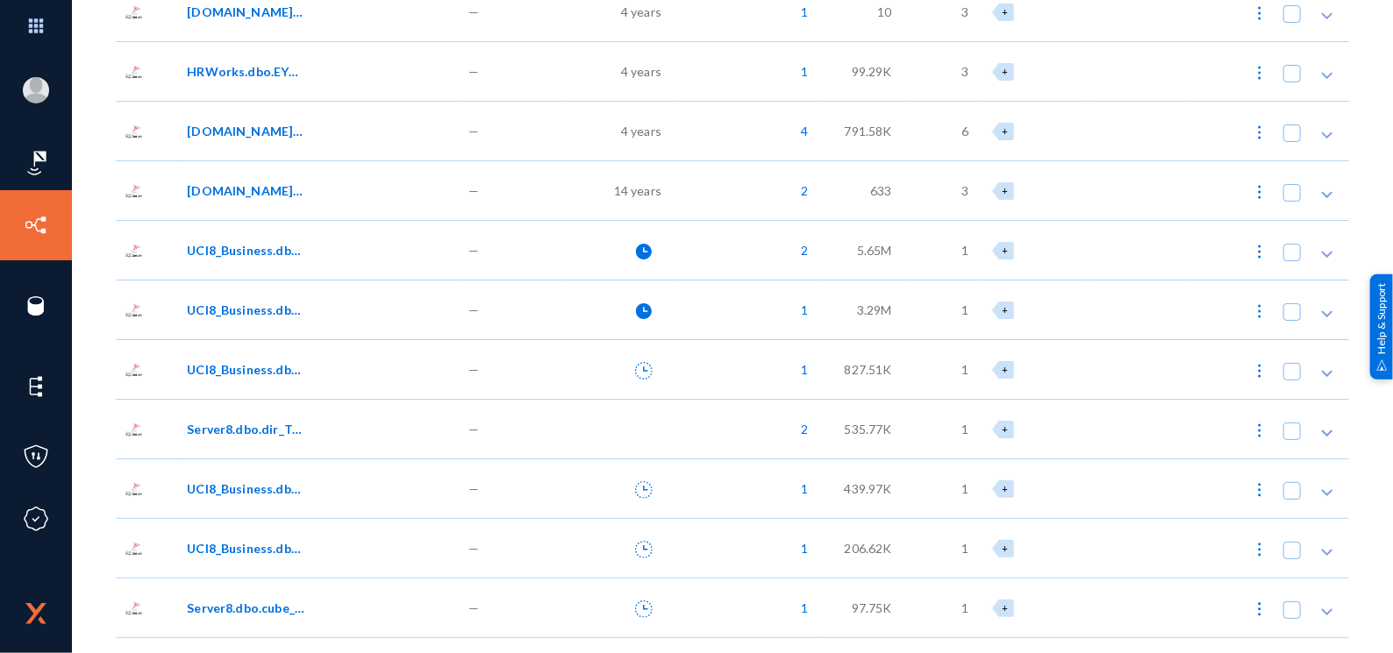
click at [1251, 306] on img at bounding box center [1260, 312] width 18 height 18
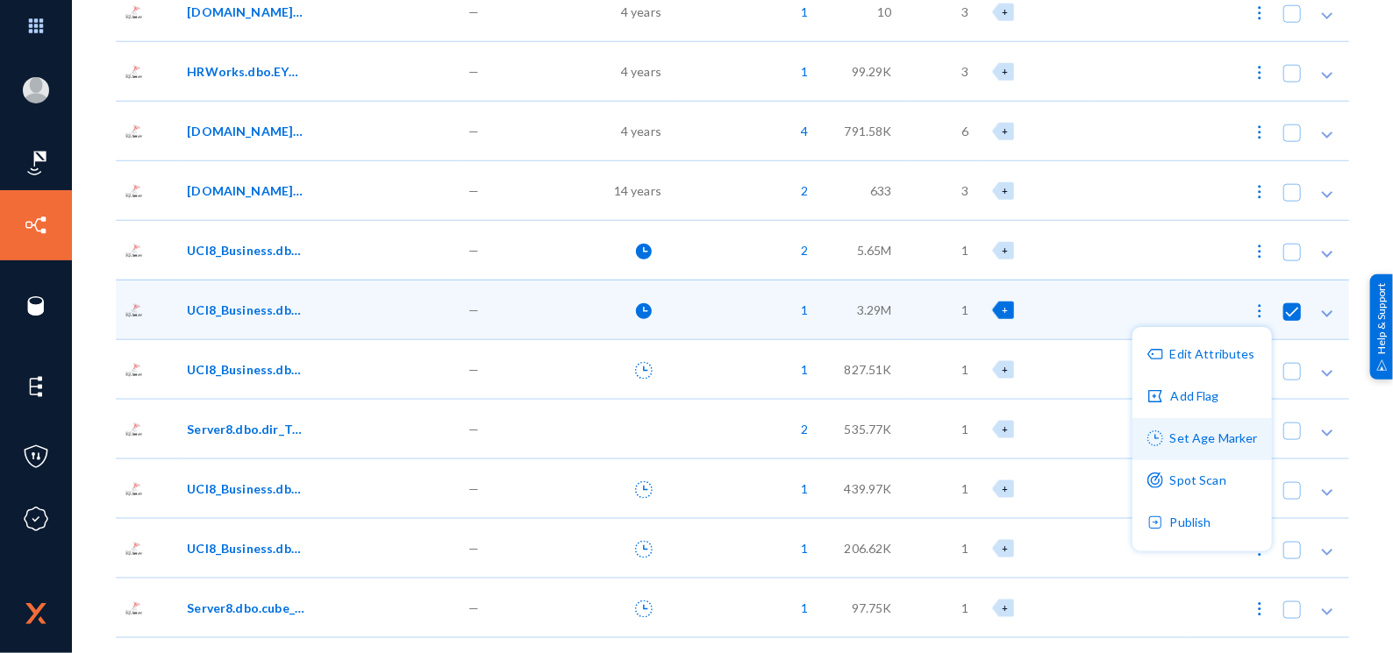
click at [1198, 440] on button "Set Age Marker" at bounding box center [1201, 439] width 139 height 42
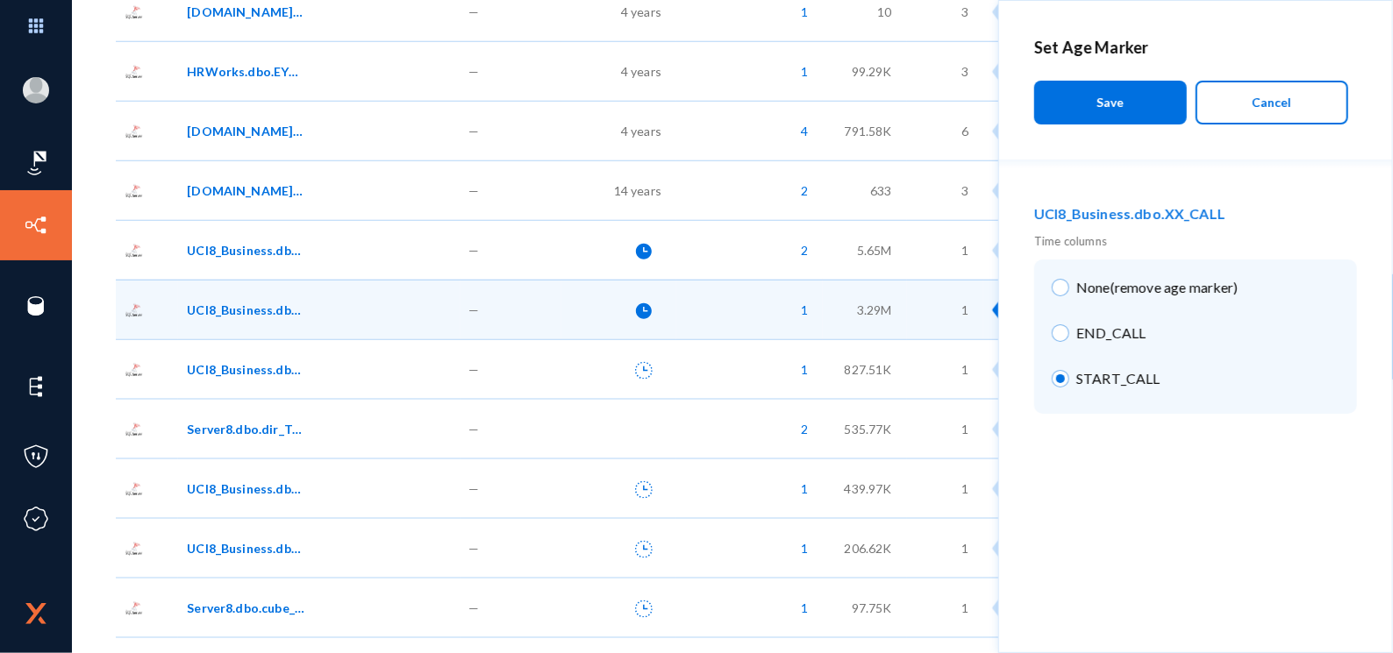
click at [1301, 118] on button "Cancel" at bounding box center [1271, 103] width 153 height 44
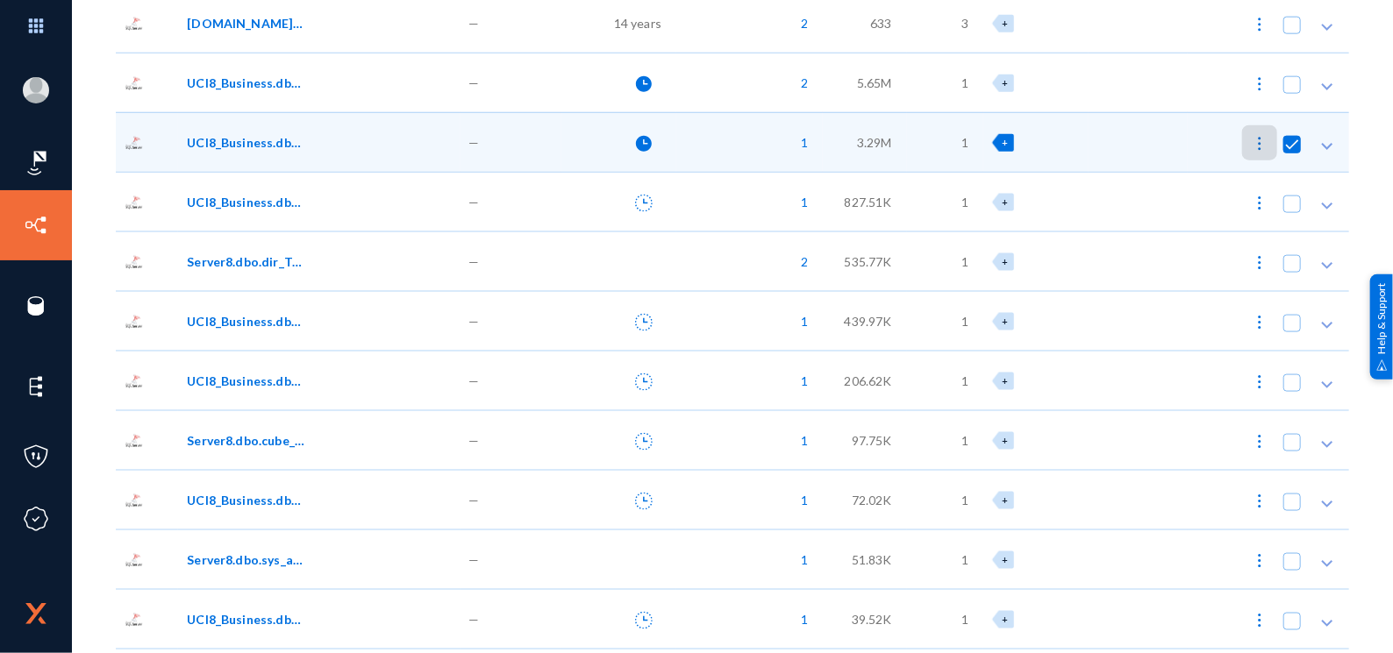
scroll to position [1228, 0]
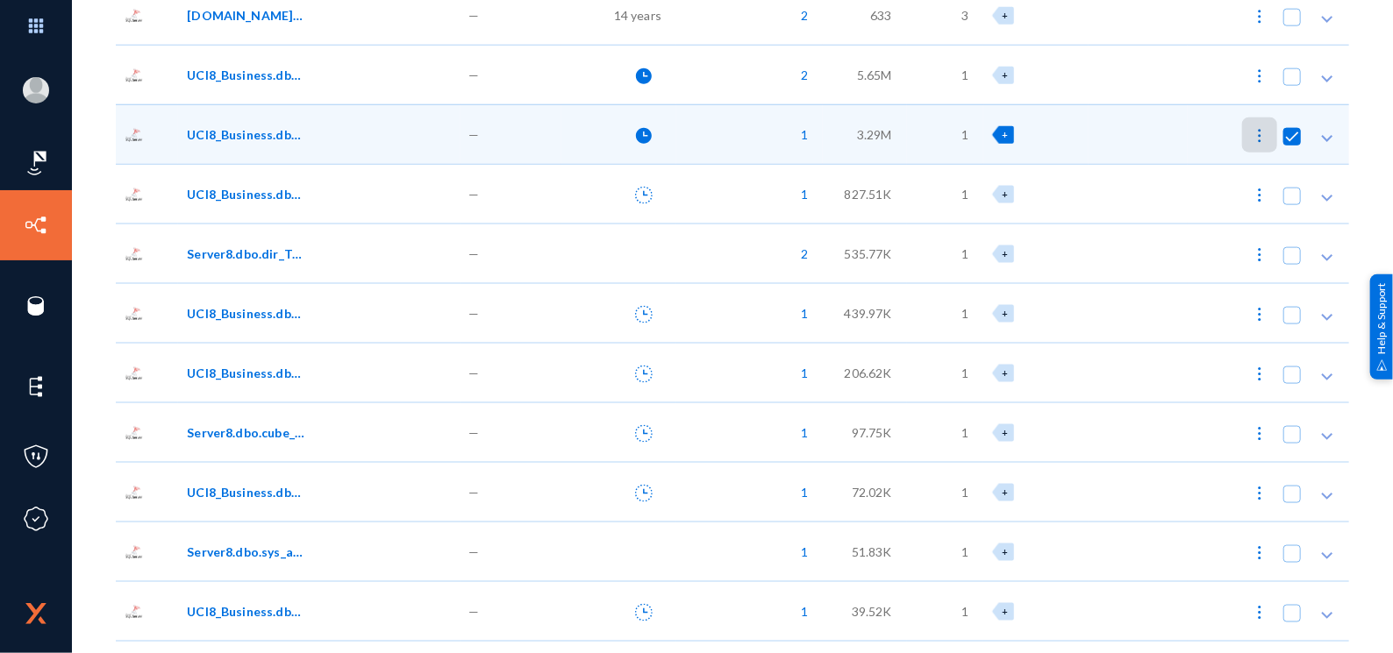
click at [1254, 434] on img at bounding box center [1260, 434] width 18 height 18
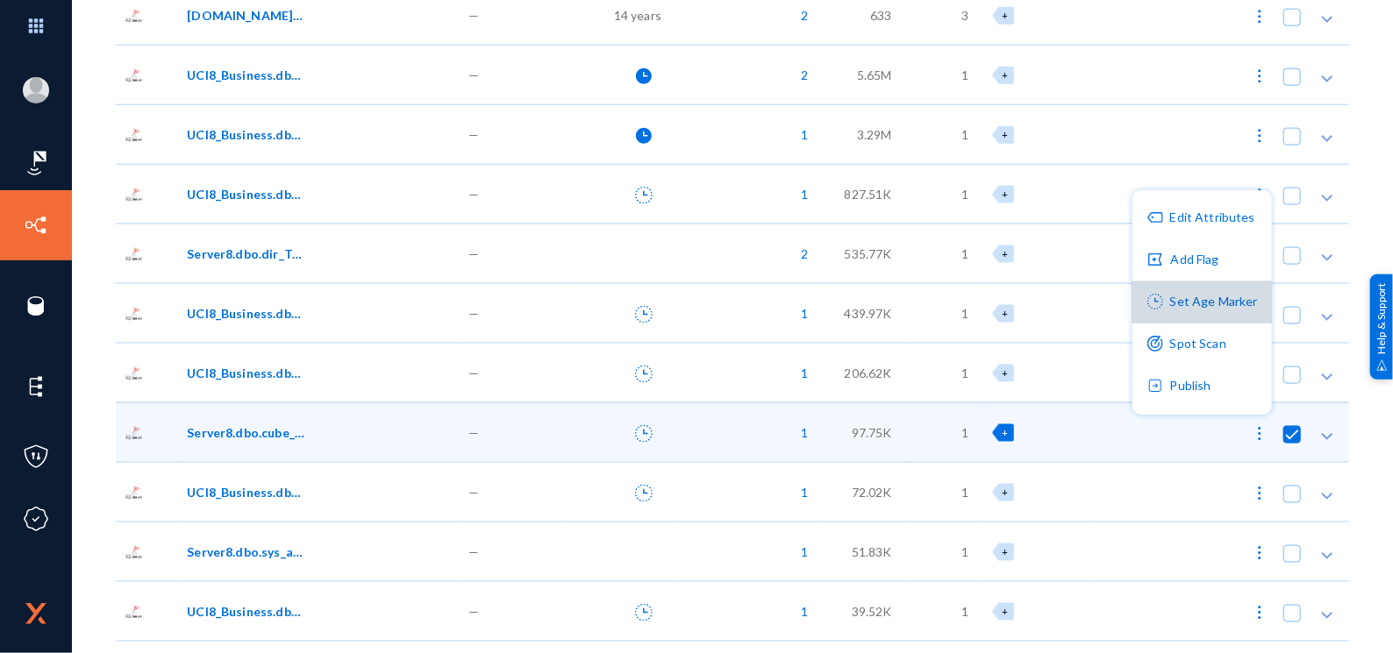
click at [1217, 310] on button "Set Age Marker" at bounding box center [1201, 303] width 139 height 42
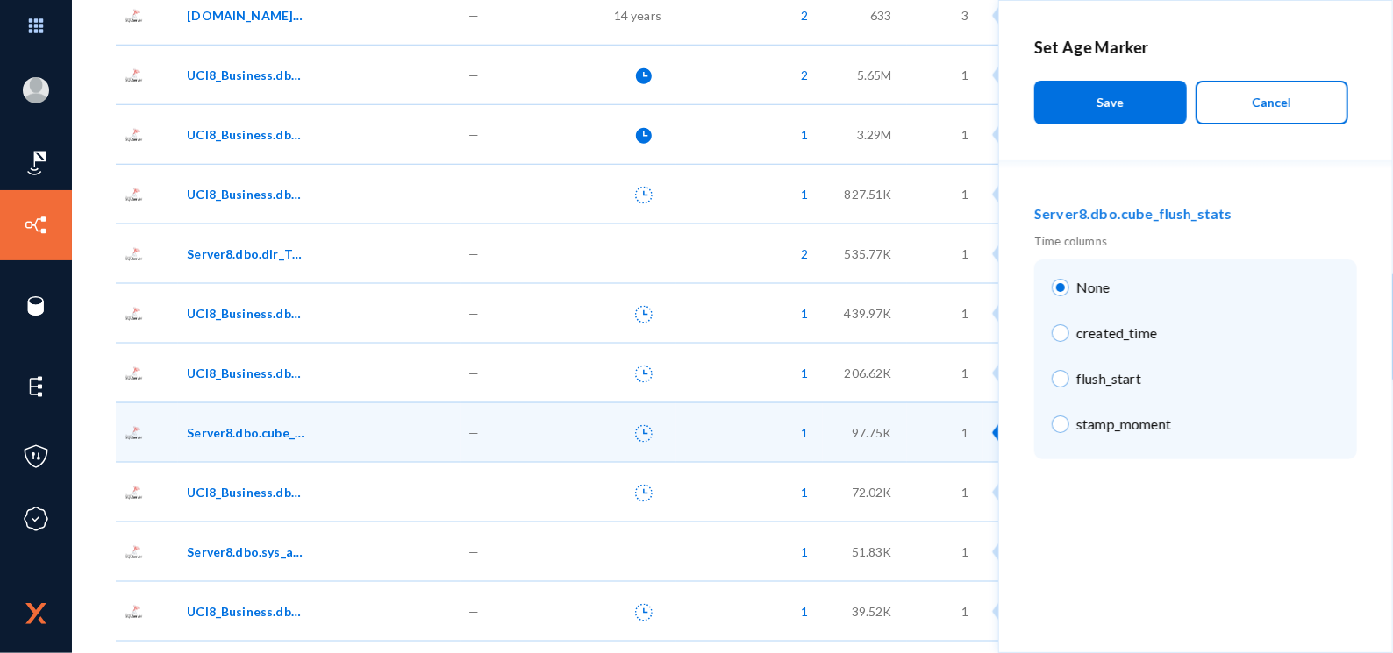
click at [1266, 113] on button "Cancel" at bounding box center [1271, 103] width 153 height 44
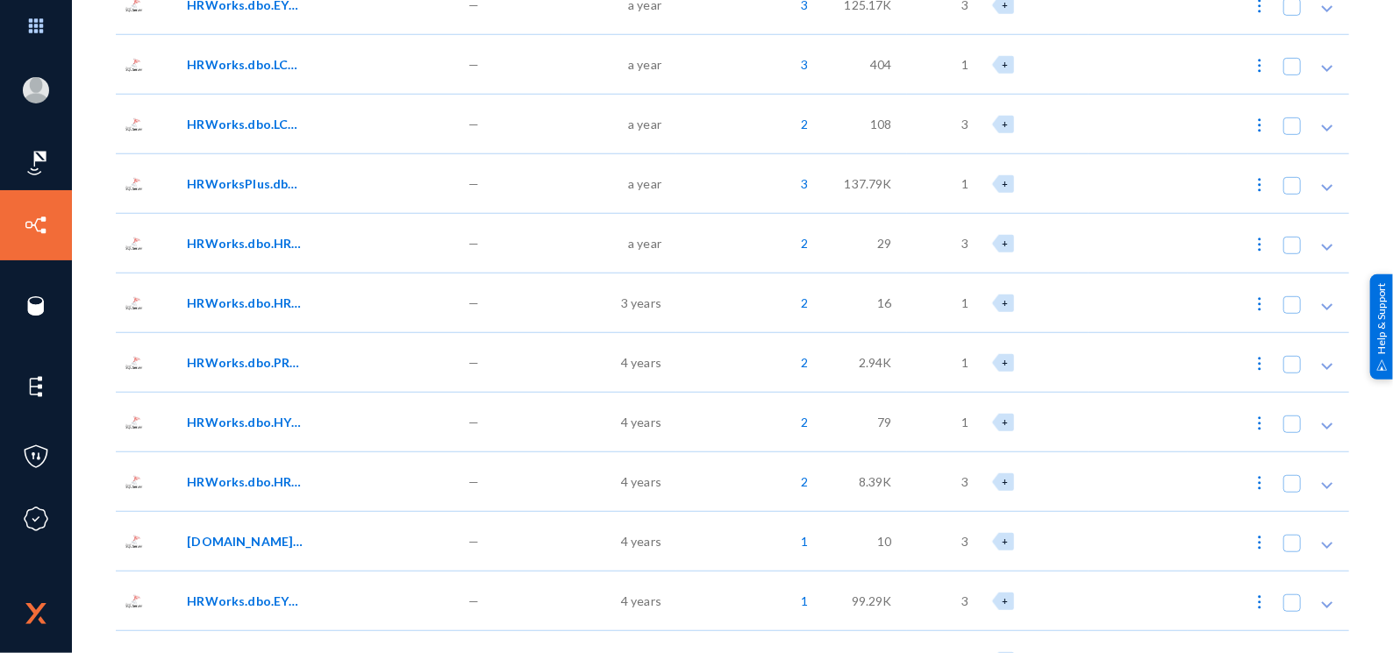
scroll to position [439, 0]
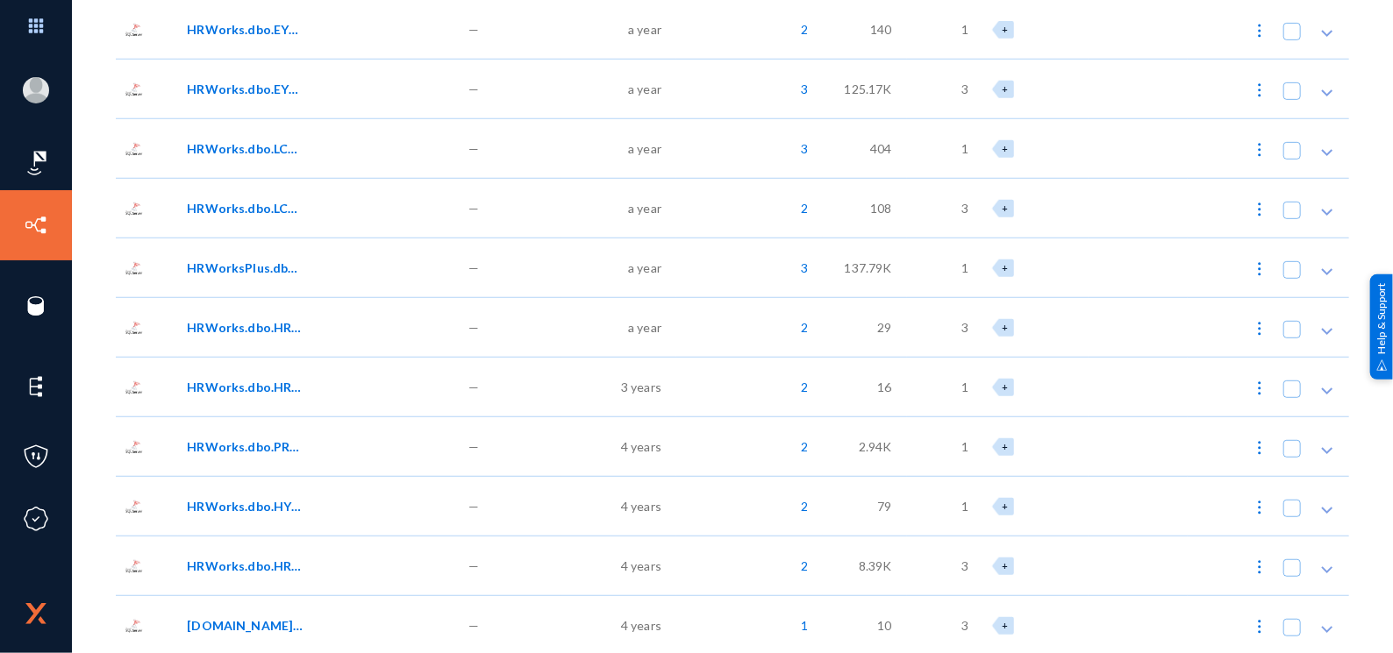
click at [645, 389] on span "3 years" at bounding box center [641, 387] width 40 height 18
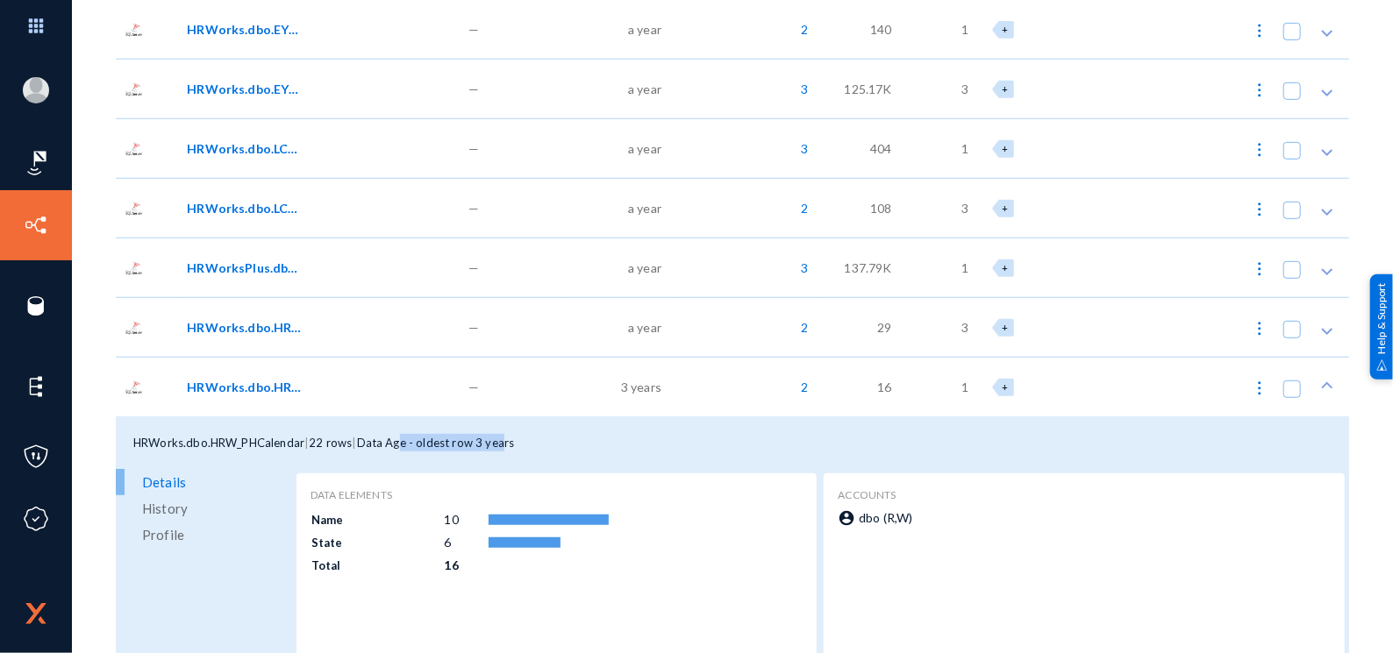
drag, startPoint x: 408, startPoint y: 442, endPoint x: 506, endPoint y: 446, distance: 98.3
click at [506, 446] on span "Data Age - oldest row 3 years" at bounding box center [436, 443] width 158 height 14
click at [150, 524] on span "Profile" at bounding box center [163, 535] width 42 height 26
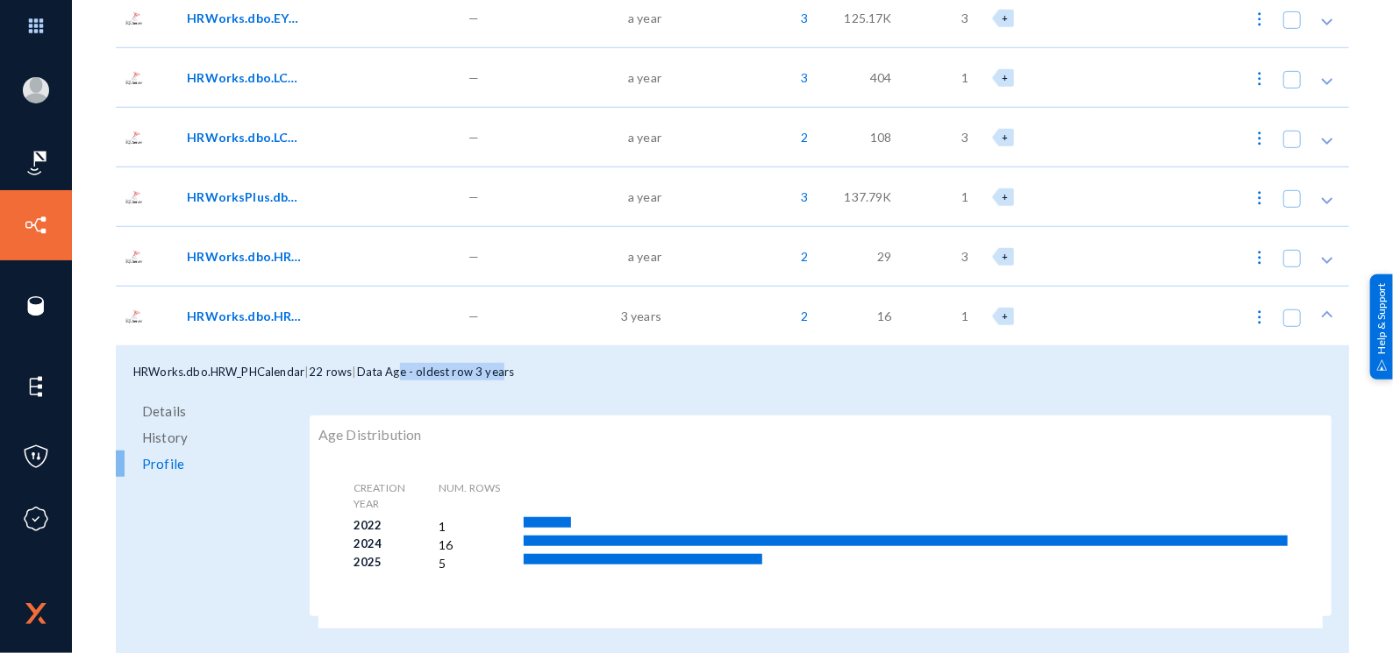
scroll to position [526, 0]
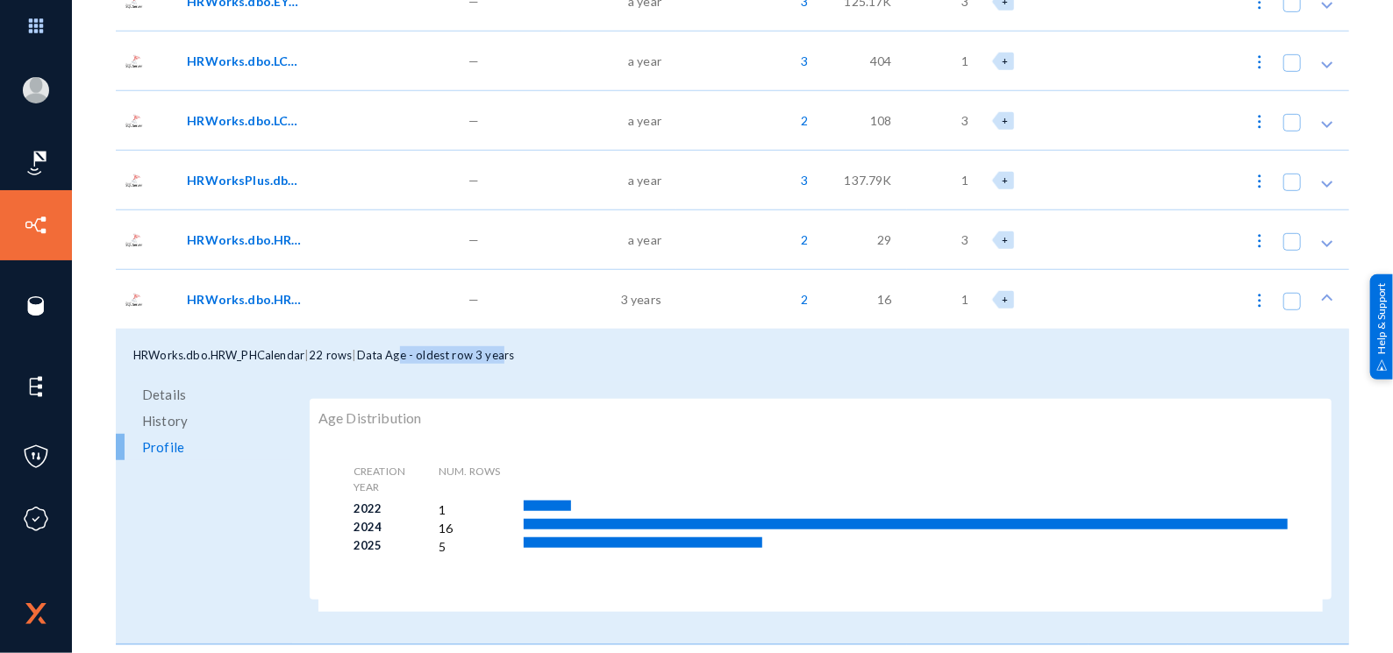
click at [339, 249] on div "HRWorks.dbo.HRW_EmailTemplate" at bounding box center [319, 240] width 282 height 60
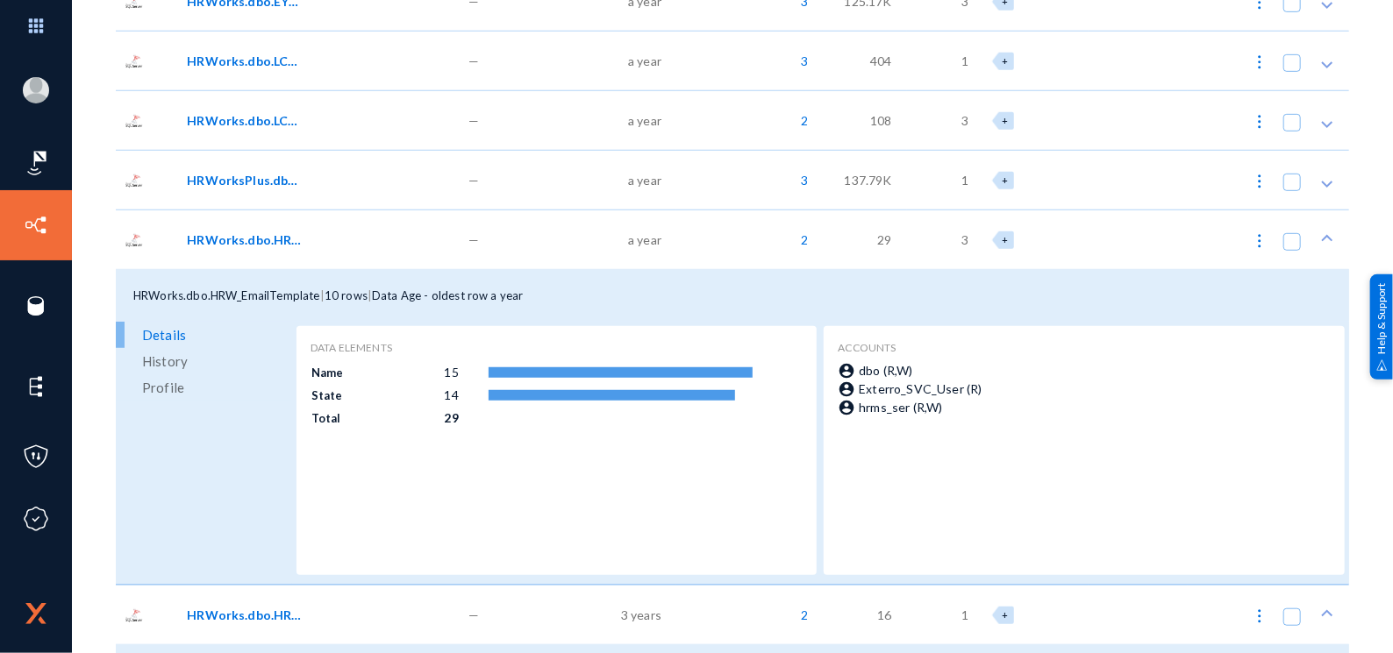
click at [1251, 234] on img at bounding box center [1260, 241] width 18 height 18
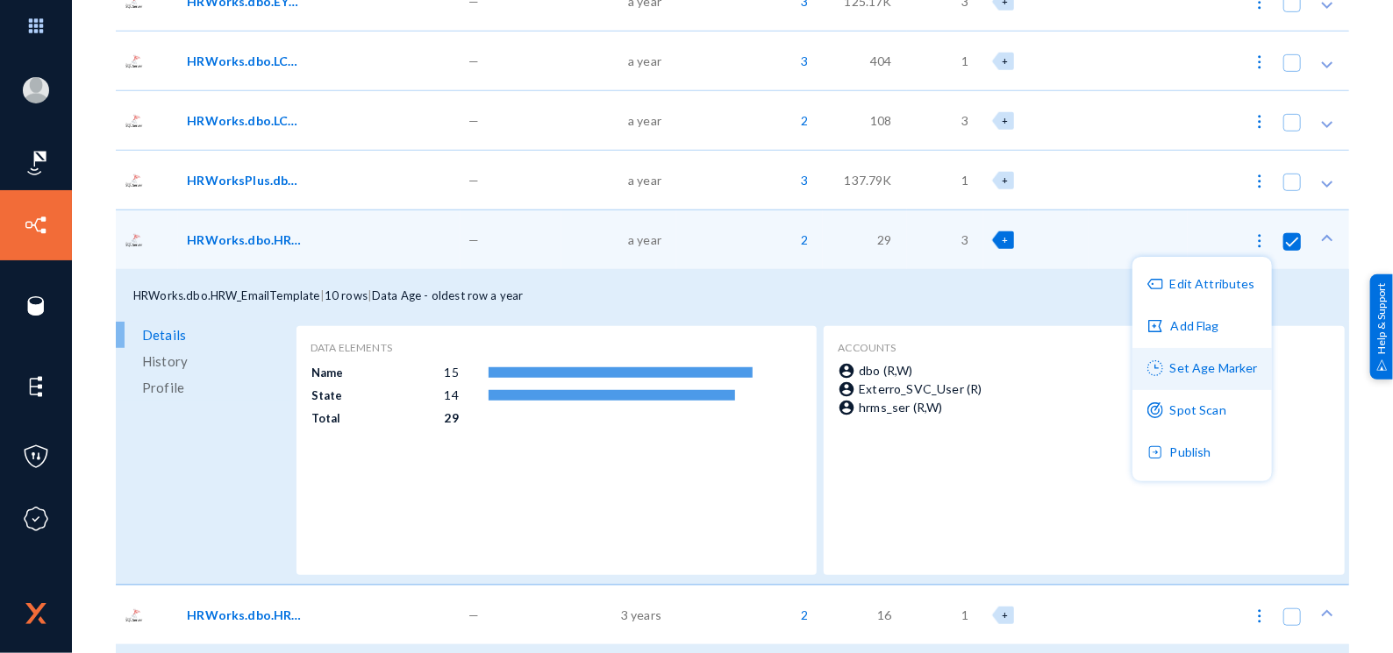
click at [1205, 371] on button "Set Age Marker" at bounding box center [1201, 369] width 139 height 42
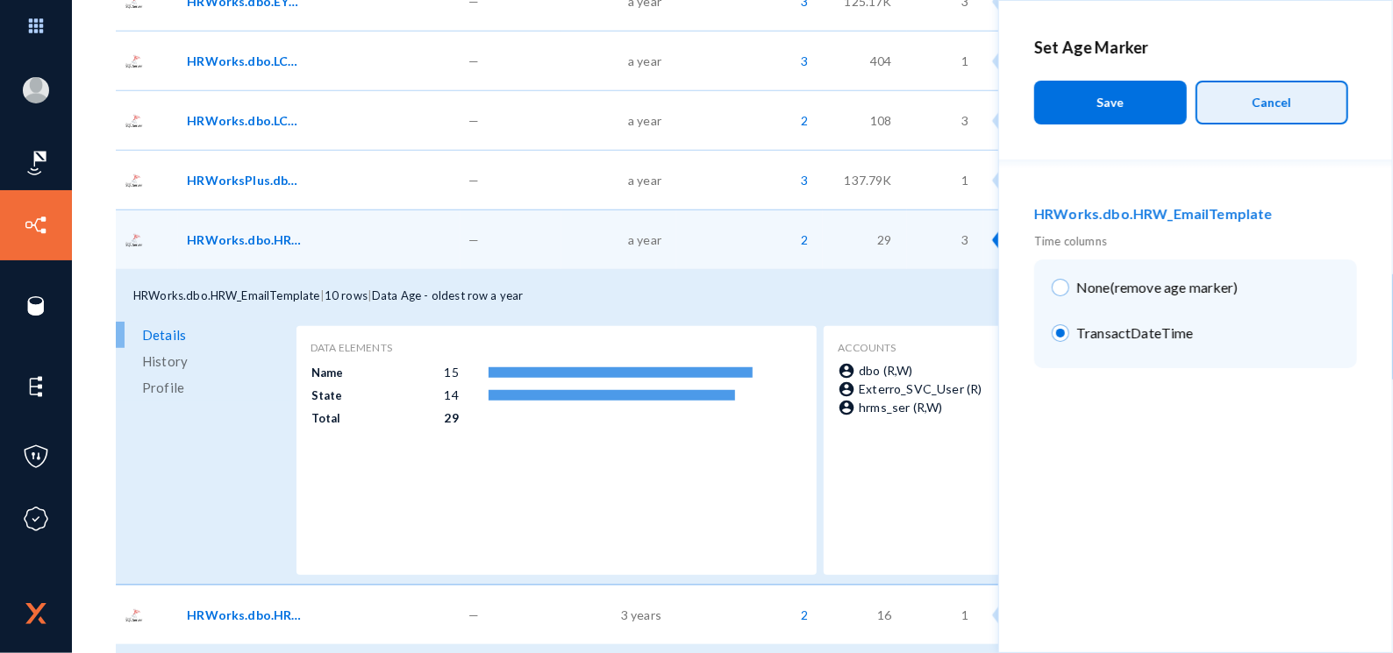
click at [1261, 101] on span "Cancel" at bounding box center [1271, 102] width 39 height 15
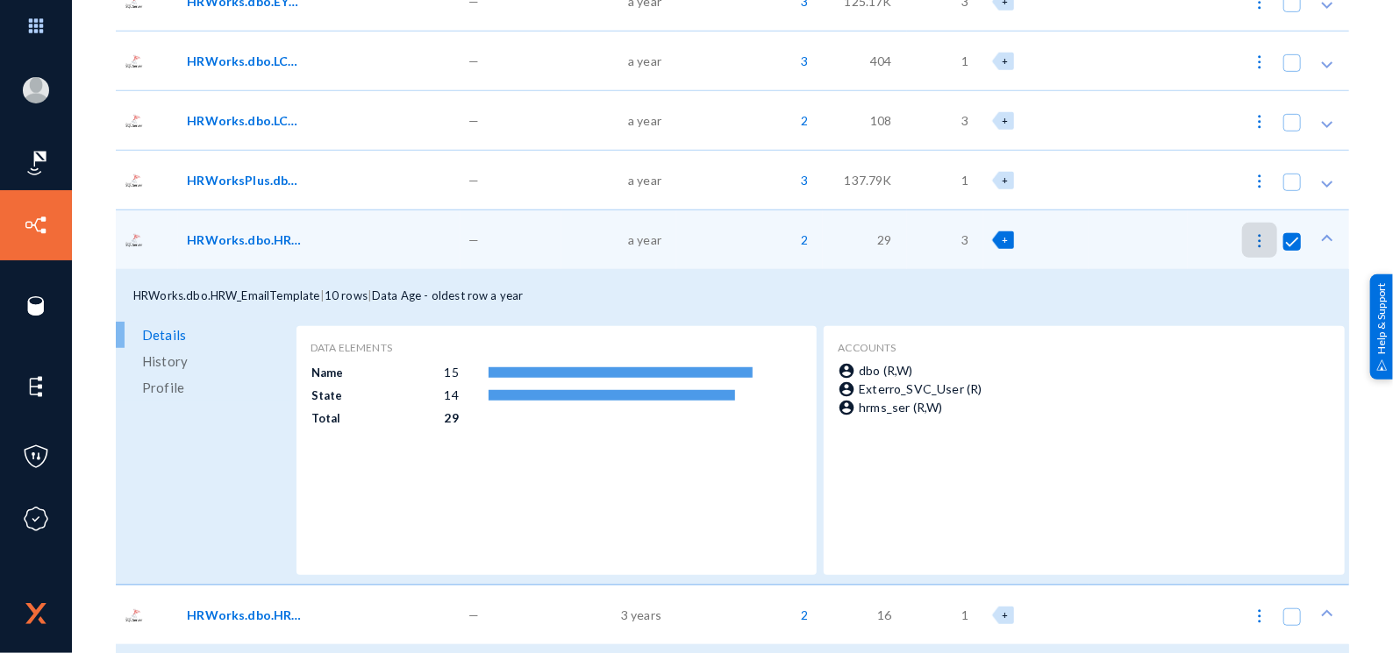
click at [342, 259] on div "HRWorks.dbo.HRW_EmailTemplate" at bounding box center [319, 240] width 282 height 60
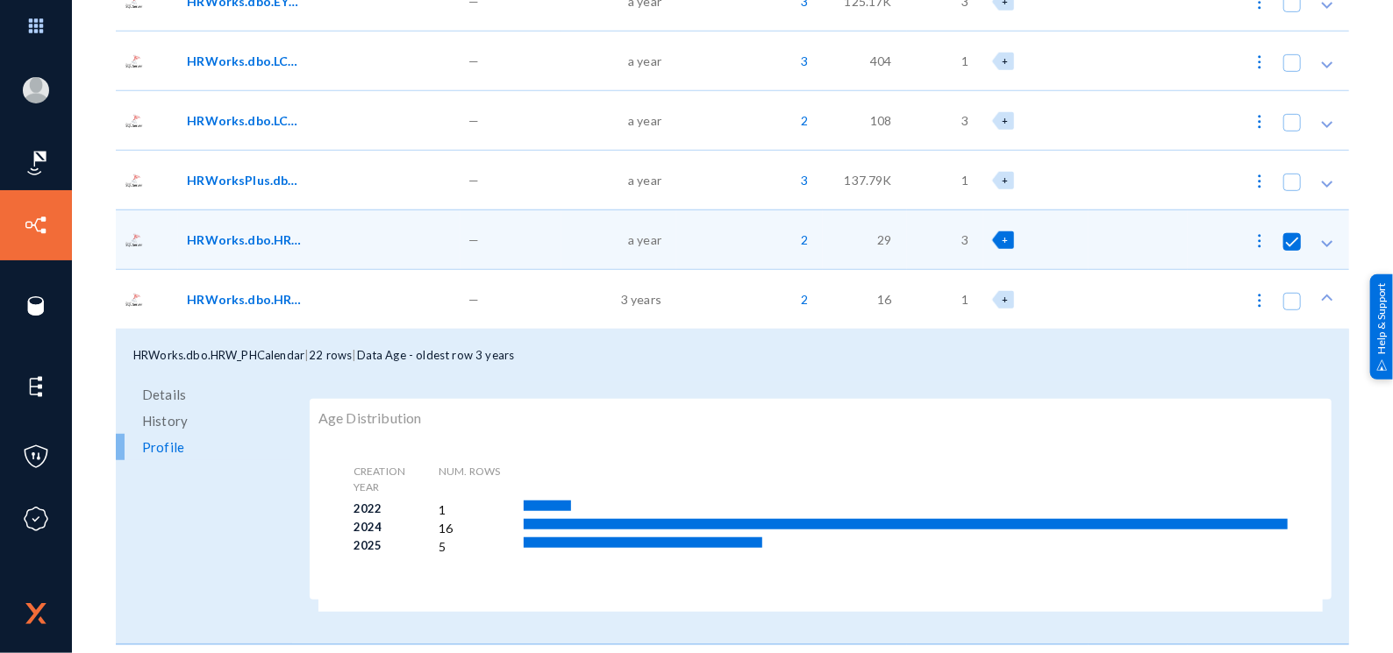
click at [353, 298] on div "HRWorks.dbo.HRW_PHCalendar" at bounding box center [316, 299] width 258 height 18
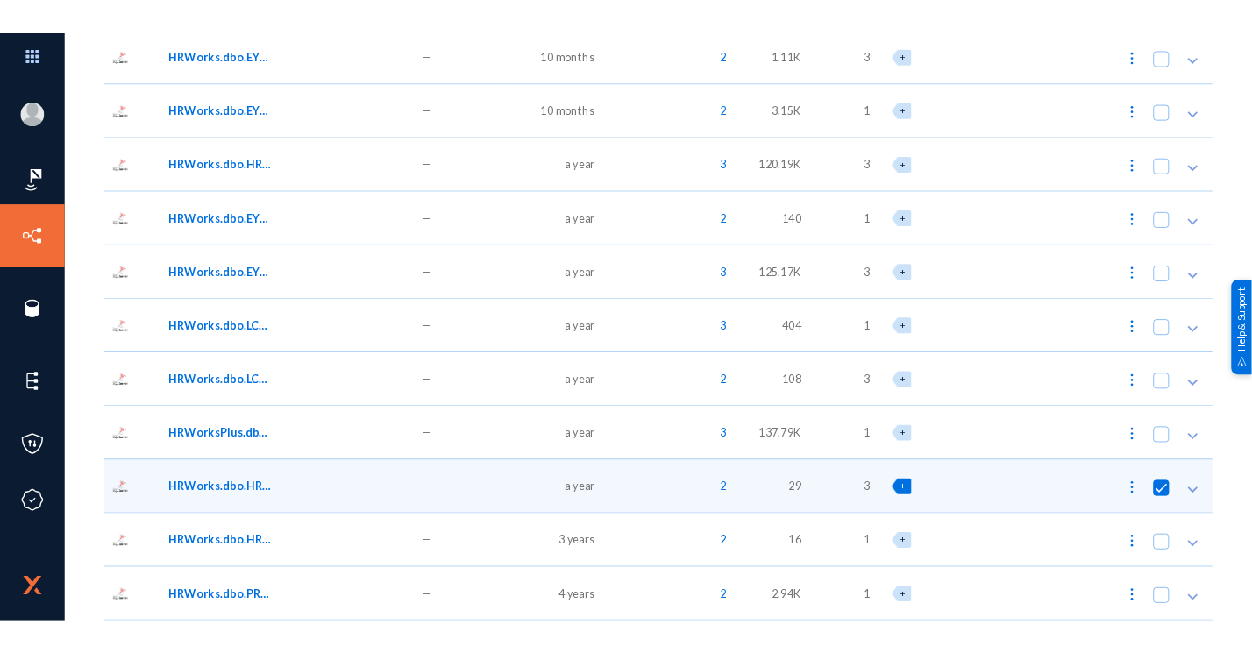
scroll to position [0, 0]
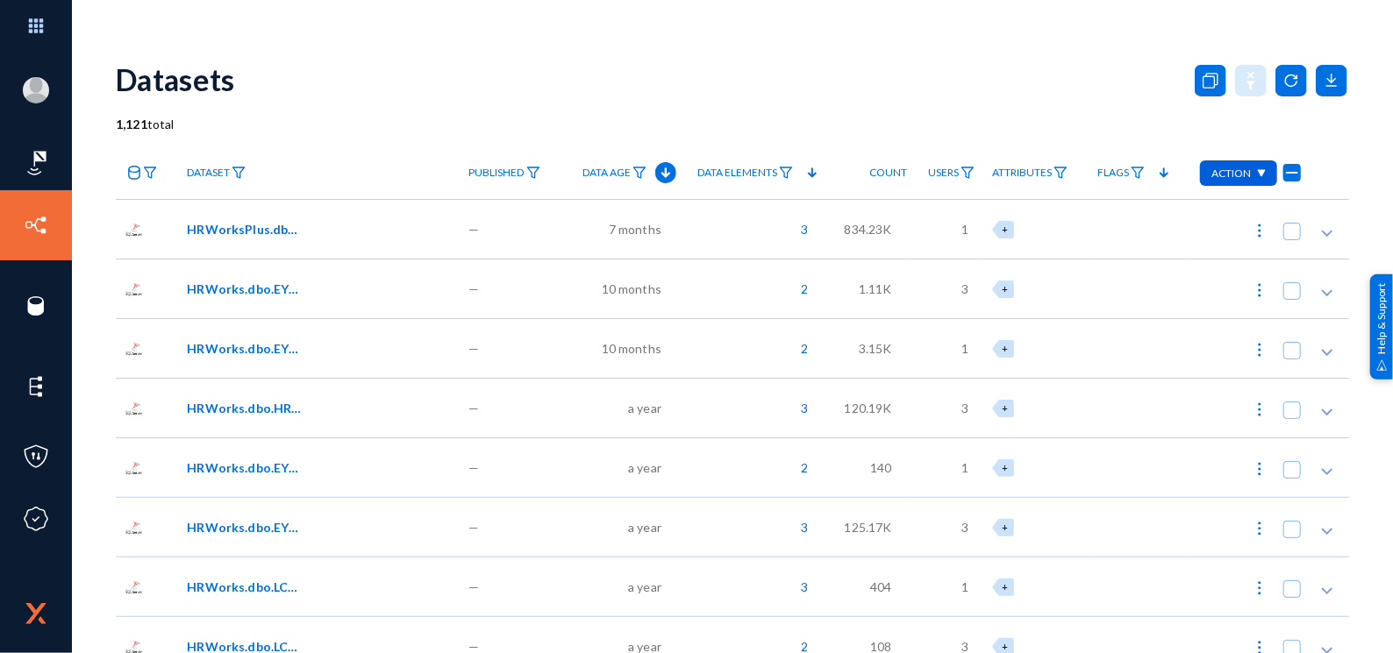
click at [707, 650] on div "2" at bounding box center [749, 647] width 146 height 60
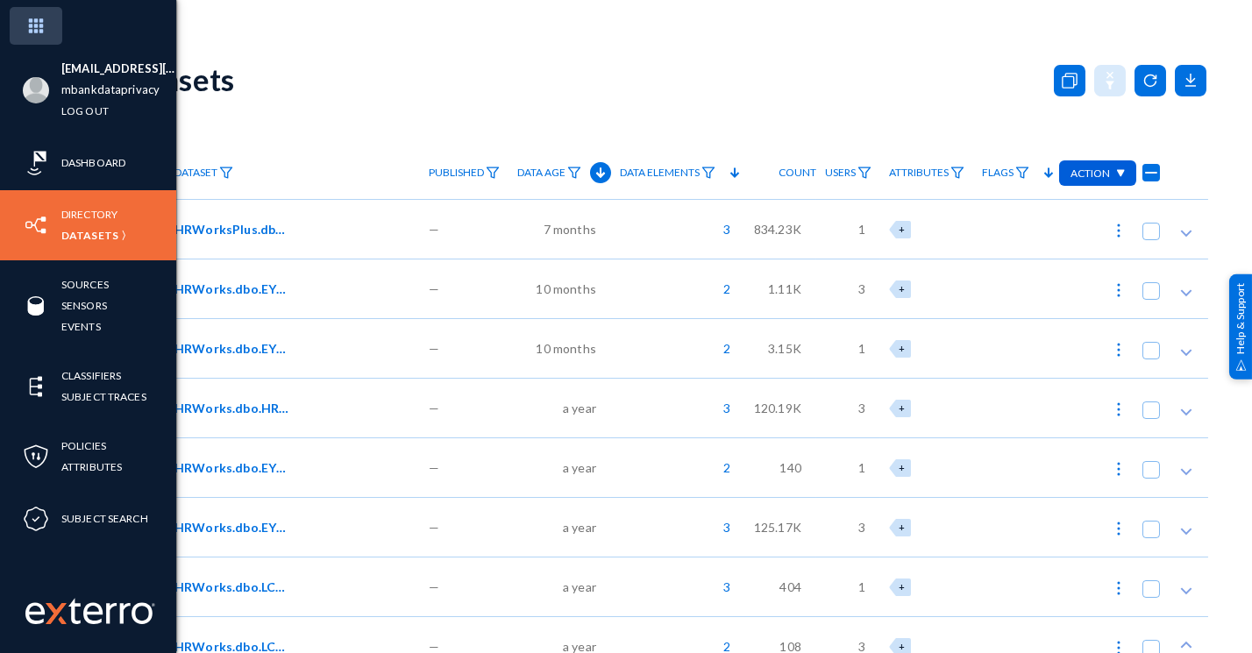
click at [35, 23] on img at bounding box center [36, 26] width 53 height 38
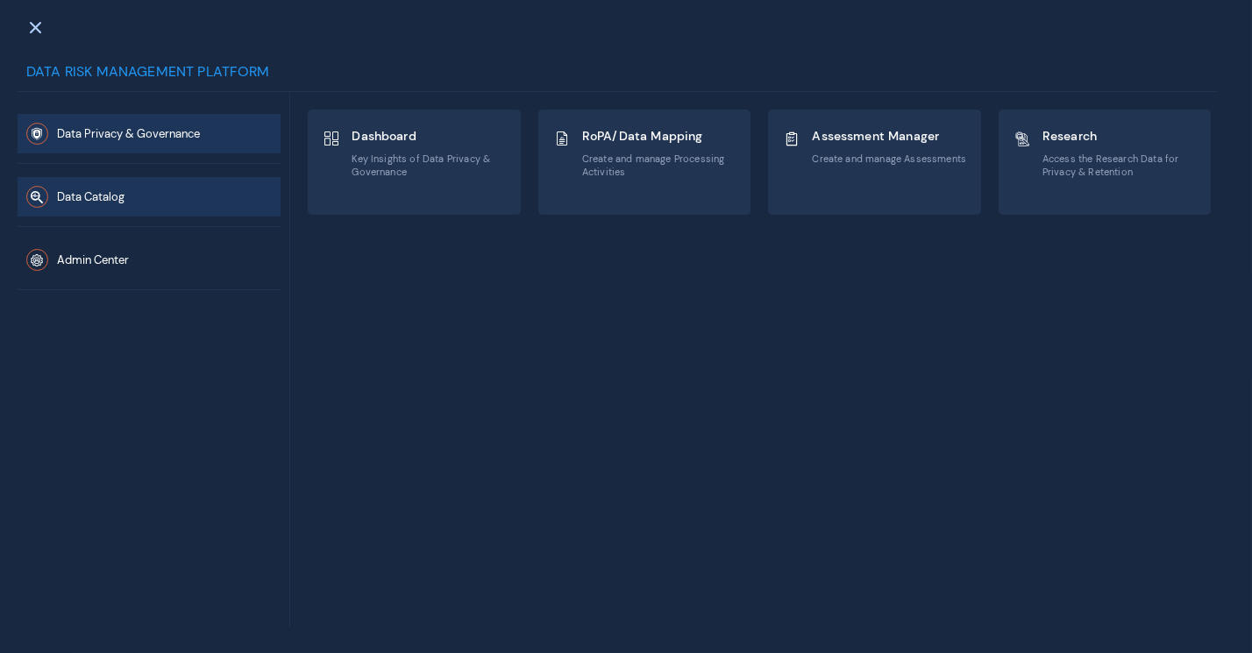
click at [106, 198] on span "Data Catalog" at bounding box center [91, 197] width 68 height 15
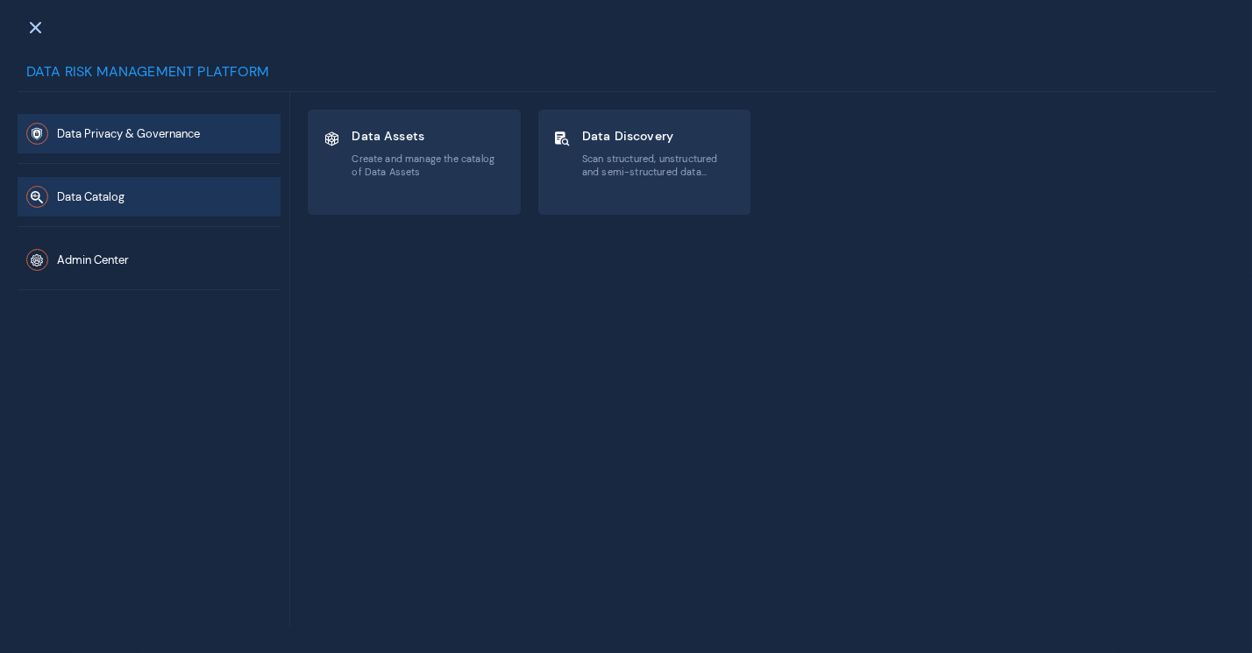
click at [140, 136] on span "Data Privacy & Governance" at bounding box center [128, 134] width 143 height 15
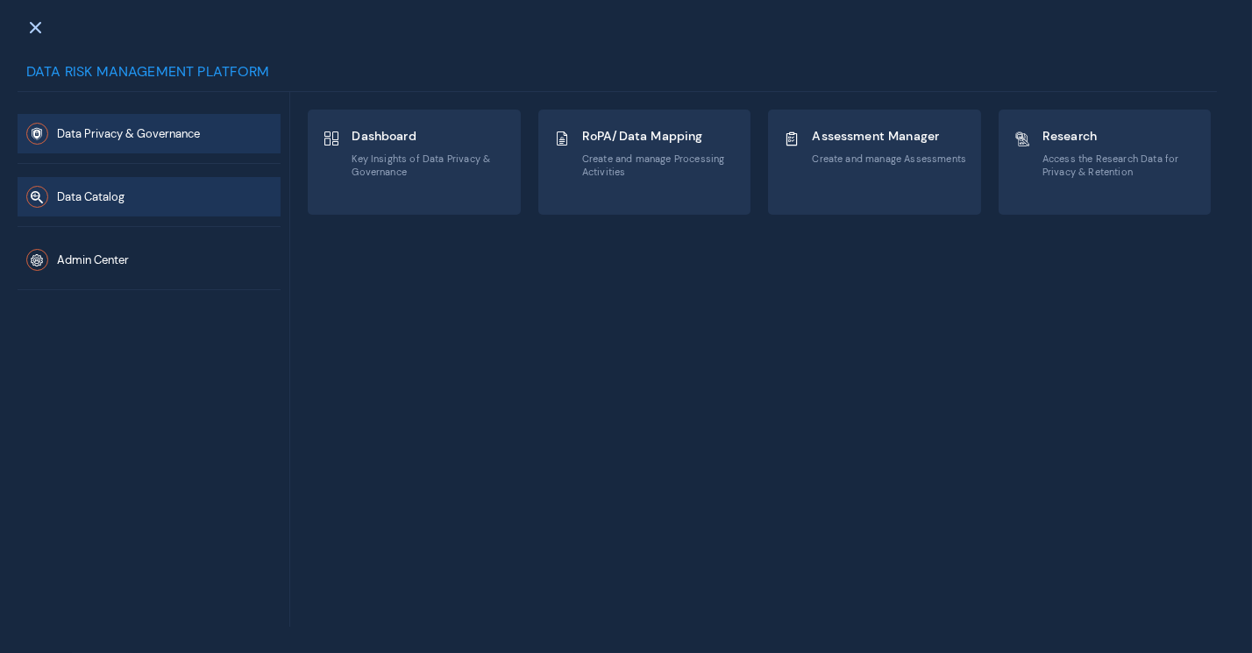
click at [154, 202] on button "Data Catalog" at bounding box center [149, 196] width 263 height 39
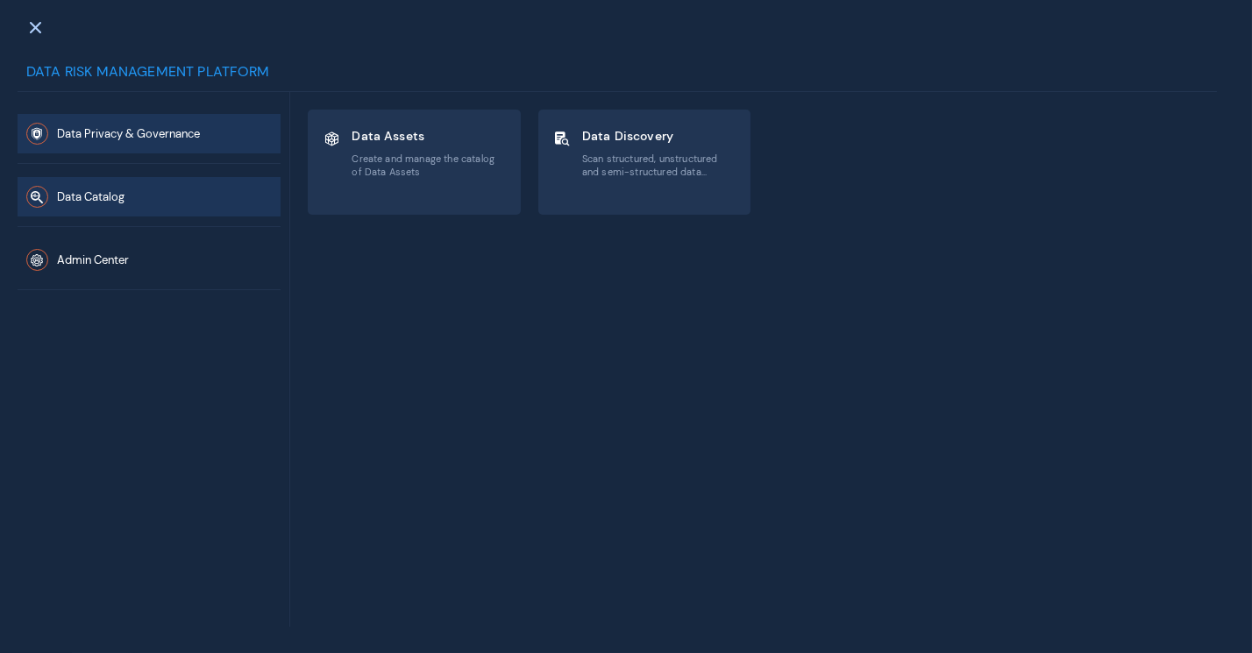
click at [213, 132] on button "Data Privacy & Governance" at bounding box center [149, 133] width 263 height 39
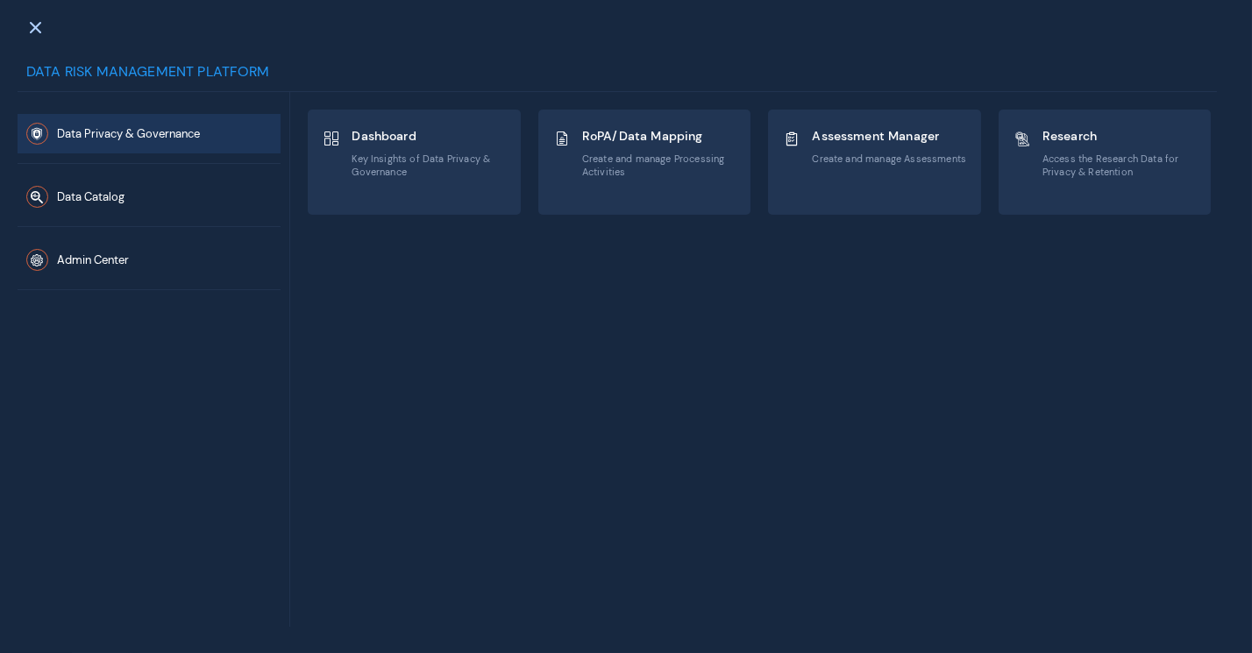
click at [5, 22] on mat-dialog-container "Data Risk Management Platform Data Privacy & Governance Data Catalog Admin Cent…" at bounding box center [626, 326] width 1252 height 653
click at [25, 20] on div at bounding box center [35, 26] width 51 height 39
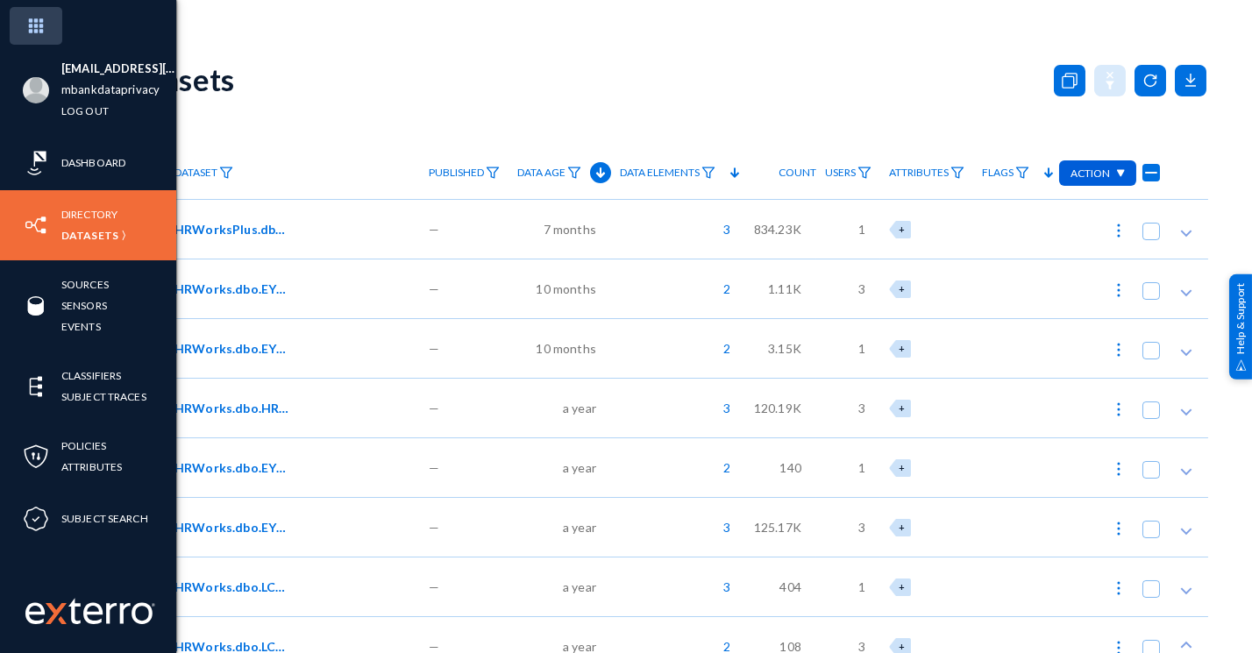
click at [32, 29] on img at bounding box center [36, 26] width 53 height 38
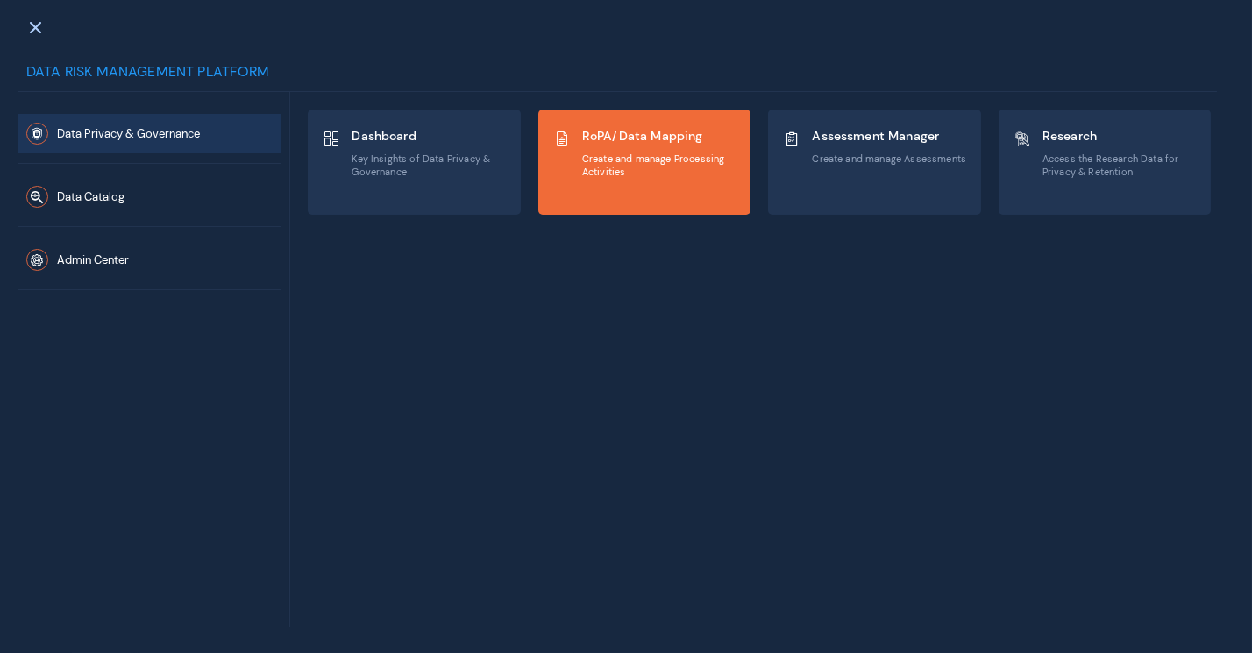
click at [648, 155] on span "Create and manage Processing Activities" at bounding box center [659, 165] width 154 height 25
